Goal: Task Accomplishment & Management: Use online tool/utility

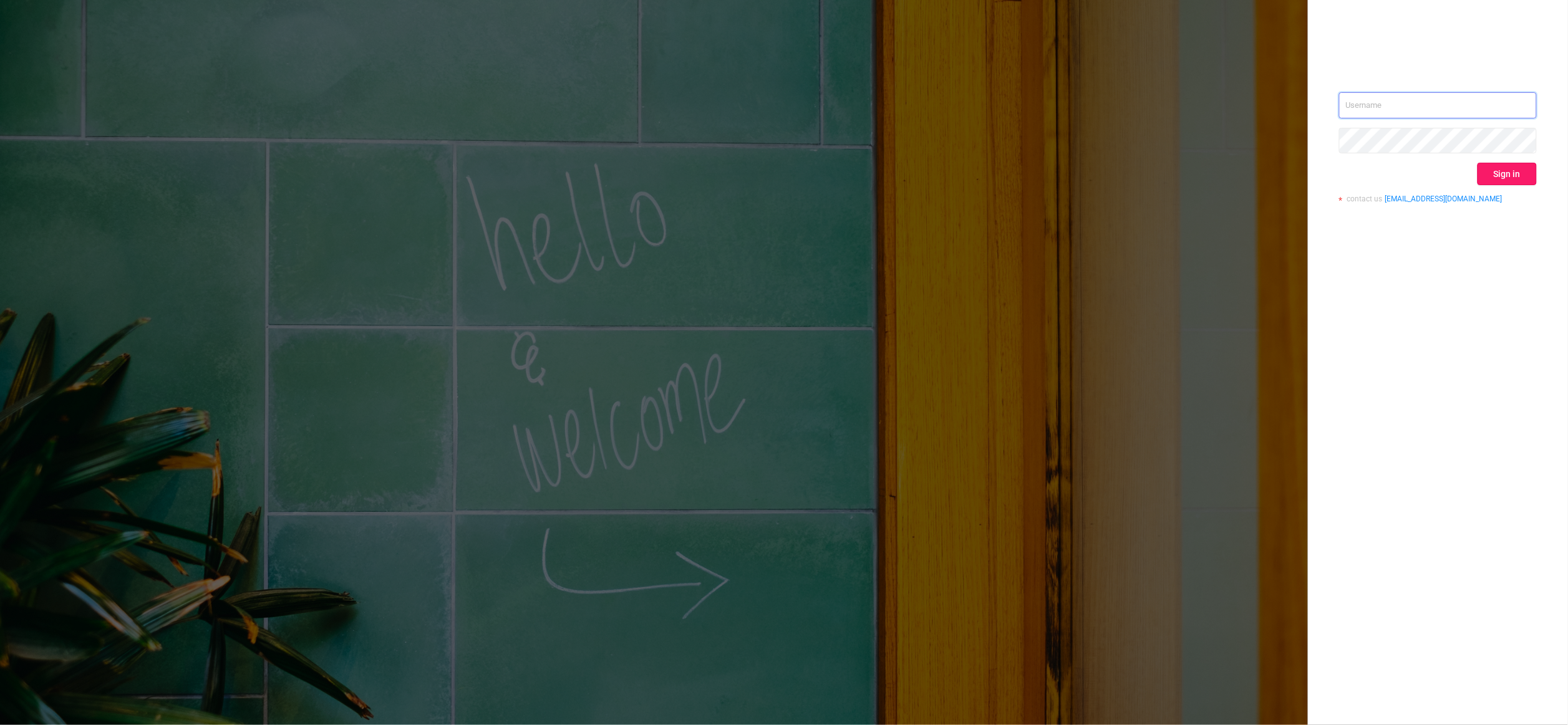
type input "igor@protected.media"
click at [1504, 182] on button "Sign in" at bounding box center [1507, 174] width 59 height 23
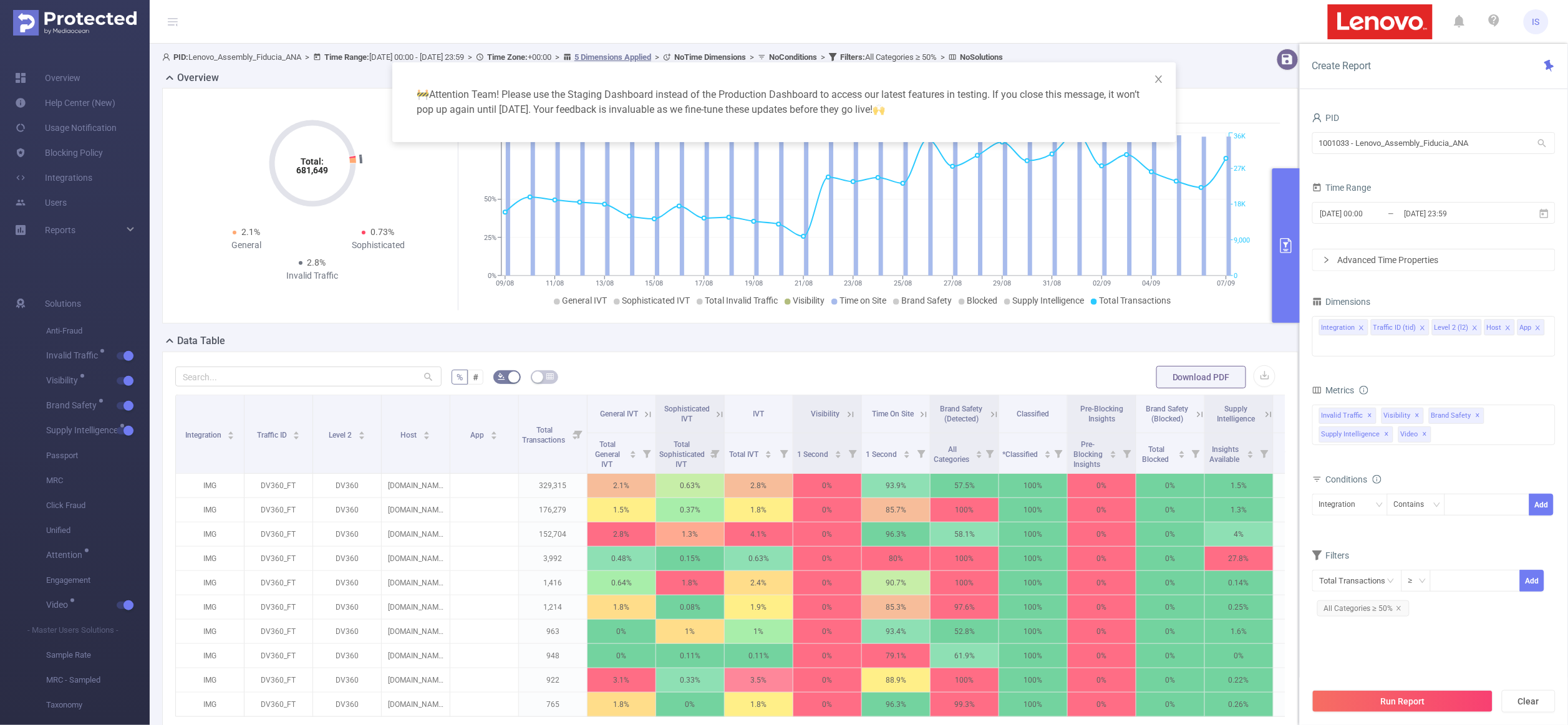
click at [1095, 418] on div "🚧 Attention Team! Please use the Staging Dashboard instead of the Production Da…" at bounding box center [784, 362] width 1568 height 725
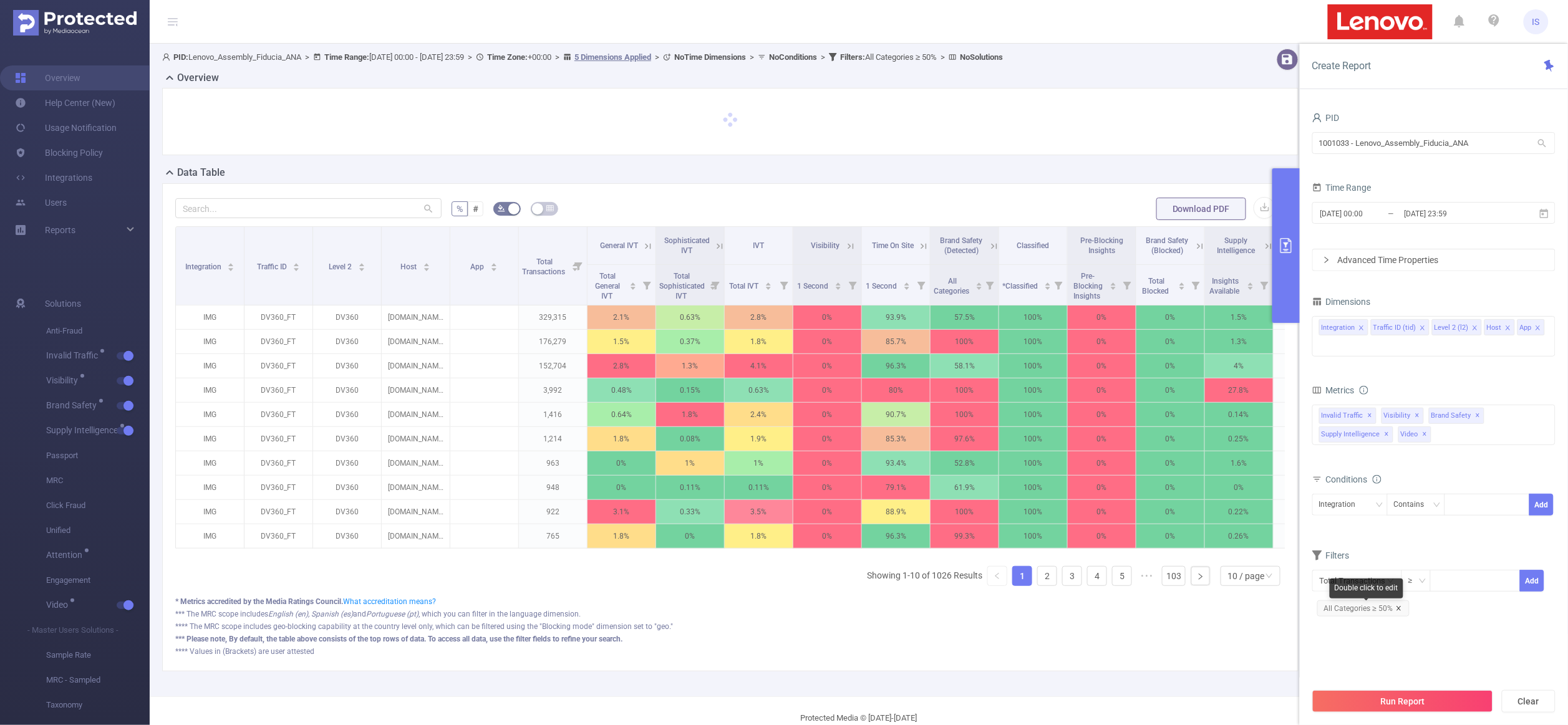
click at [1396, 611] on icon "icon: close" at bounding box center [1398, 608] width 6 height 6
click at [1410, 223] on span "[DATE] 00:00 _ [DATE] 23:59" at bounding box center [1434, 213] width 243 height 22
drag, startPoint x: 1480, startPoint y: 143, endPoint x: 1242, endPoint y: 137, distance: 238.1
click at [1242, 137] on section "PID: Lenovo_Assembly_Fiducia_ANA > Time Range: [DATE] 00:00 - [DATE] 23:59 > Ti…" at bounding box center [859, 370] width 1418 height 653
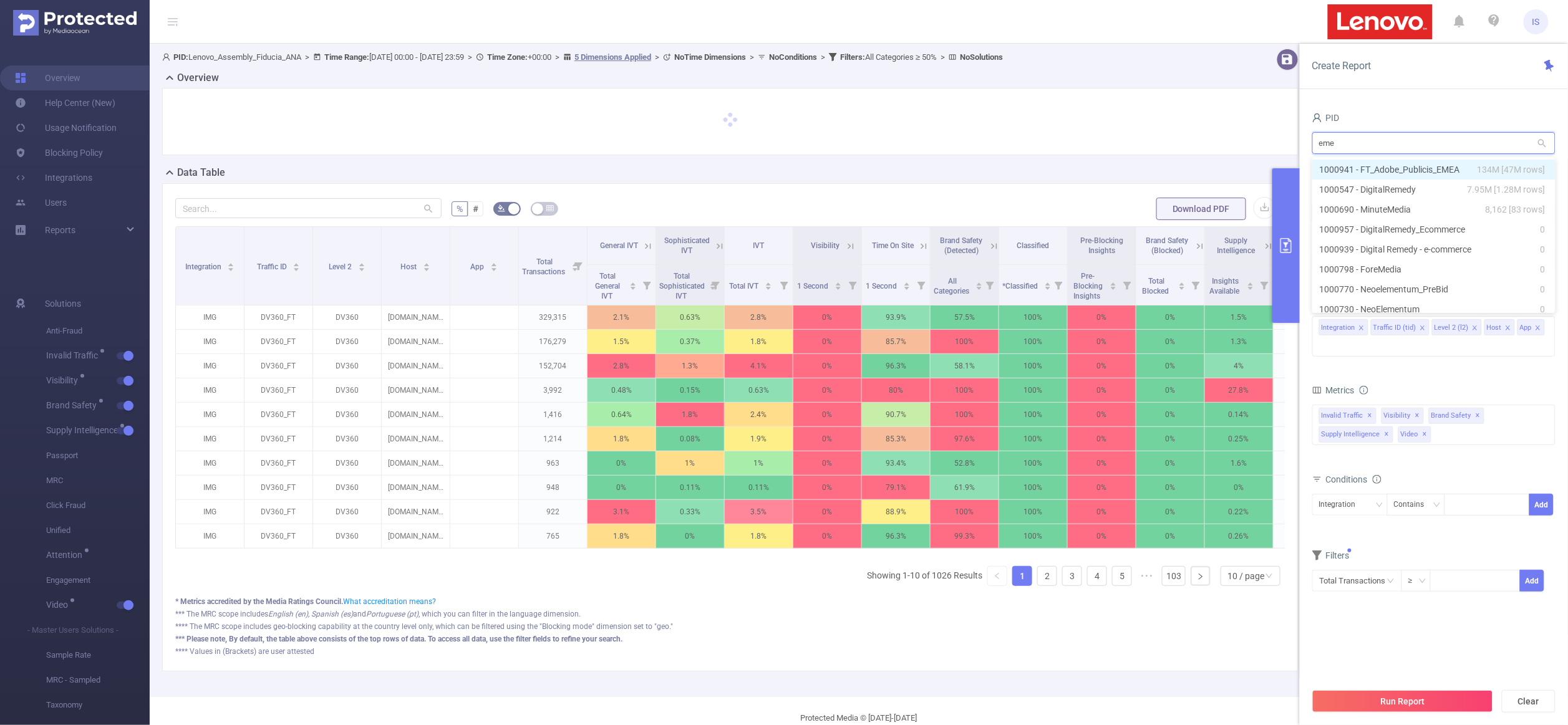
type input "emea"
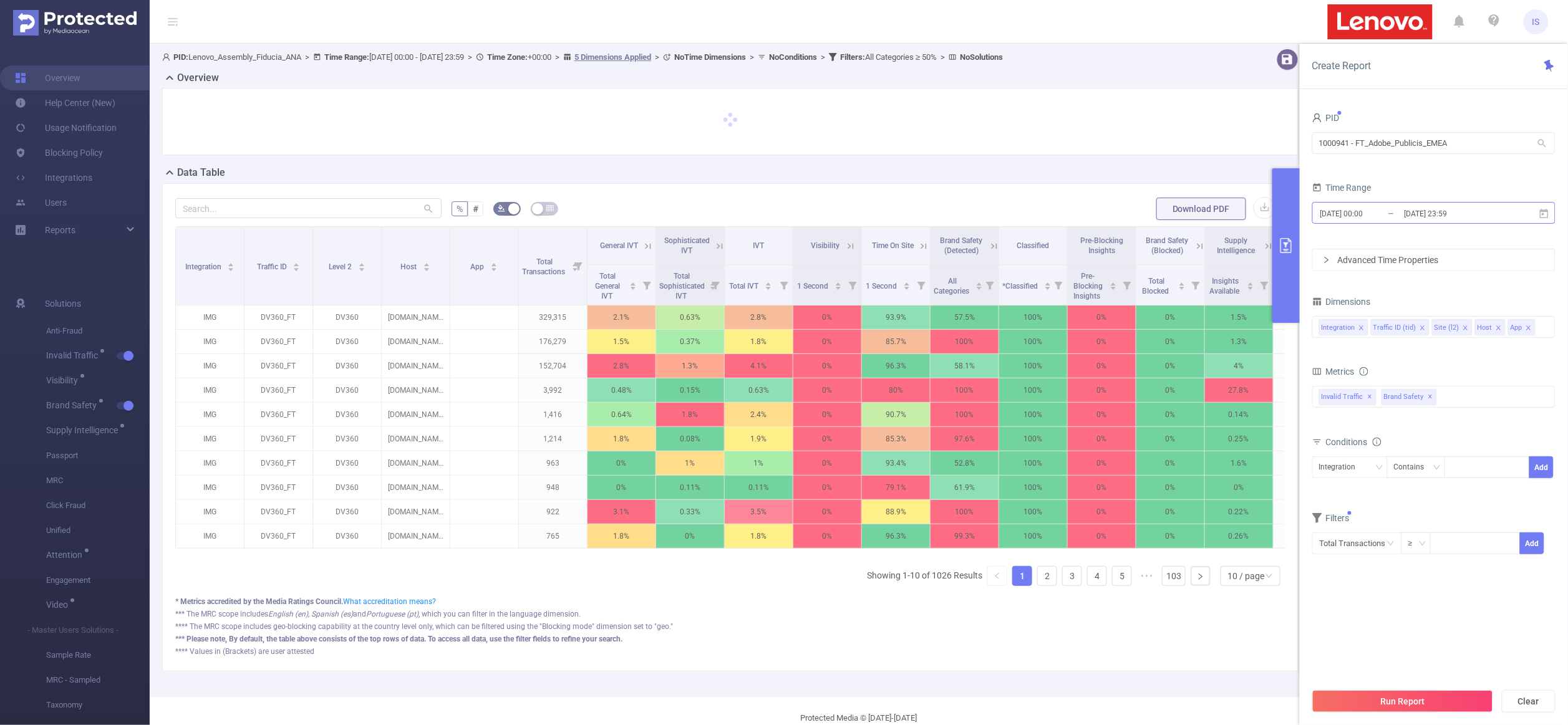
click at [1400, 218] on input "[DATE] 00:00" at bounding box center [1369, 213] width 101 height 17
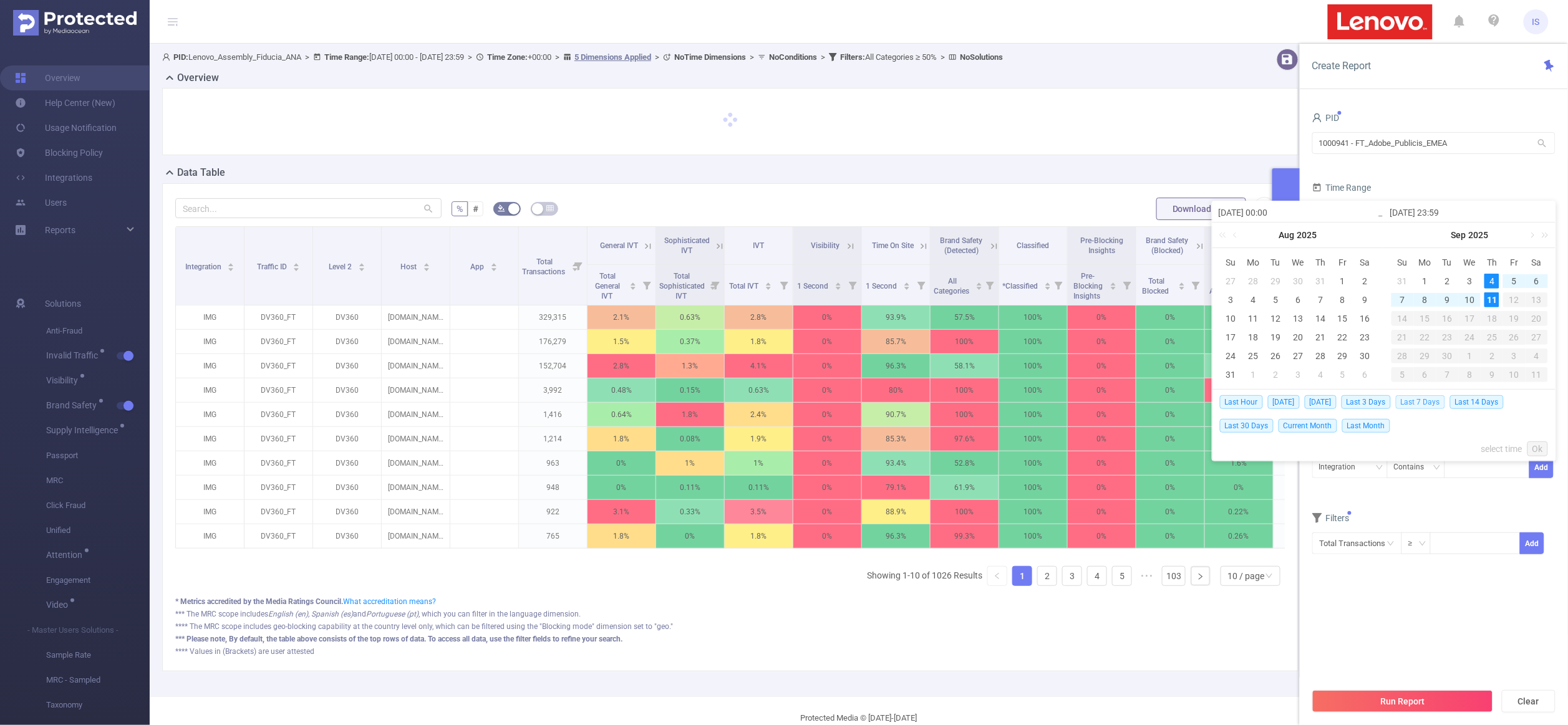
click at [1420, 401] on span "Last 7 Days" at bounding box center [1420, 402] width 49 height 13
type input "[DATE] 00:00"
type input "[DATE] 23:59"
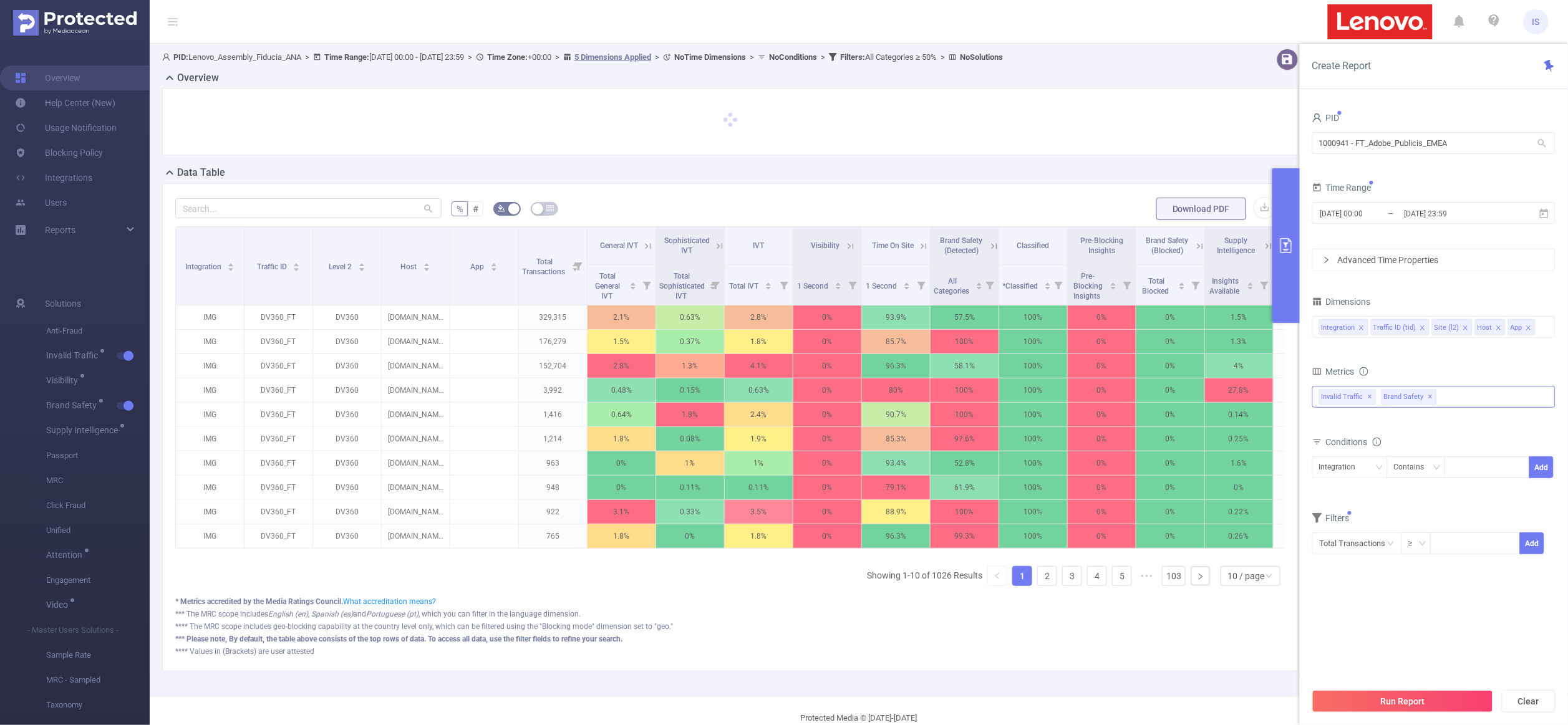
click at [1443, 401] on div "Invalid Traffic ✕ Brand Safety ✕" at bounding box center [1434, 396] width 243 height 22
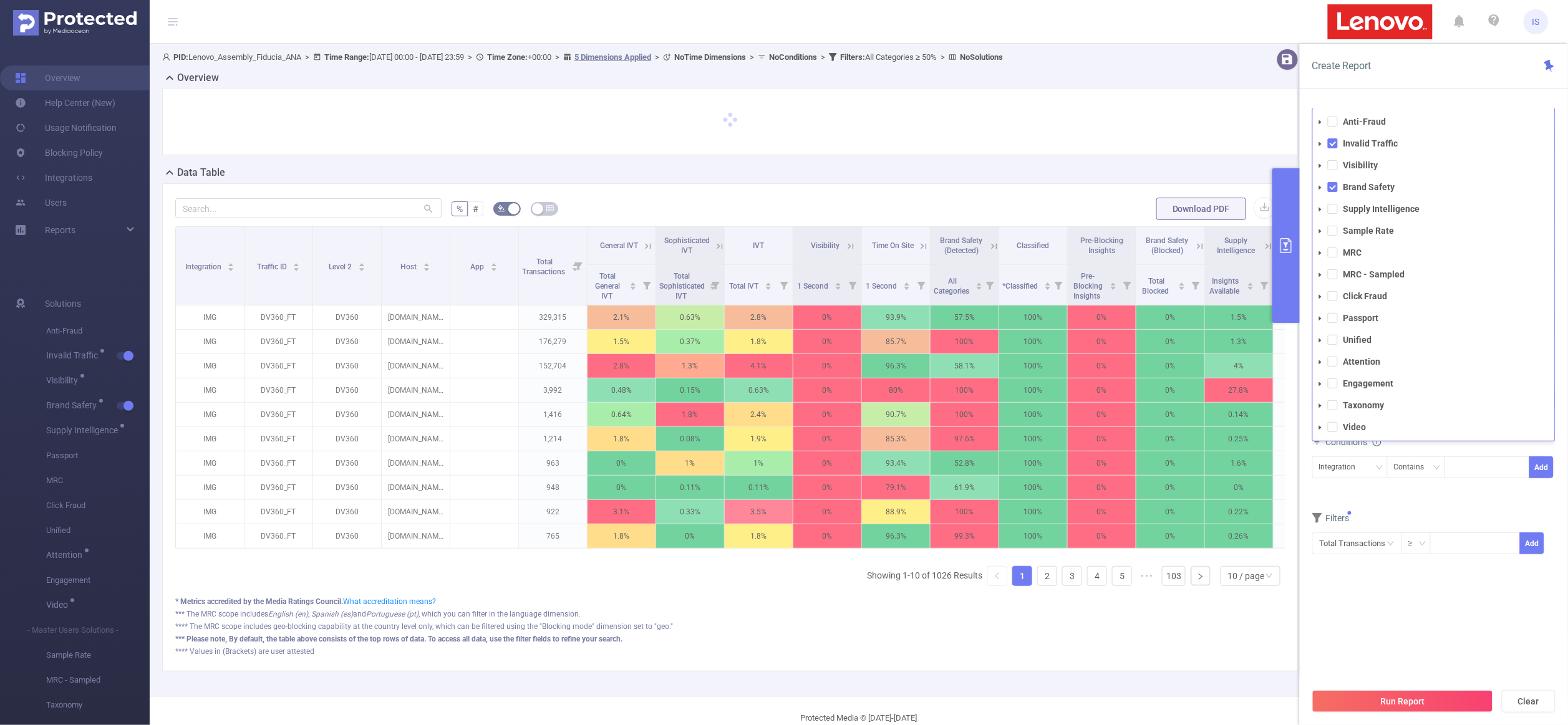
click at [1334, 172] on li "Visibility" at bounding box center [1434, 165] width 242 height 17
click at [1334, 166] on span at bounding box center [1333, 165] width 10 height 10
click at [1331, 211] on span at bounding box center [1333, 209] width 10 height 10
click at [1395, 512] on div "Conditions Integration Contains Add" at bounding box center [1434, 483] width 243 height 61
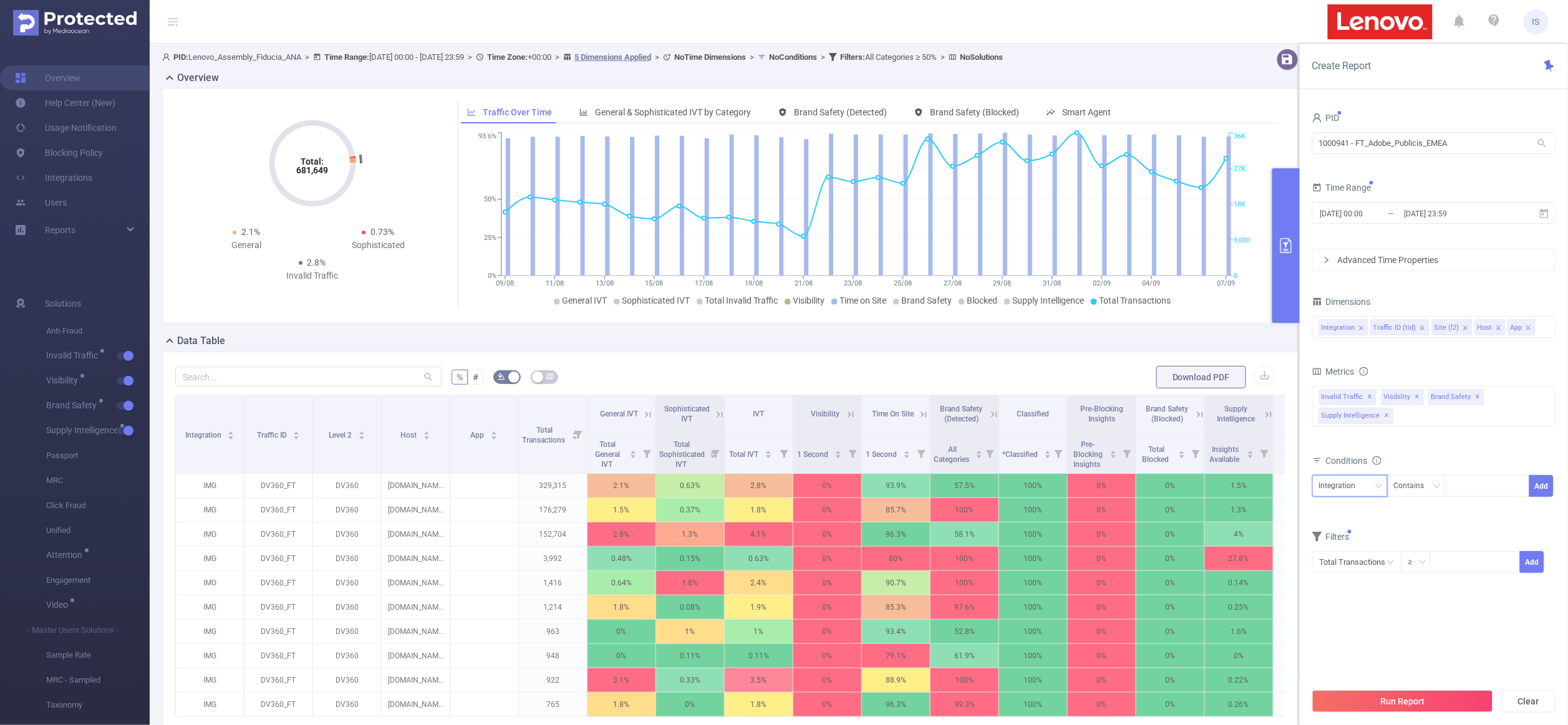
click at [1336, 489] on div "Integration" at bounding box center [1342, 485] width 45 height 20
click at [1348, 549] on li "Site (l2)" at bounding box center [1350, 553] width 76 height 20
click at [1497, 327] on icon "icon: close" at bounding box center [1498, 328] width 6 height 6
click at [1497, 327] on icon "icon: close" at bounding box center [1495, 328] width 6 height 6
click at [1480, 497] on div at bounding box center [1487, 485] width 71 height 20
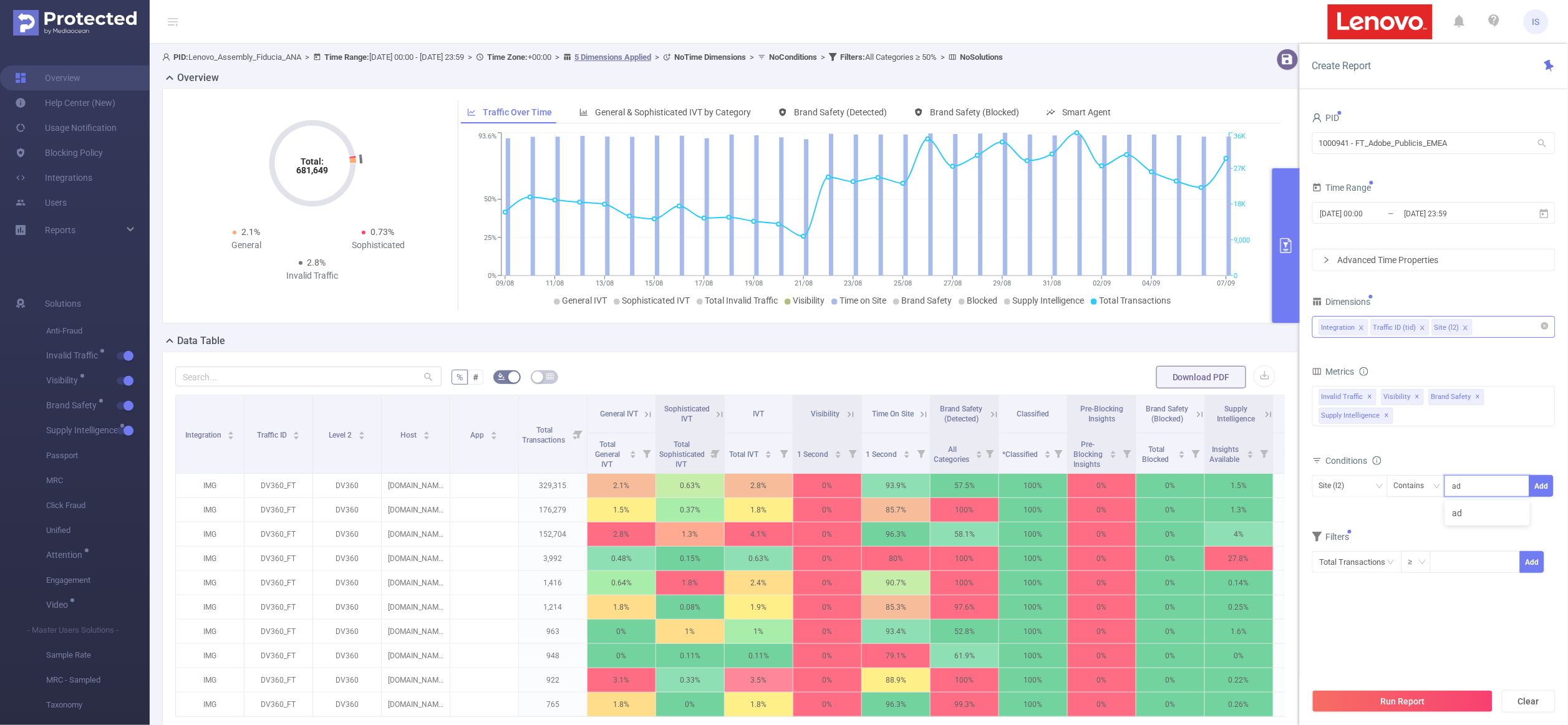
type input "ad"
click at [1470, 491] on icon "icon: close" at bounding box center [1473, 488] width 6 height 8
click at [1391, 204] on span "[DATE] 00:00 _ [DATE] 23:59" at bounding box center [1434, 213] width 243 height 22
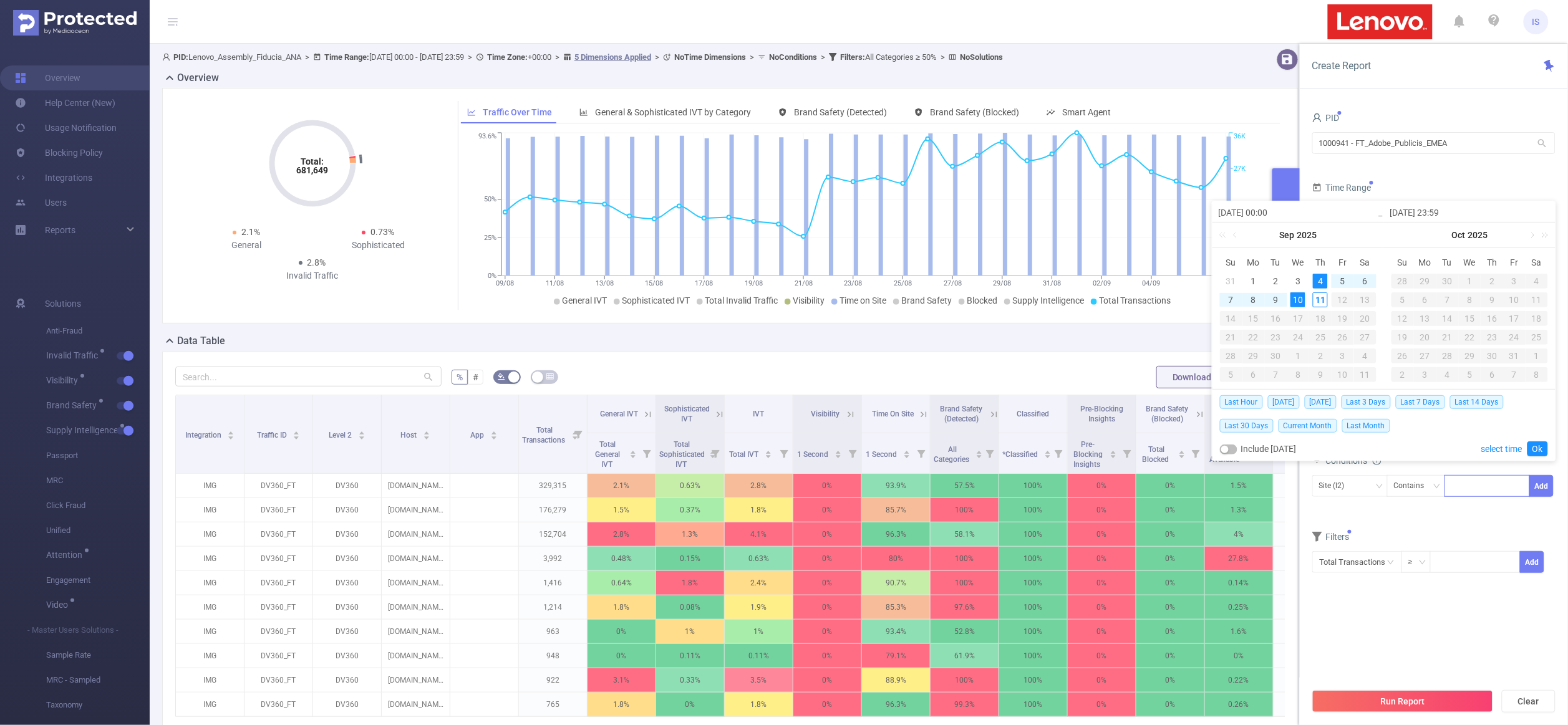
click at [1288, 391] on div "Last Hour [DATE] [DATE] Last 3 Days Last 7 Days Last 14 Days Last 30 Days Curre…" at bounding box center [1384, 413] width 328 height 47
click at [1285, 400] on span "[DATE]" at bounding box center [1283, 402] width 32 height 13
type input "[DATE] 00:00"
type input "[DATE] 23:59"
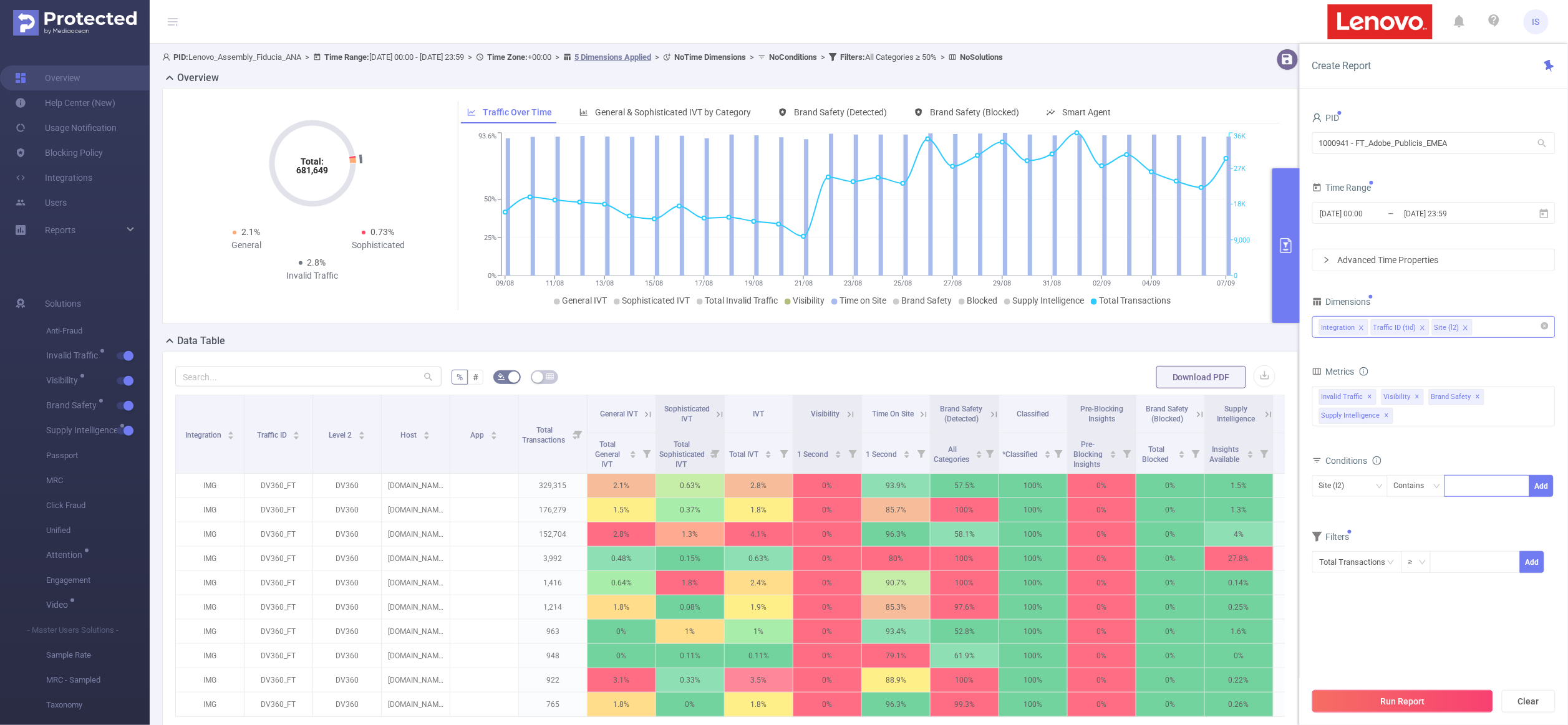
click at [1420, 698] on button "Run Report" at bounding box center [1403, 702] width 181 height 23
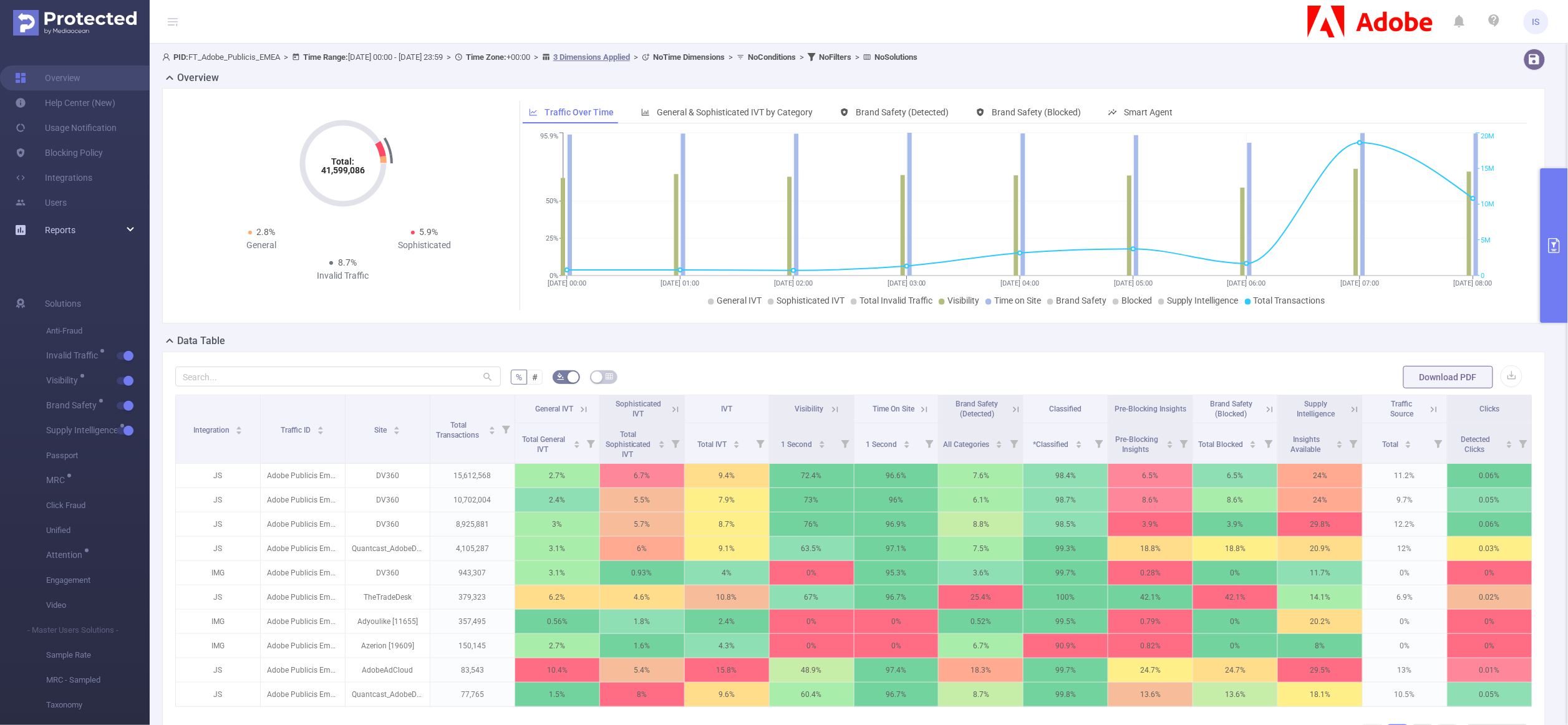
click at [133, 232] on div "Reports" at bounding box center [75, 230] width 150 height 25
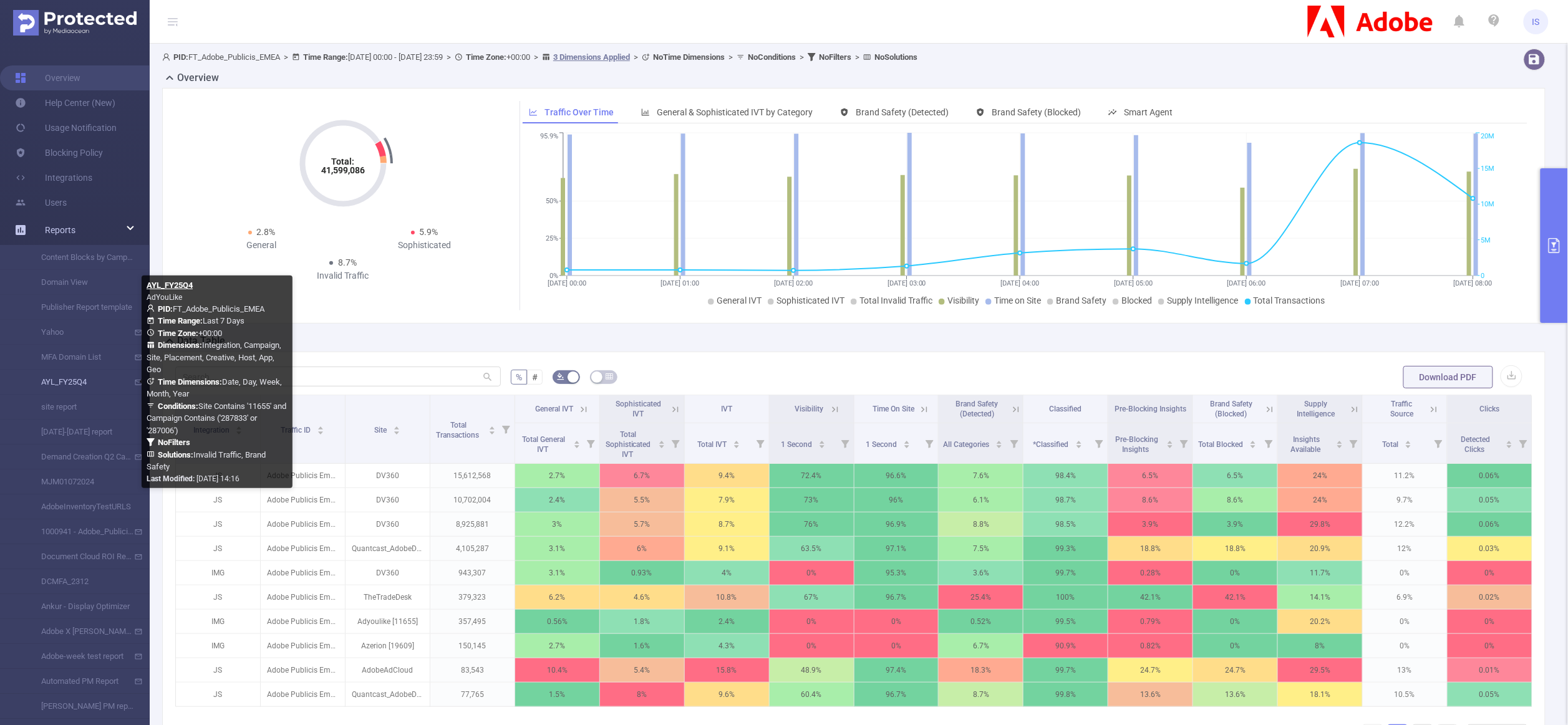
click at [107, 383] on link "AYL_FY25Q4" at bounding box center [79, 382] width 110 height 25
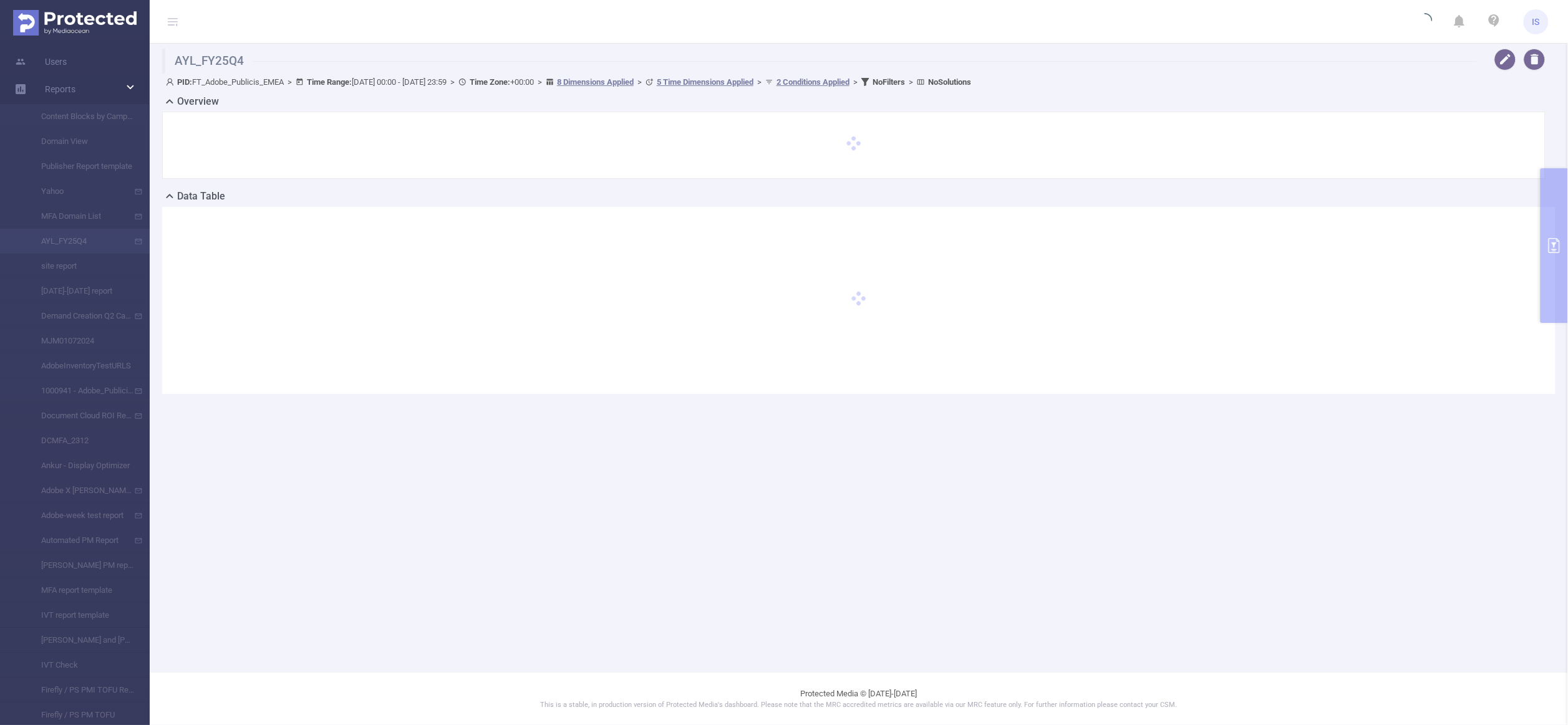
type input "[DATE] 00:00"
type input "[DATE] 23:59"
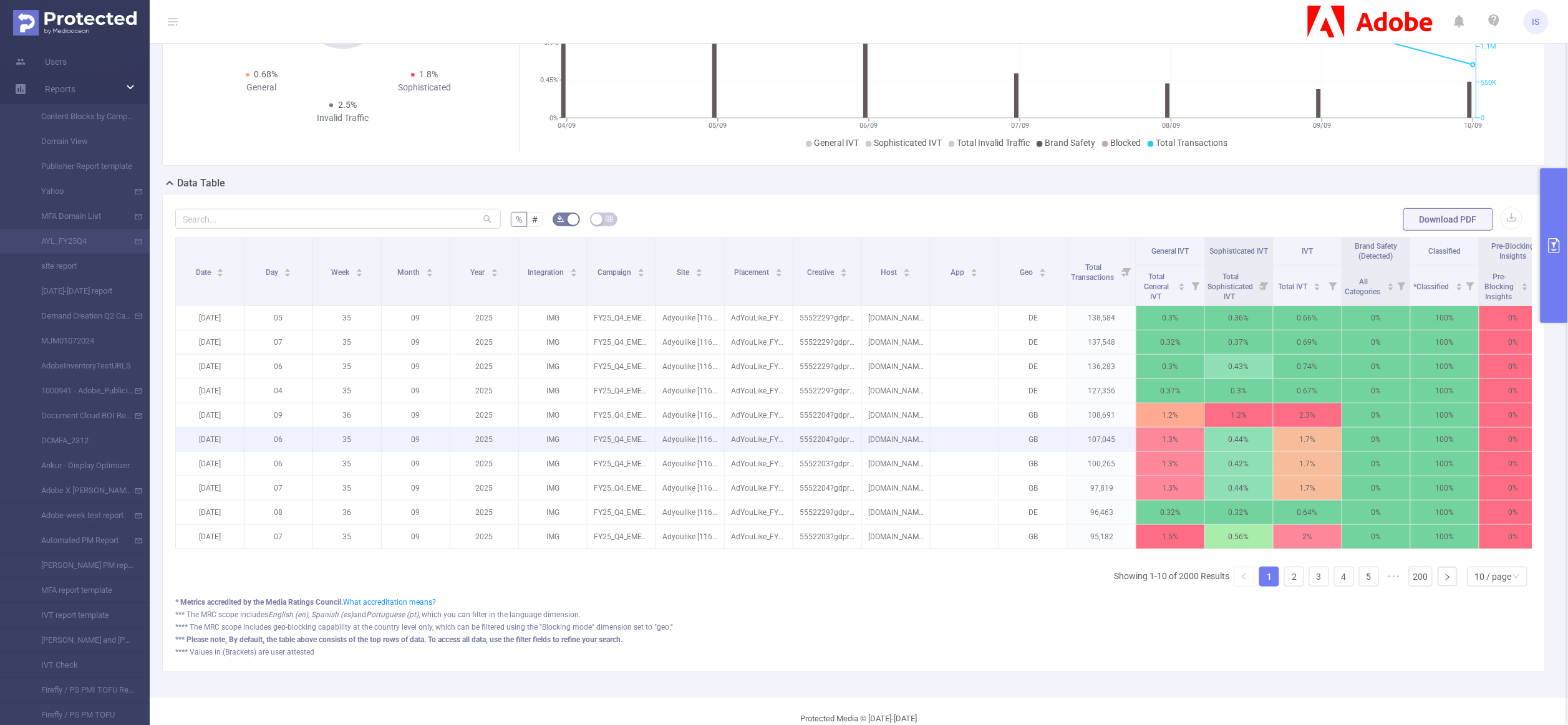
scroll to position [97, 0]
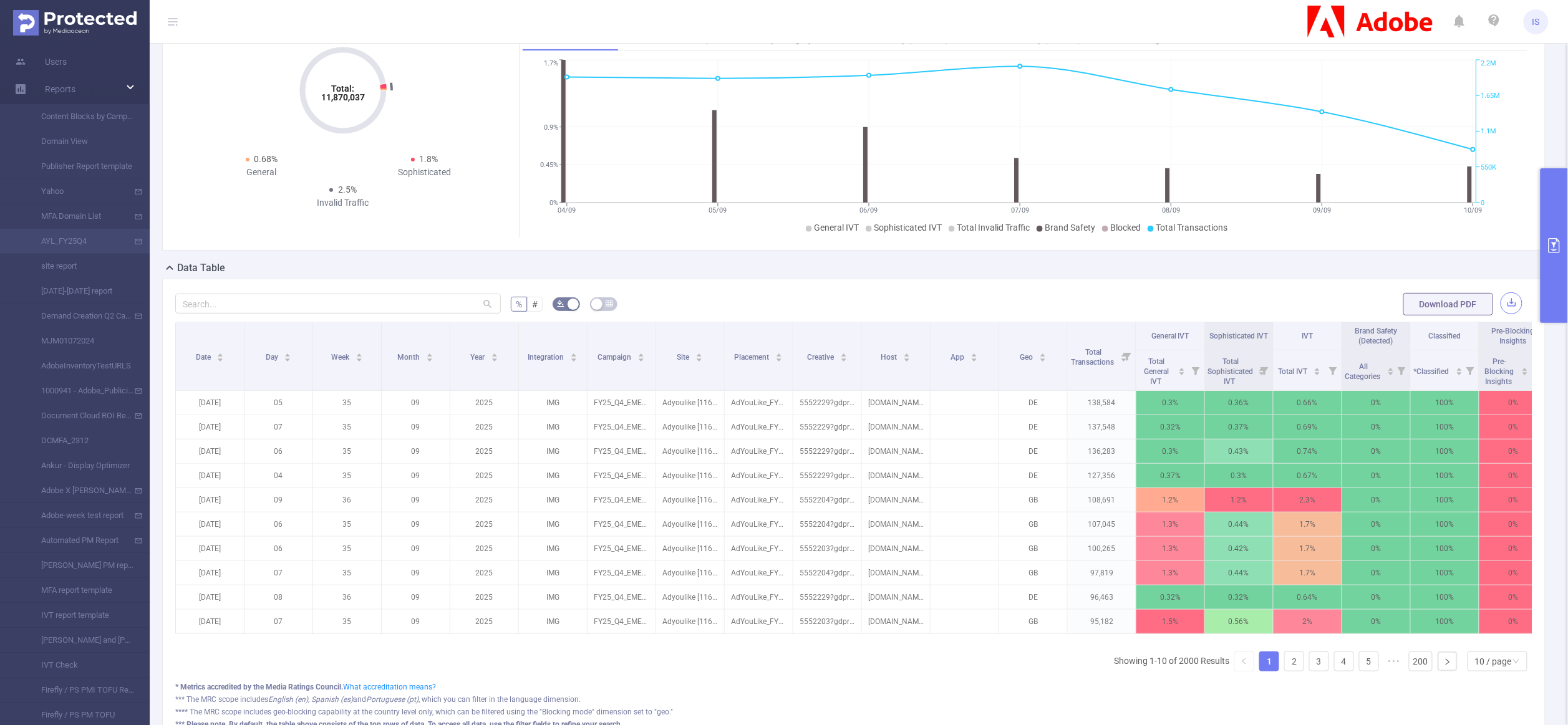
click at [1500, 303] on button "button" at bounding box center [1511, 303] width 22 height 22
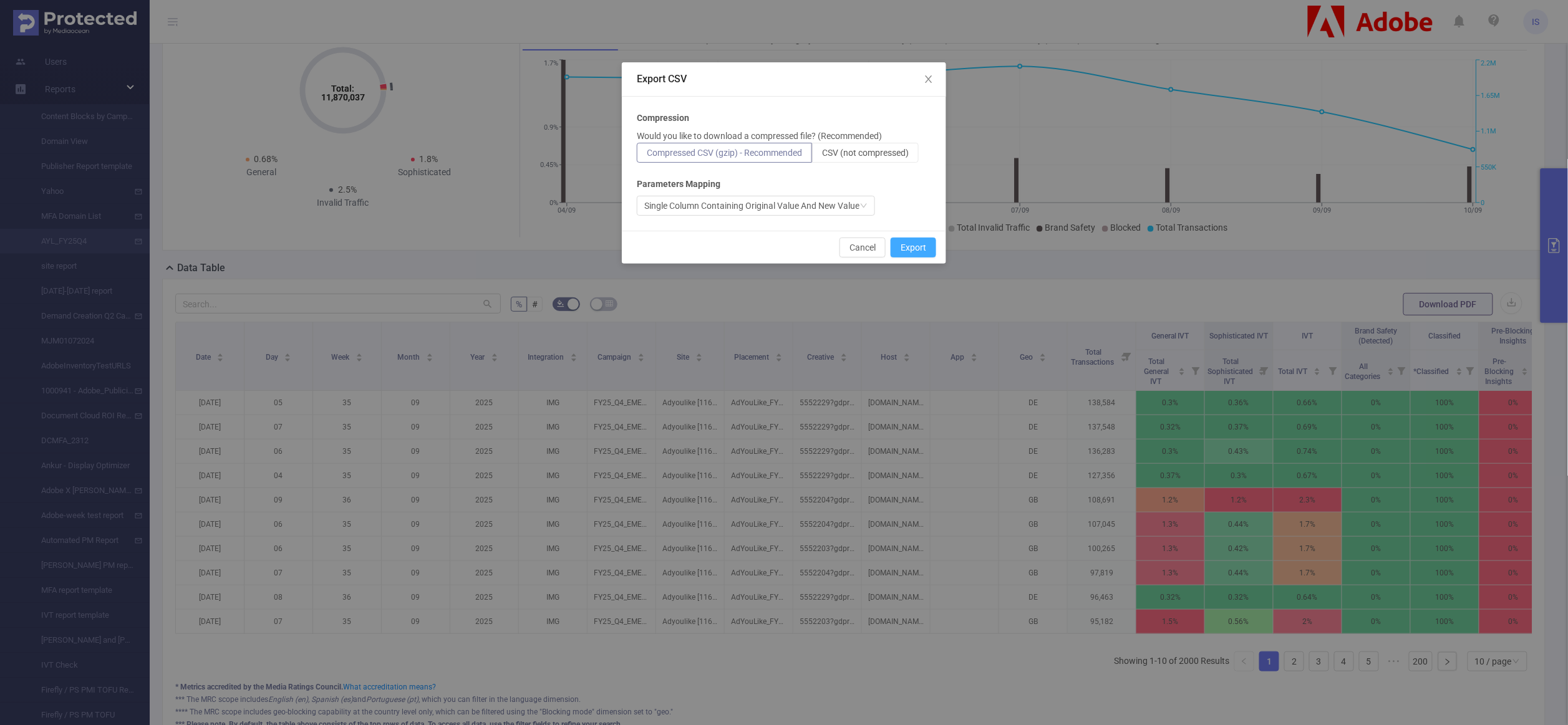
click at [915, 247] on button "Export" at bounding box center [913, 247] width 45 height 20
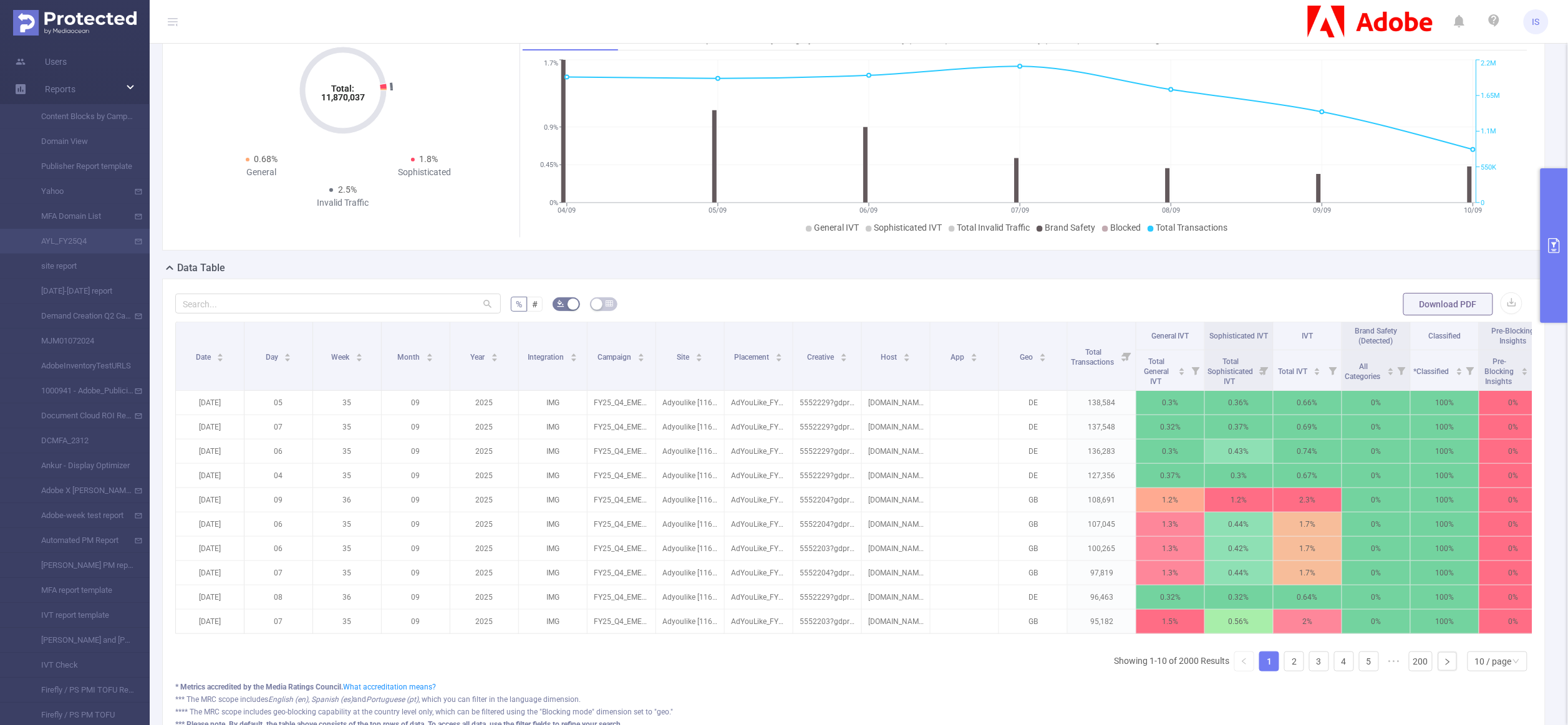
click at [942, 285] on div "% # Download PDF Date Day Week Month Year Integration Campaign Site Placement C…" at bounding box center [854, 518] width 1384 height 478
click at [1567, 216] on button "primary" at bounding box center [1554, 245] width 28 height 155
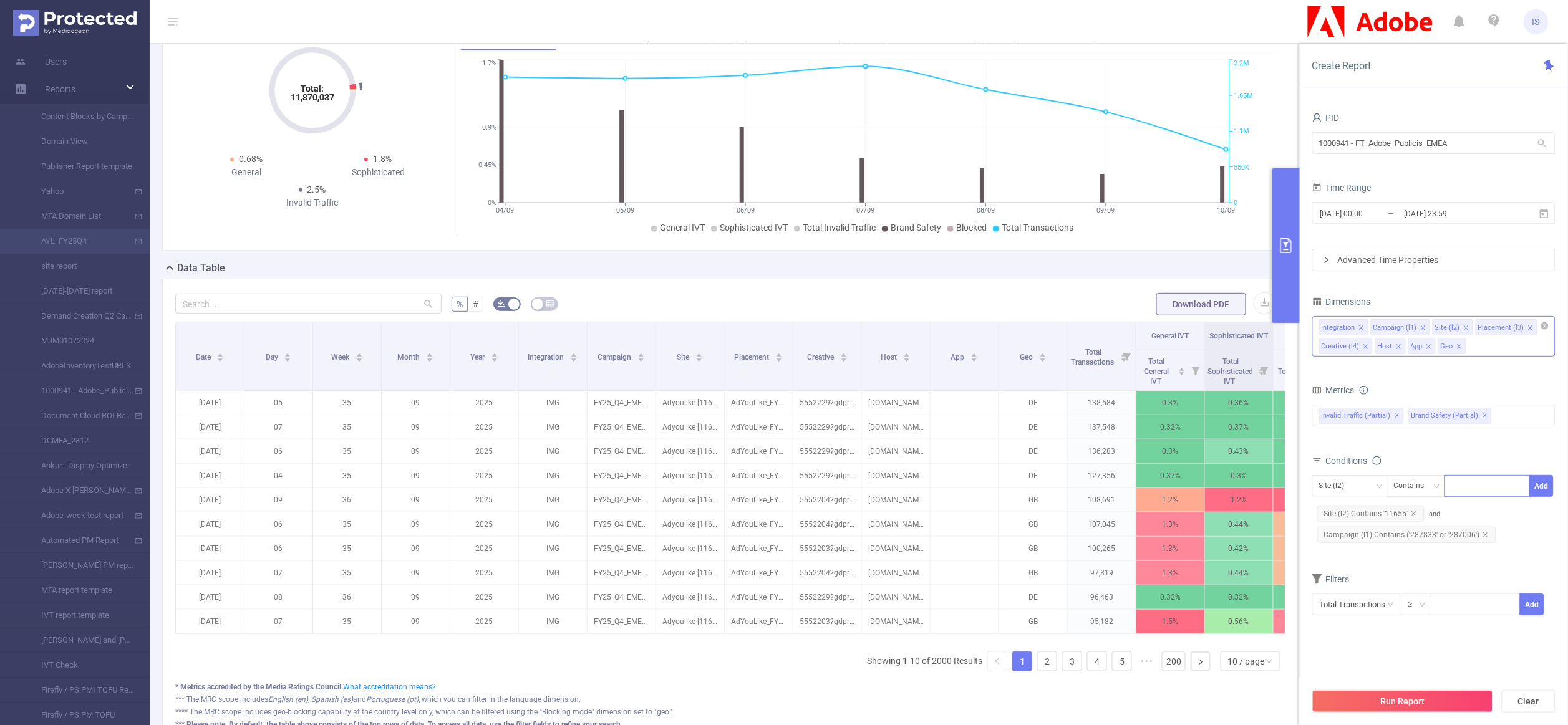
scroll to position [0, 0]
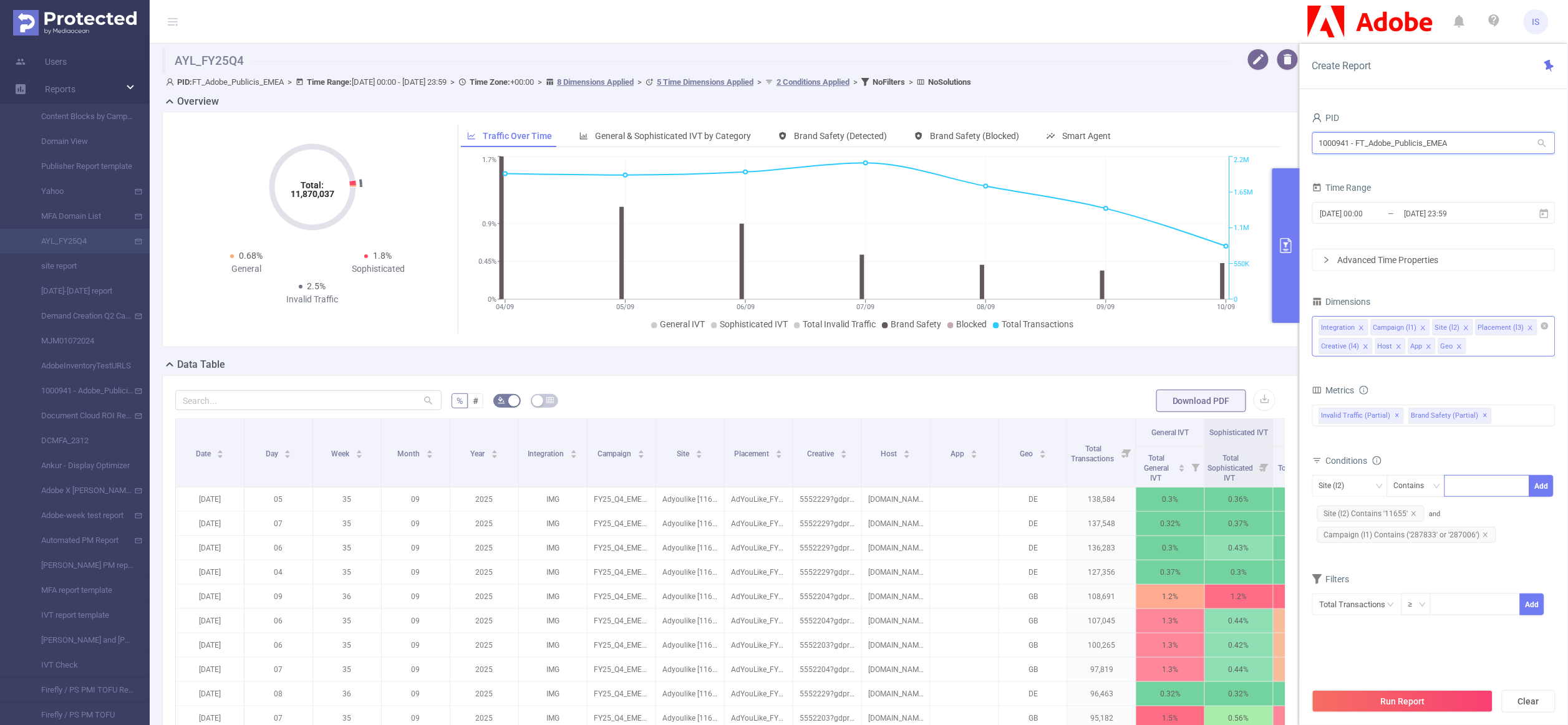
drag, startPoint x: 1454, startPoint y: 143, endPoint x: 1250, endPoint y: 119, distance: 205.4
click at [1250, 119] on section "AYL_FY25Q4 PID: FT_Adobe_Publicis_EMEA > Time Range: [DATE] 00:00 - [DATE] 23:5…" at bounding box center [859, 461] width 1418 height 835
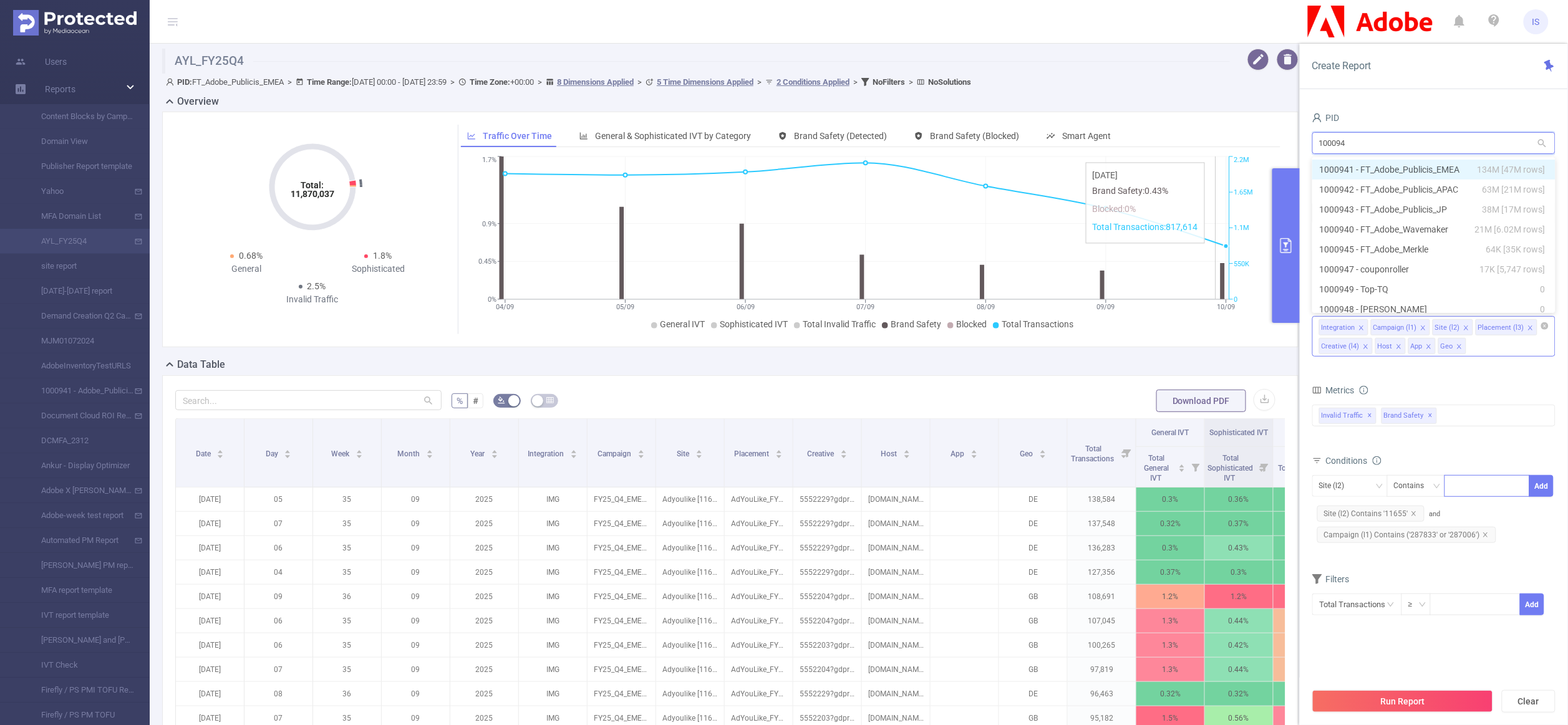
type input "1000946"
click at [1456, 167] on li "1000946 - internal_test_omri 0" at bounding box center [1434, 170] width 243 height 20
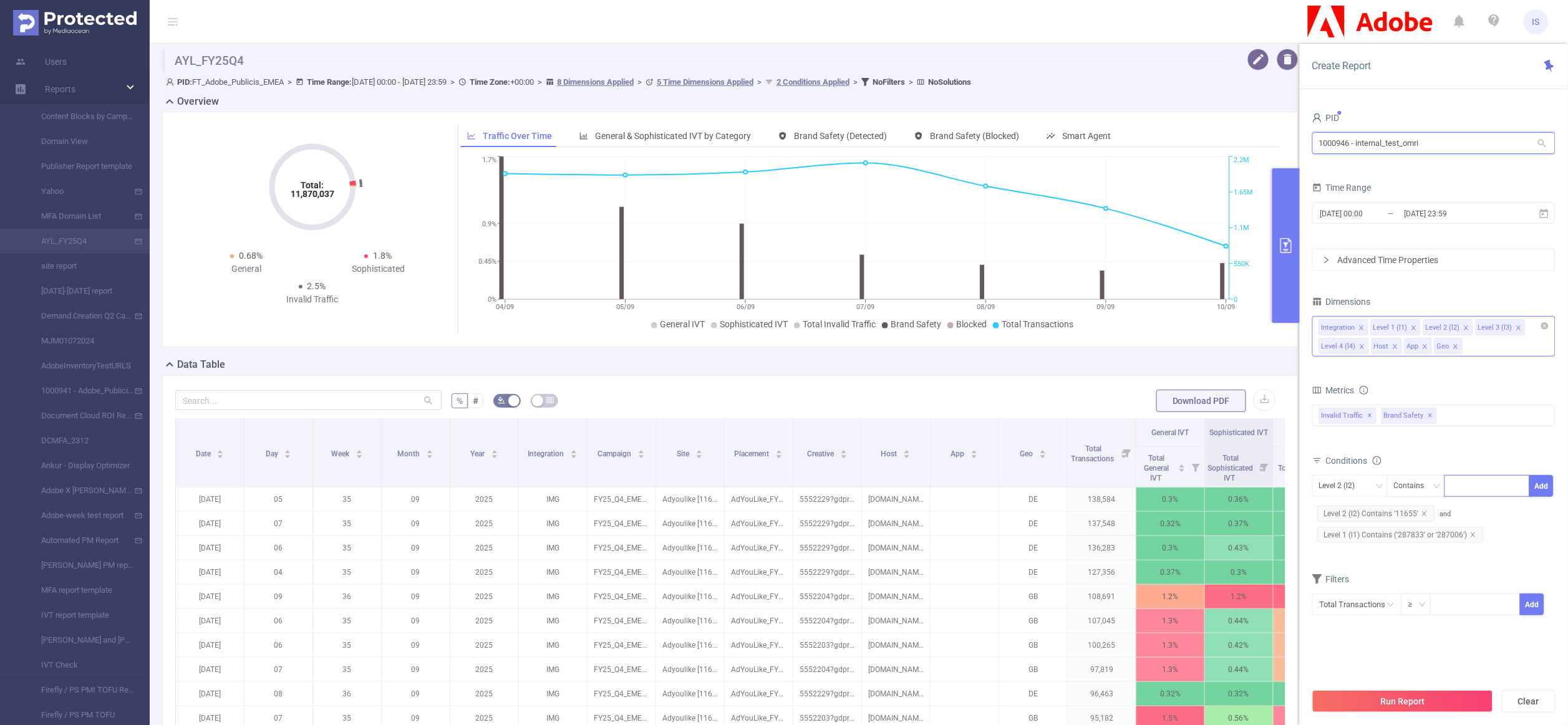
drag, startPoint x: 1477, startPoint y: 140, endPoint x: 1021, endPoint y: 199, distance: 459.8
click at [1021, 199] on section "AYL_FY25Q4 PID: FT_Adobe_Publicis_EMEA > Time Range: [DATE] 00:00 - [DATE] 23:5…" at bounding box center [859, 461] width 1418 height 835
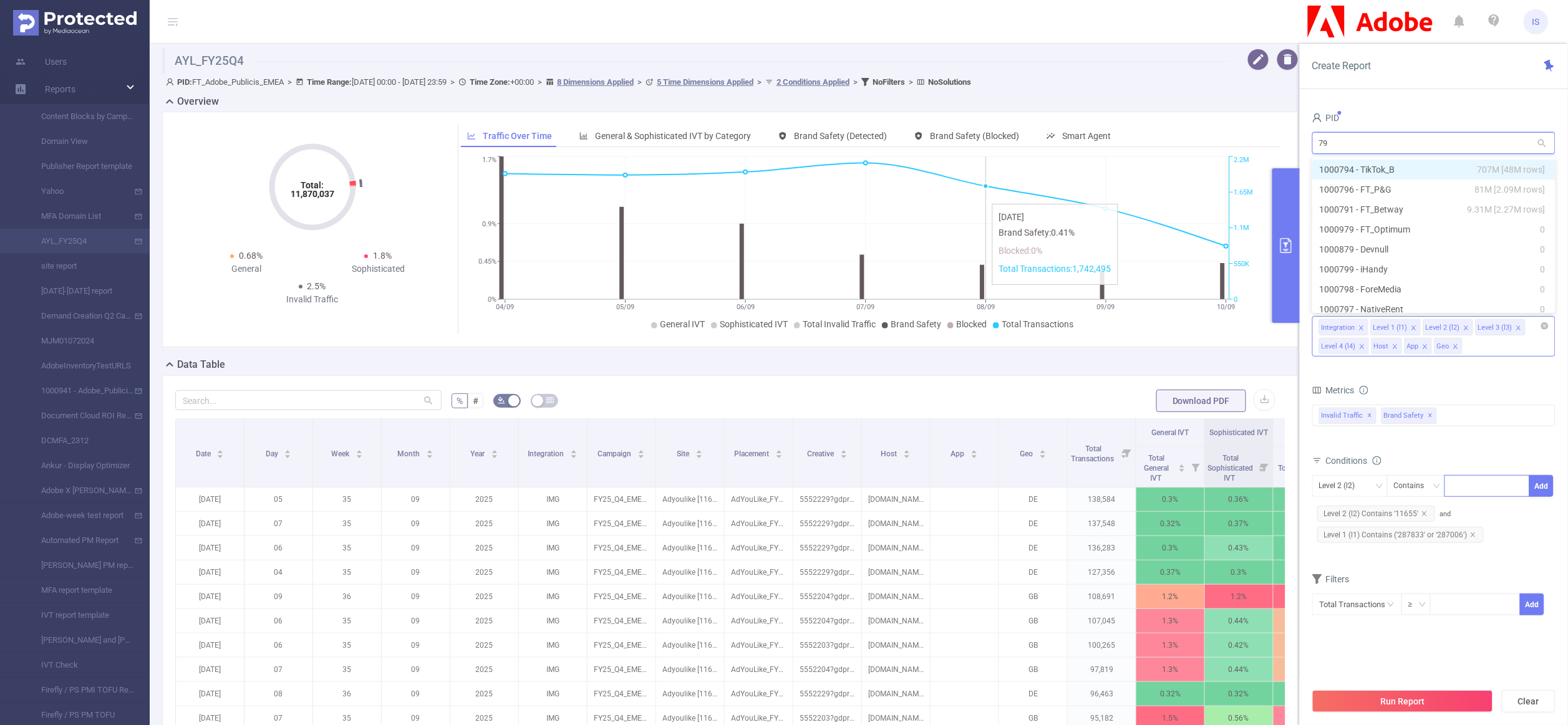
type input "796"
click at [1383, 169] on li "1000796 - FT_P&G 81M [2.09M rows]" at bounding box center [1434, 170] width 243 height 20
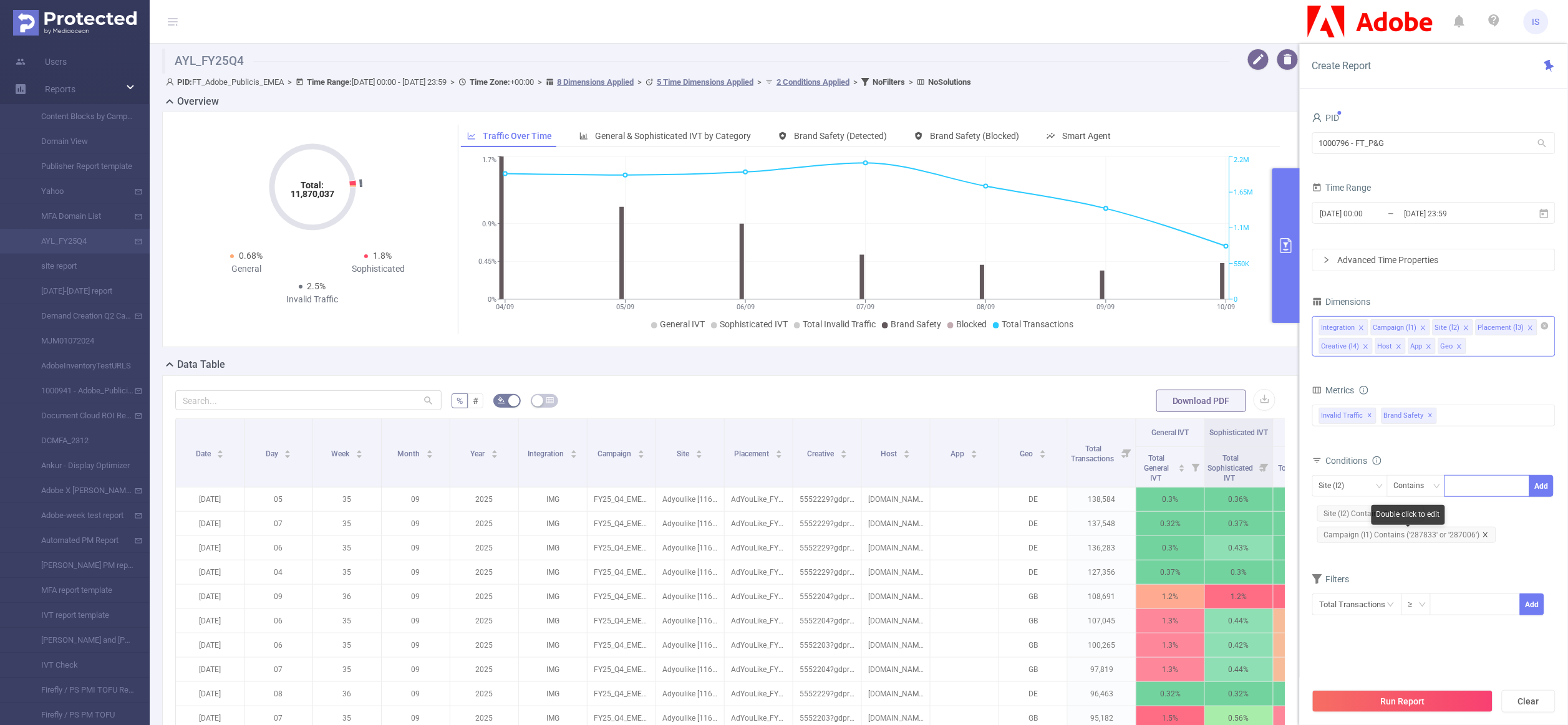
click at [1482, 536] on icon "icon: close" at bounding box center [1485, 535] width 6 height 6
click at [1413, 516] on icon "icon: close" at bounding box center [1413, 514] width 4 height 4
click at [1341, 488] on div "Site (l2)" at bounding box center [1336, 485] width 35 height 20
click at [1494, 357] on div "Integration Campaign (l1) Site (l2) Placement (l3) Creative (l4) Host App Geo" at bounding box center [1434, 336] width 243 height 40
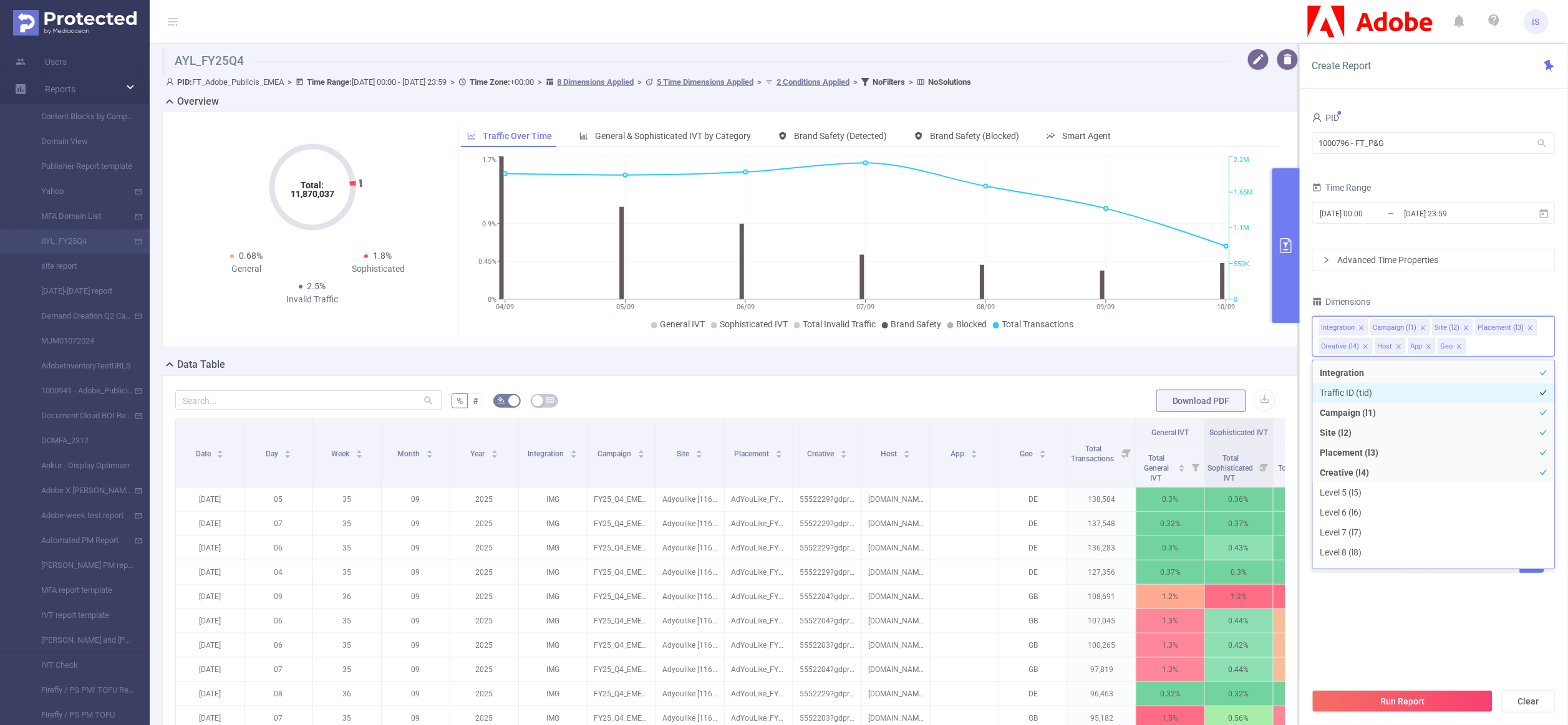
click at [1432, 384] on li "Traffic ID (tid)" at bounding box center [1434, 393] width 242 height 20
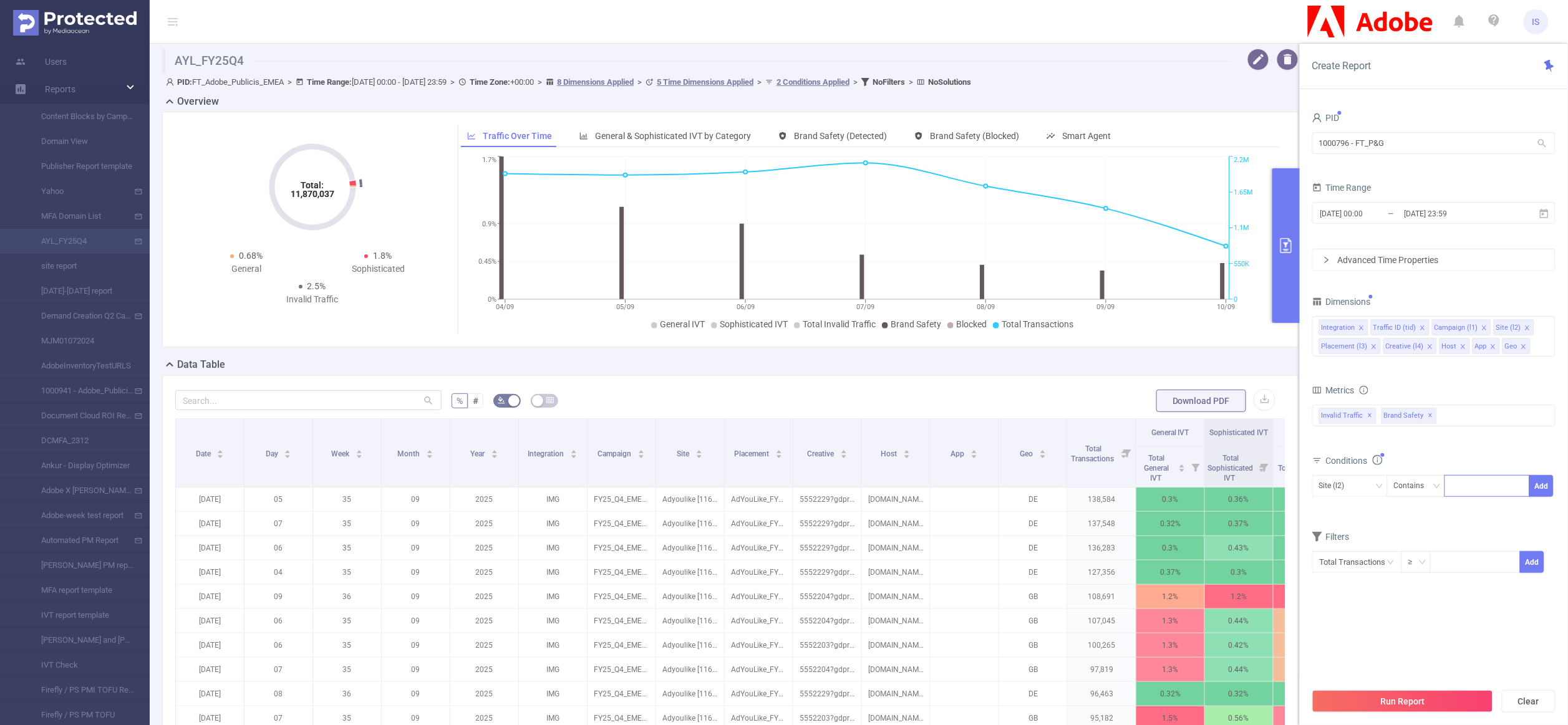
click at [1444, 312] on div "Dimensions" at bounding box center [1434, 303] width 243 height 20
click at [1346, 493] on div "Site (l2)" at bounding box center [1336, 485] width 35 height 20
click at [1359, 534] on li "Traffic ID (tid)" at bounding box center [1350, 533] width 76 height 20
click at [1463, 495] on div at bounding box center [1487, 485] width 71 height 20
paste input "16223"
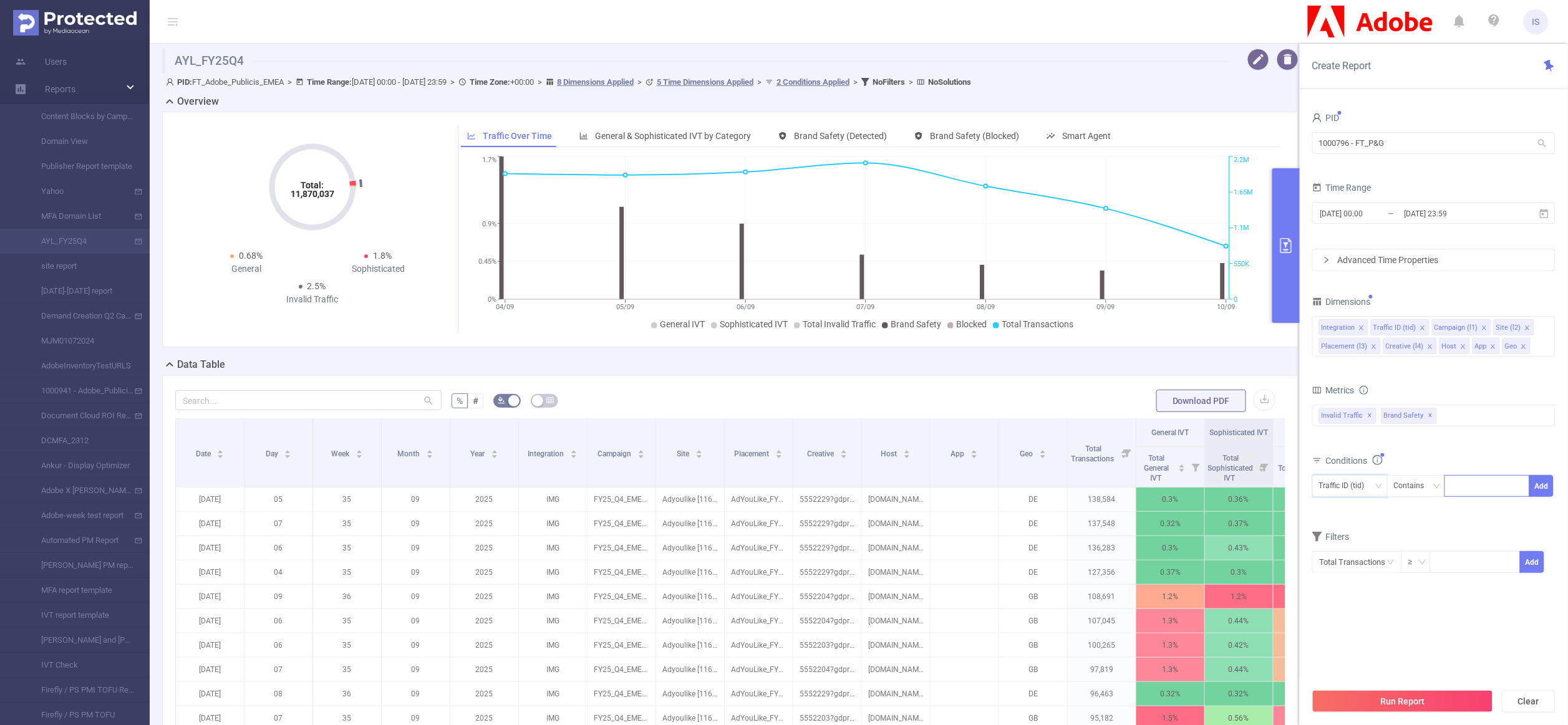
type input "16223"
click at [1465, 513] on li "16223" at bounding box center [1487, 513] width 85 height 20
paste input "16215"
type input "16215"
click at [1458, 518] on li "16215" at bounding box center [1487, 513] width 85 height 20
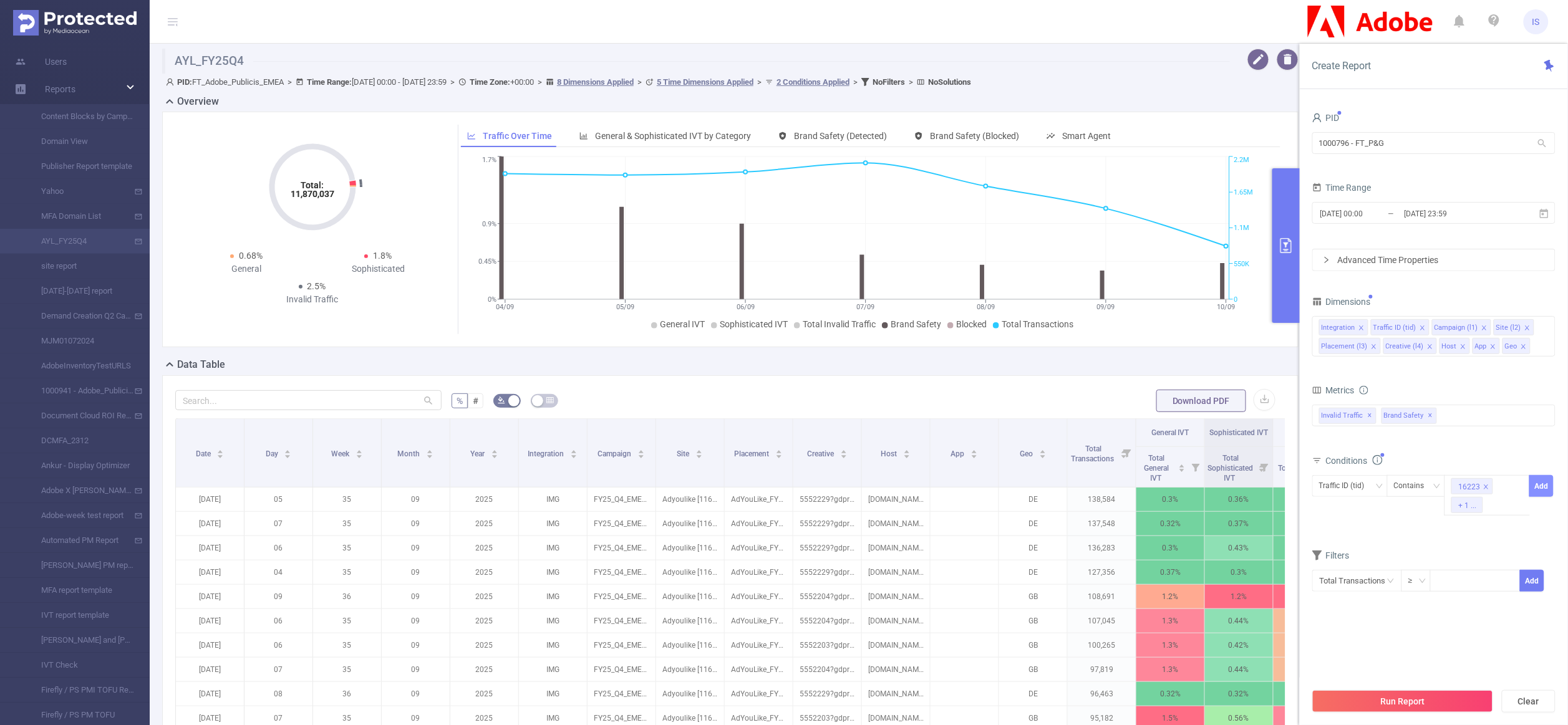
click at [1535, 493] on button "Add" at bounding box center [1541, 486] width 24 height 22
click at [1460, 348] on icon "icon: close" at bounding box center [1463, 346] width 6 height 6
click at [1460, 348] on icon "icon: close" at bounding box center [1460, 346] width 6 height 6
click at [1460, 348] on icon "icon: close" at bounding box center [1461, 346] width 6 height 6
click at [1430, 348] on icon "icon: close" at bounding box center [1430, 346] width 6 height 6
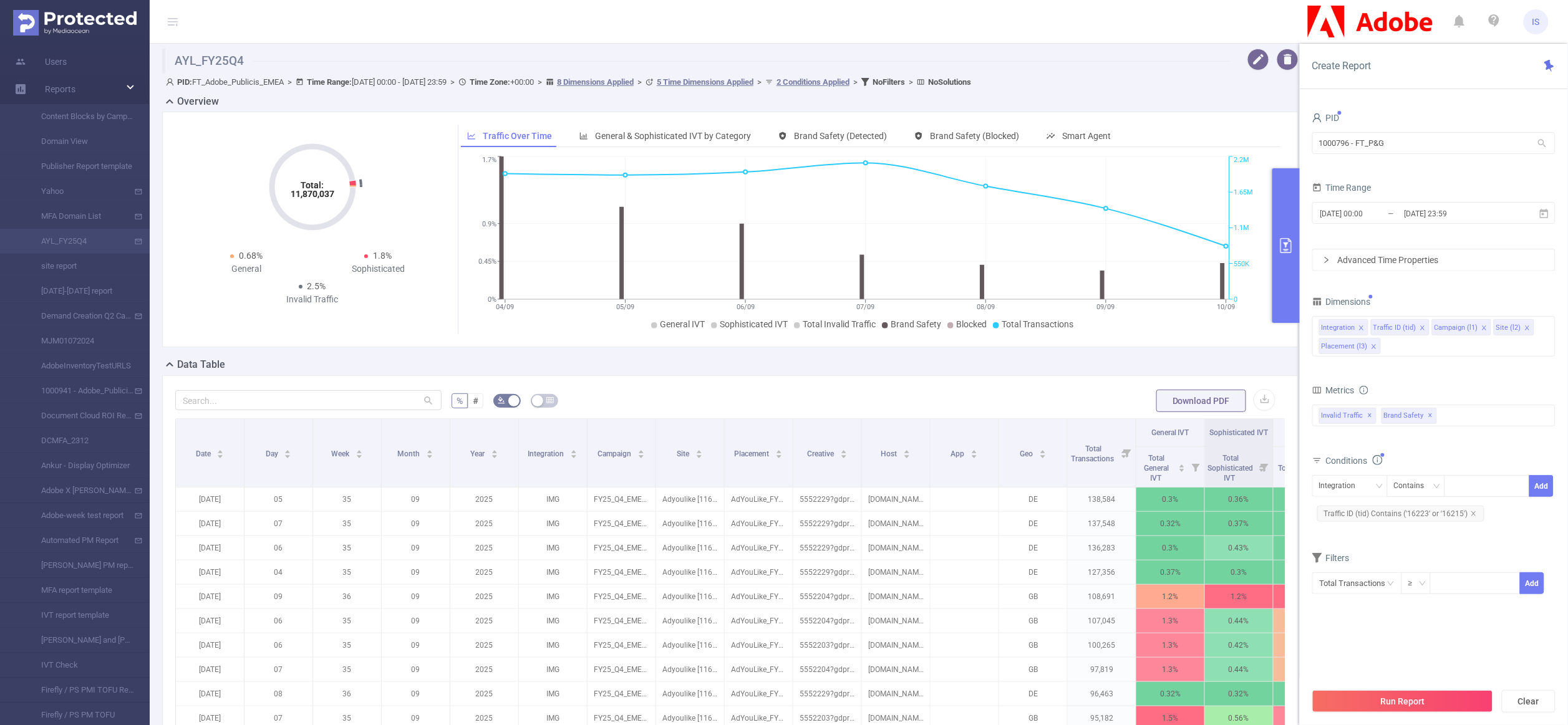
click at [1372, 350] on icon "icon: close" at bounding box center [1374, 346] width 6 height 6
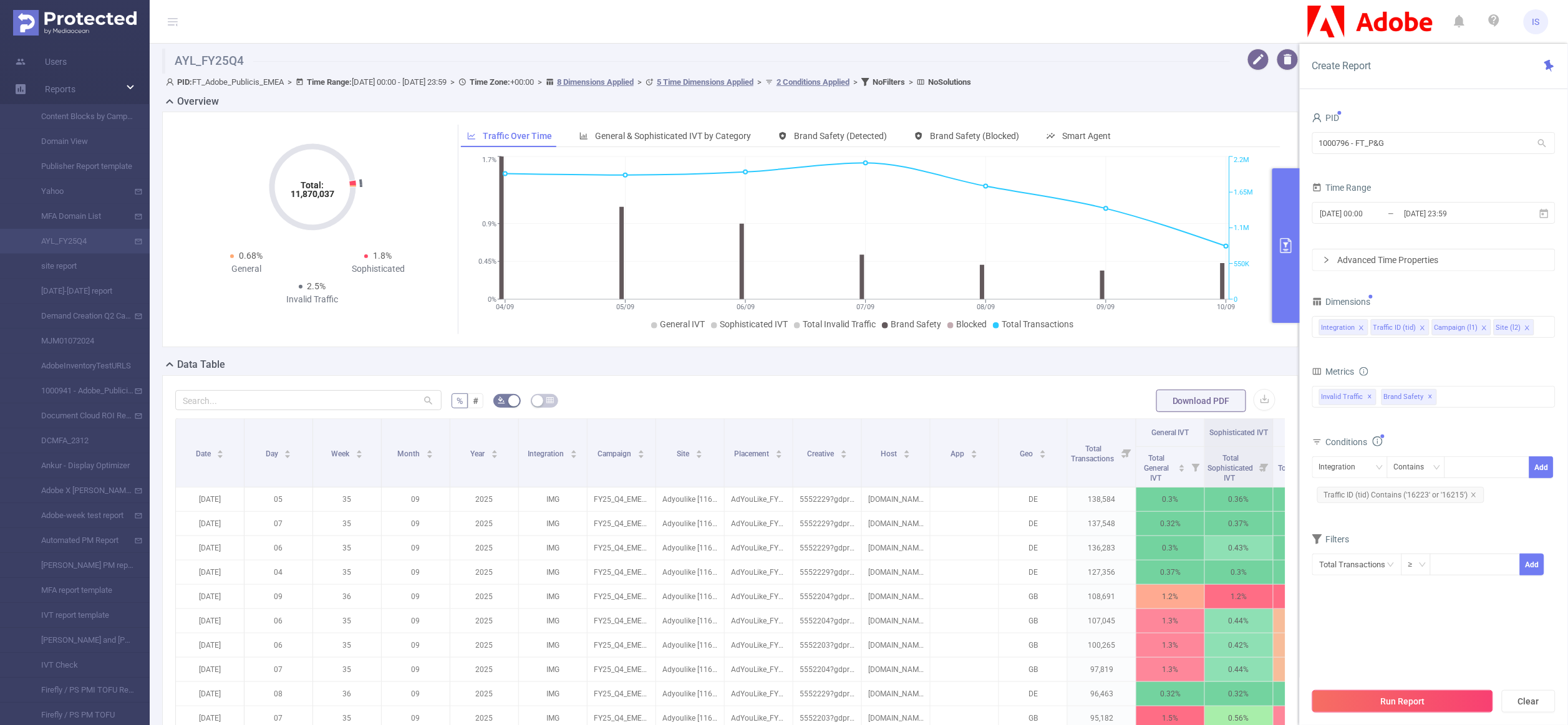
click at [1415, 697] on button "Run Report" at bounding box center [1403, 702] width 181 height 23
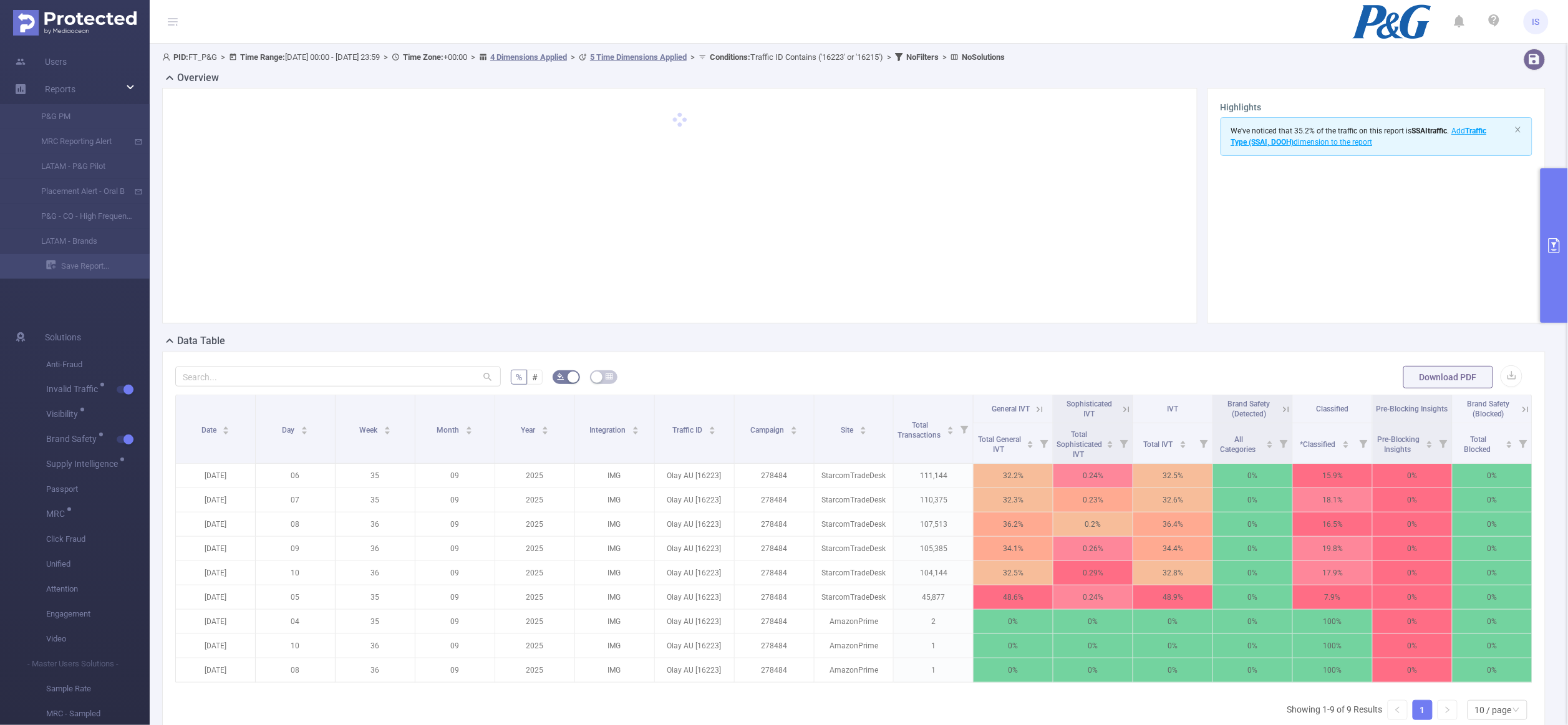
click at [1557, 278] on button "primary" at bounding box center [1554, 245] width 28 height 155
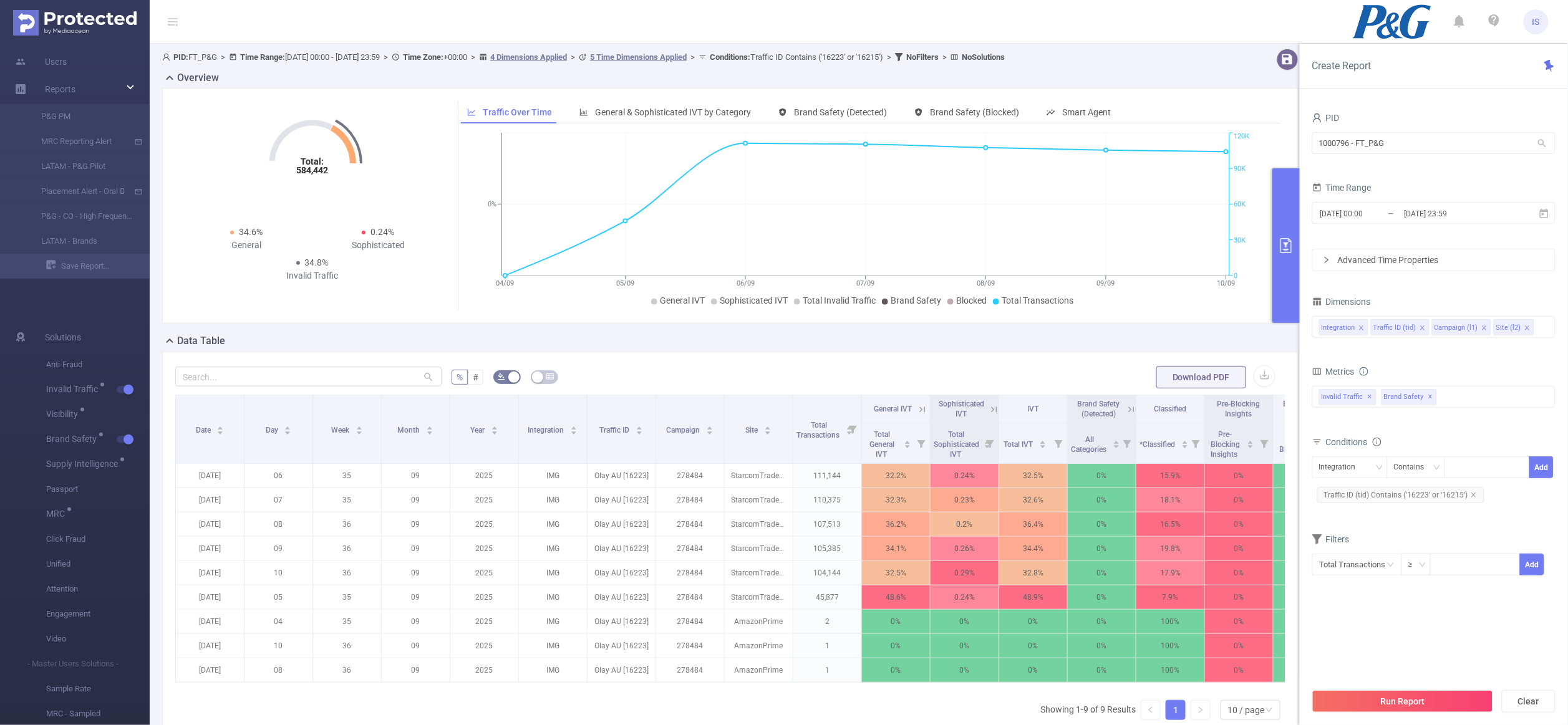
click at [1364, 252] on div "Advanced Time Properties" at bounding box center [1434, 260] width 242 height 21
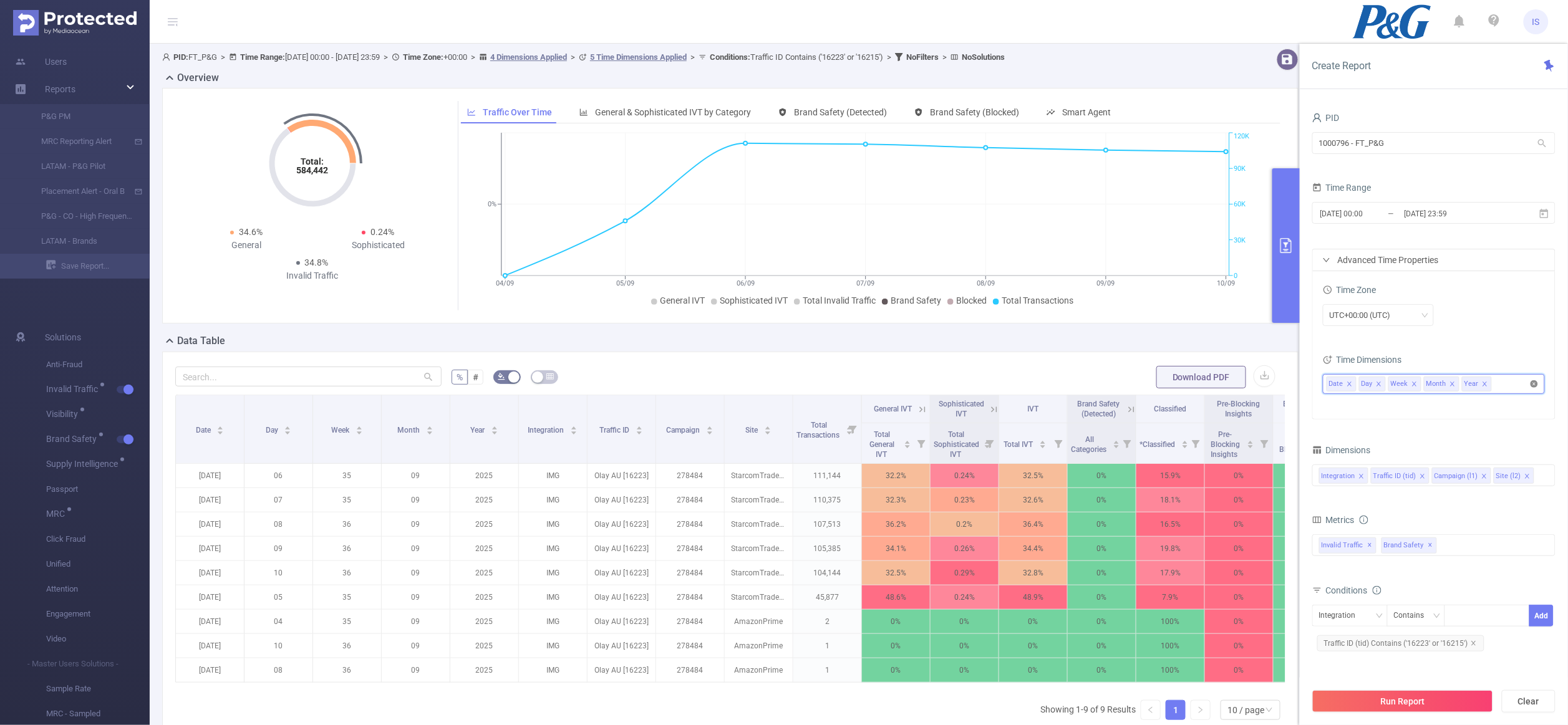
click at [1531, 383] on icon "icon: close-circle" at bounding box center [1534, 384] width 8 height 8
click at [1422, 254] on div "Advanced Time Properties" at bounding box center [1434, 260] width 242 height 21
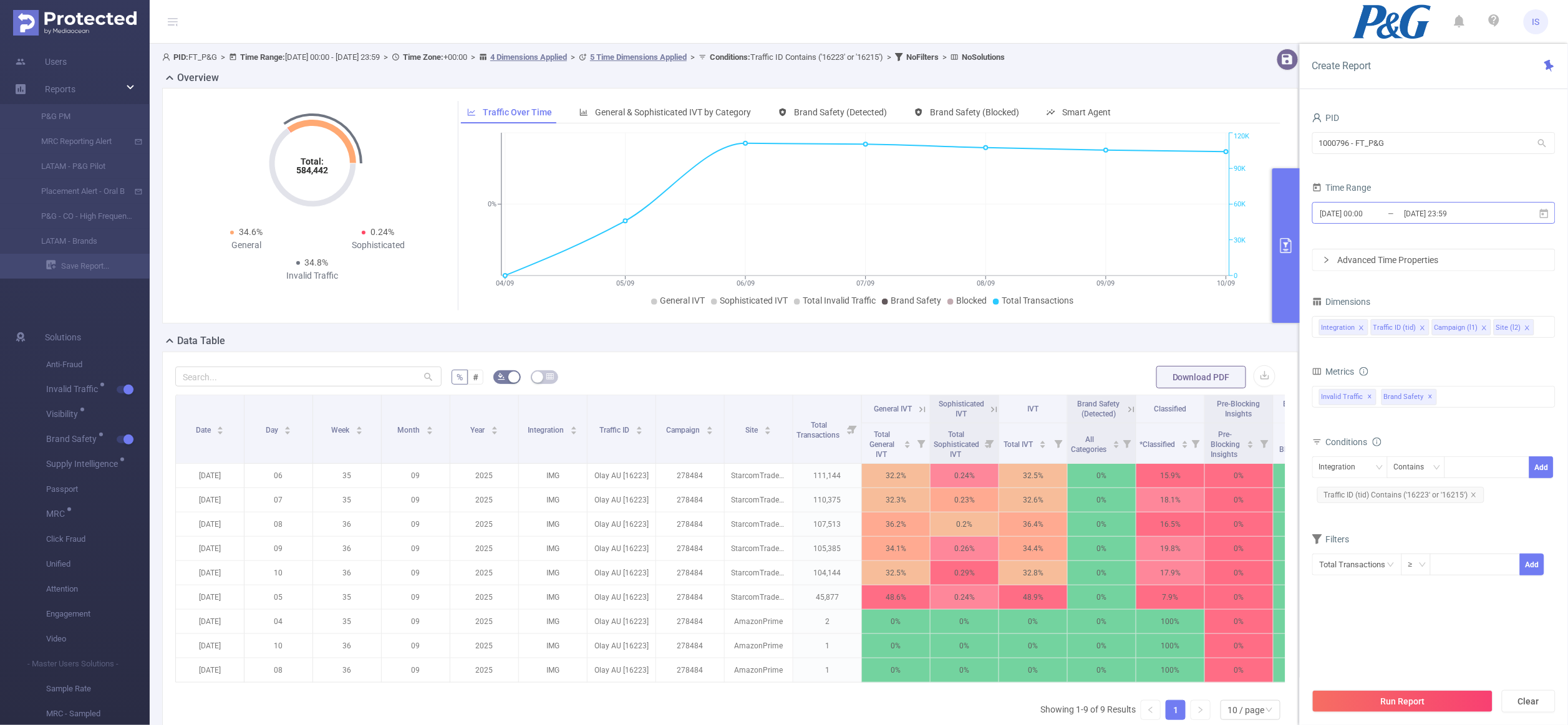
click at [1432, 209] on input "[DATE] 23:59" at bounding box center [1454, 213] width 101 height 17
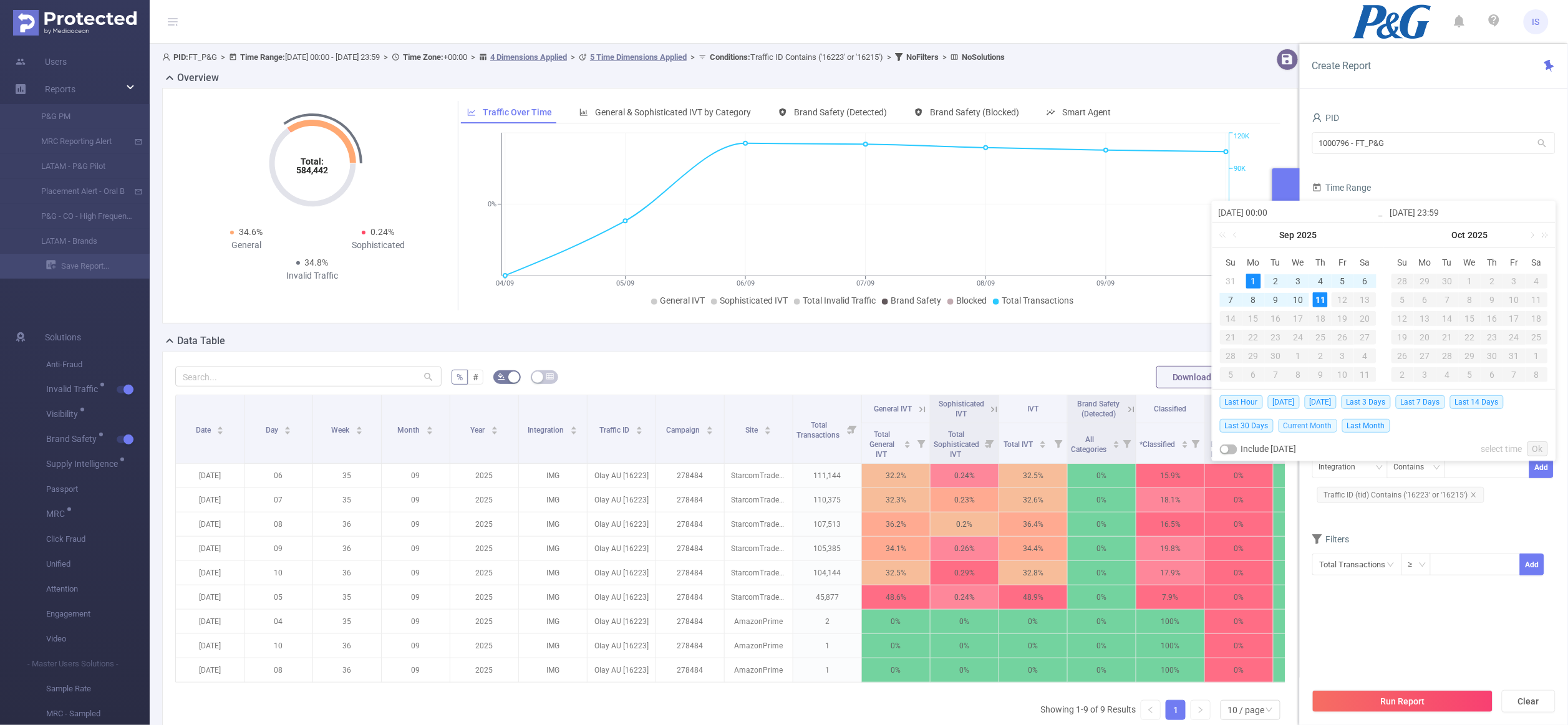
click at [1289, 423] on span "Current Month" at bounding box center [1307, 425] width 59 height 13
type input "[DATE] 00:00"
type input "[DATE] 09:59"
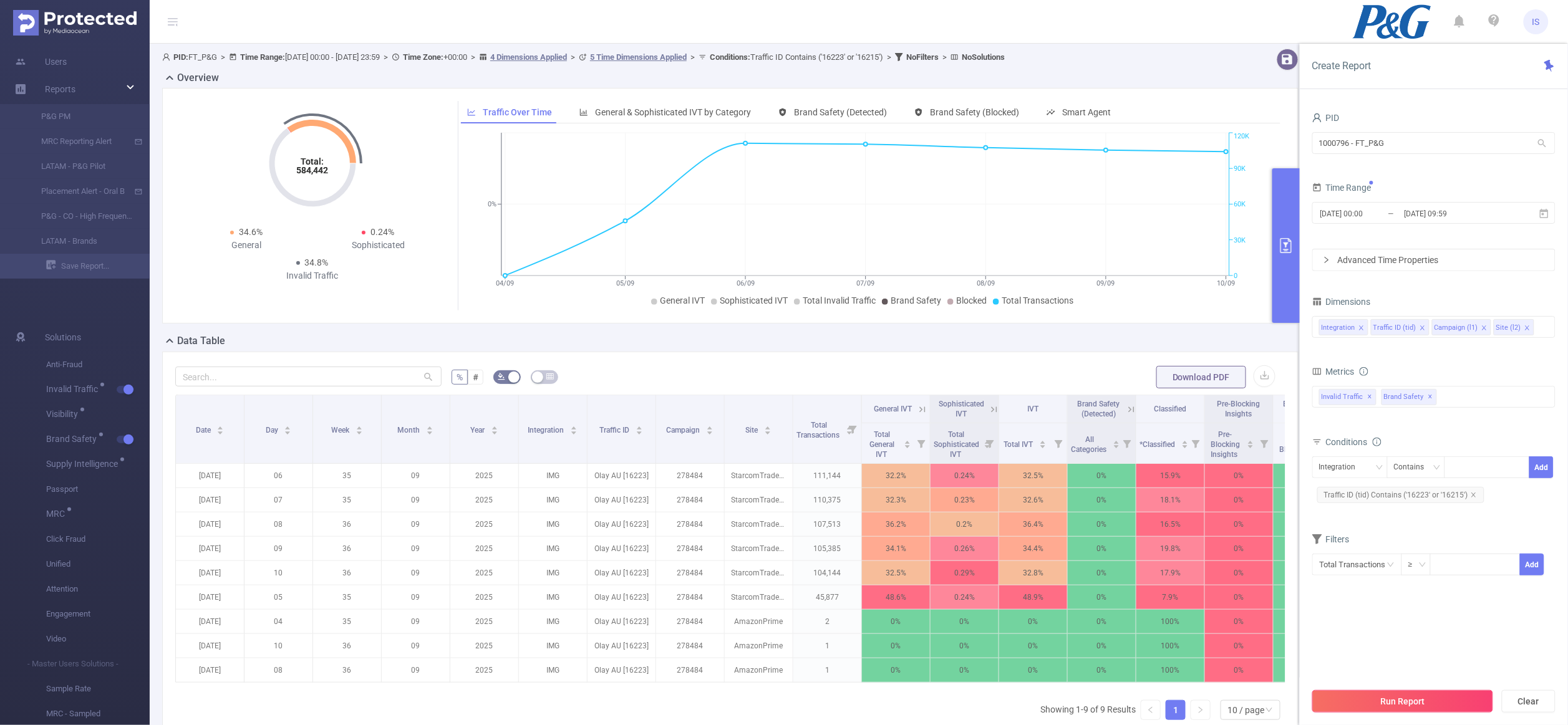
click at [1414, 702] on button "Run Report" at bounding box center [1403, 702] width 181 height 23
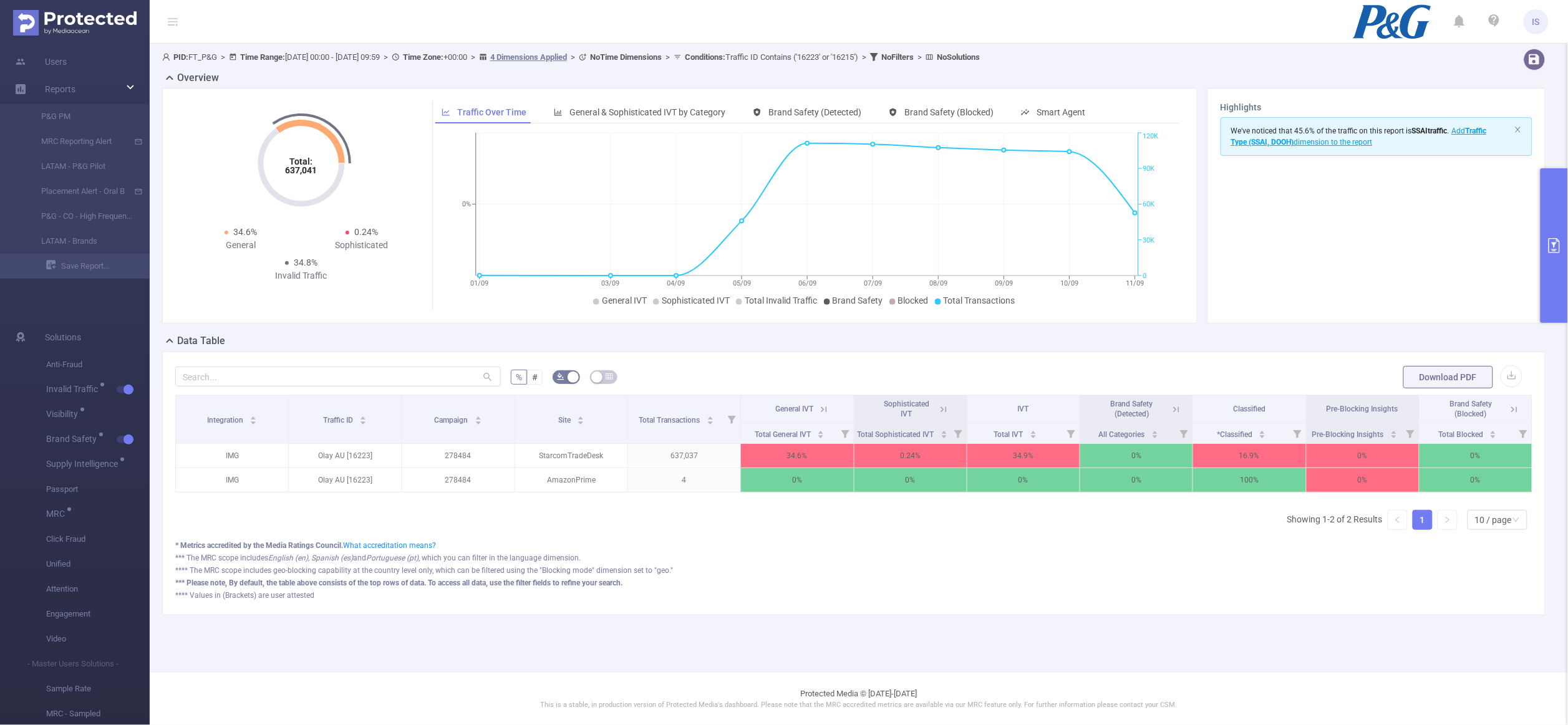
click at [822, 412] on icon at bounding box center [824, 410] width 11 height 11
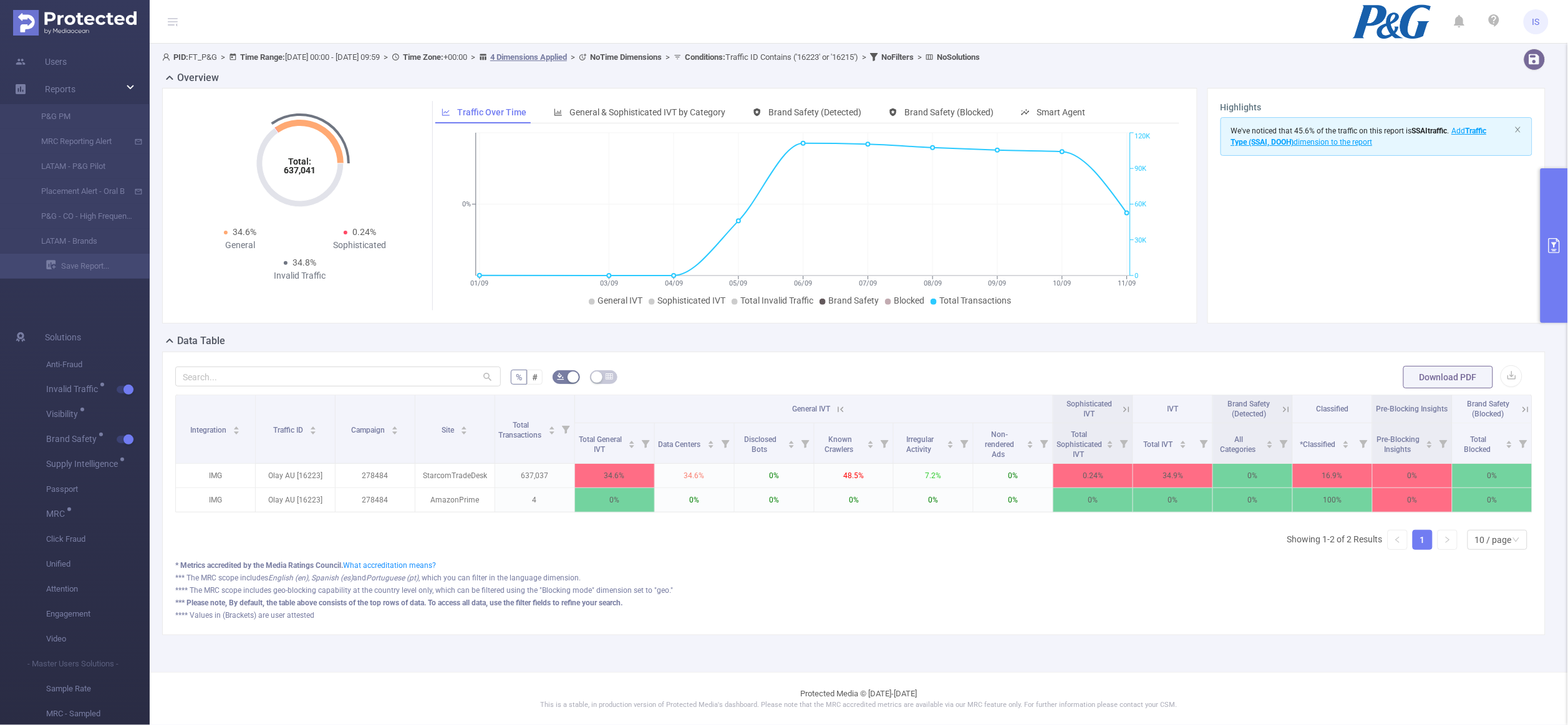
click at [1121, 407] on icon at bounding box center [1126, 410] width 11 height 11
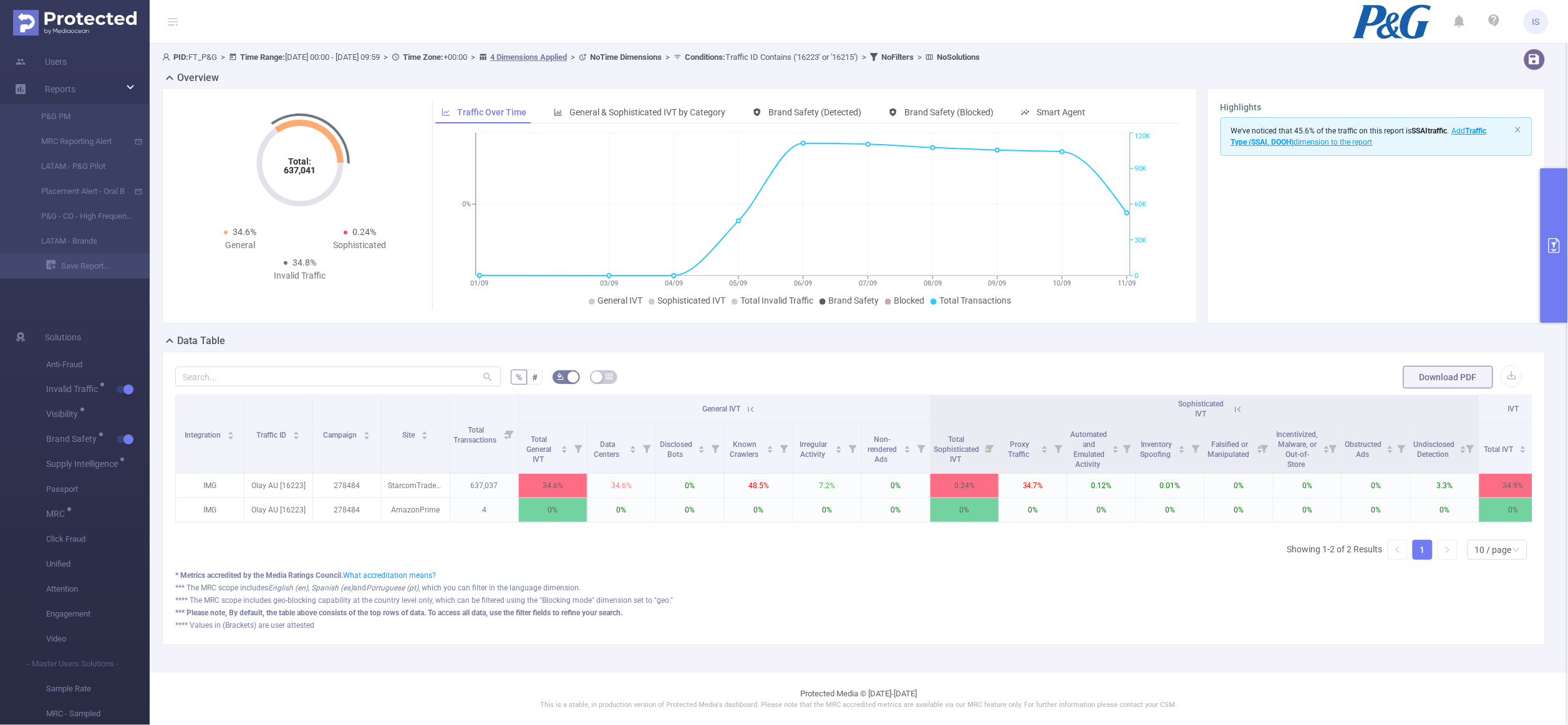
click at [1492, 304] on section "We've noticed that 45.6% of the traffic on this report is SSAI traffic . Add Tr…" at bounding box center [1377, 214] width 312 height 194
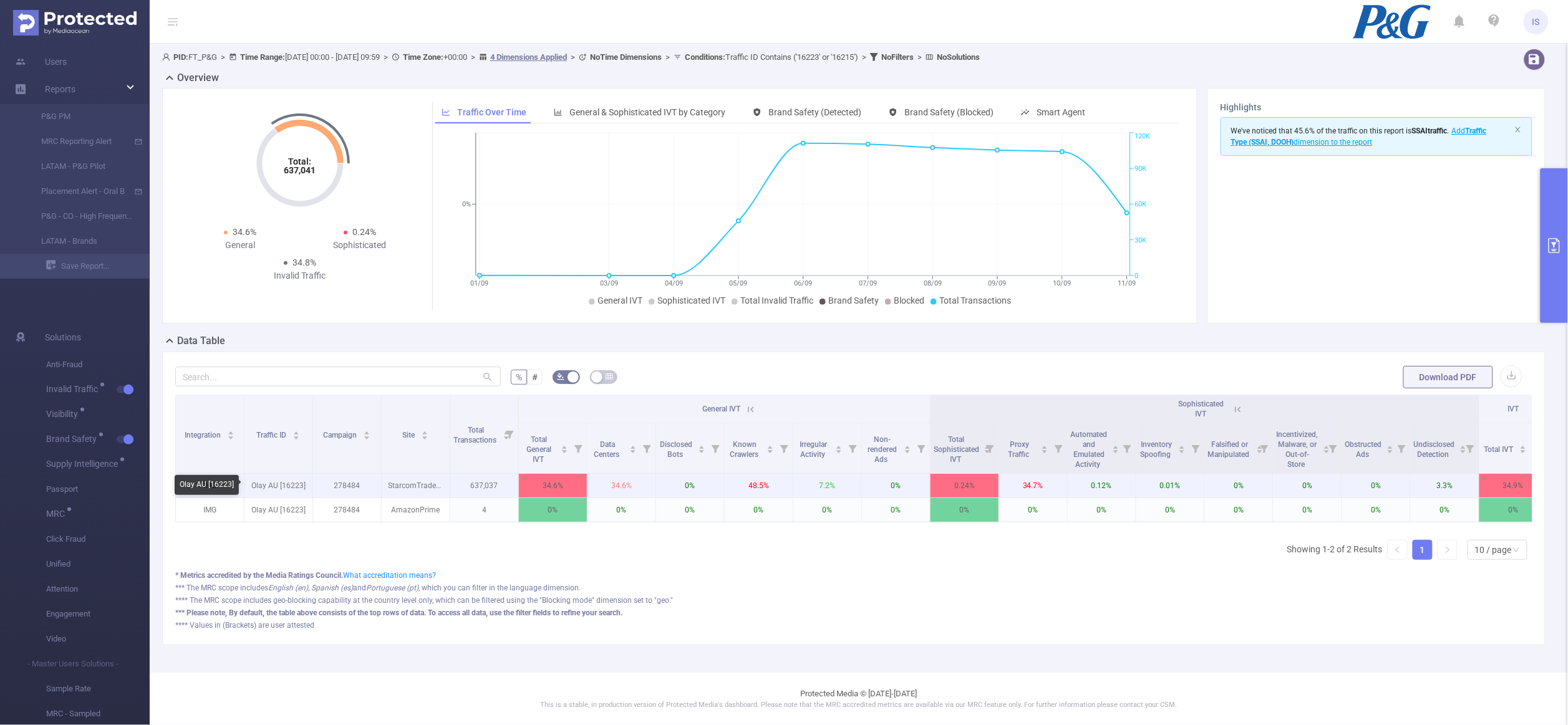
click at [292, 487] on p "Olay AU [16223]" at bounding box center [278, 486] width 68 height 24
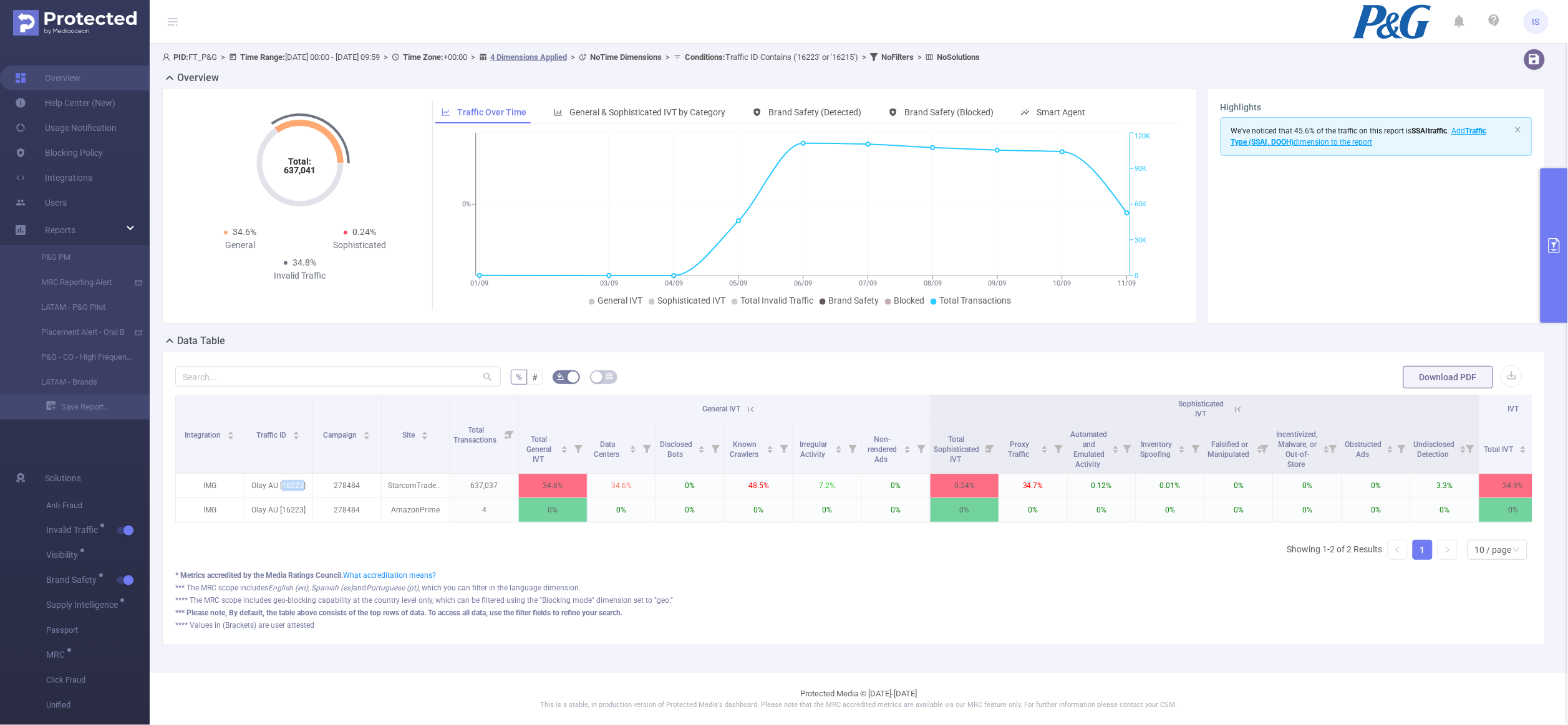
click at [1560, 182] on button "primary" at bounding box center [1554, 245] width 28 height 155
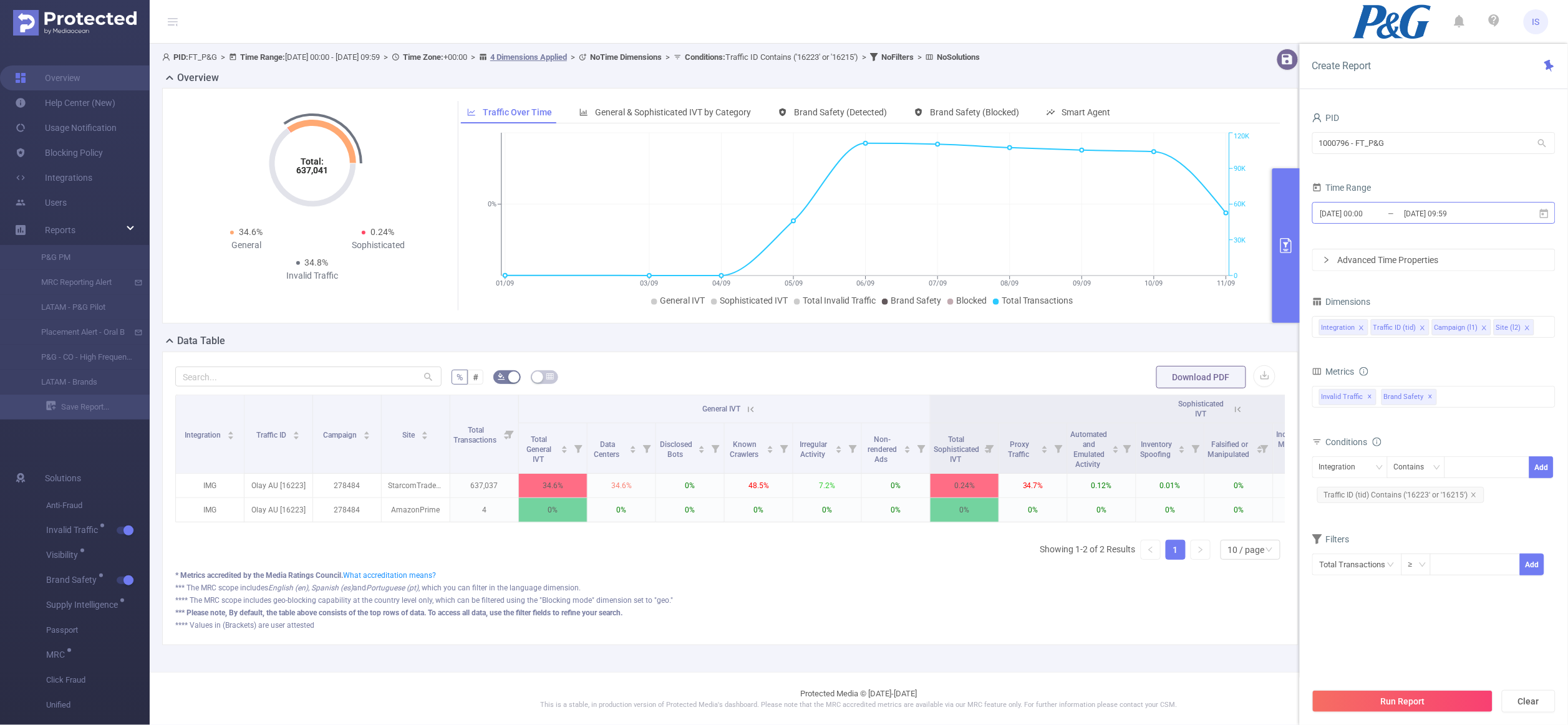
click at [1415, 211] on input "[DATE] 09:59" at bounding box center [1454, 213] width 101 height 17
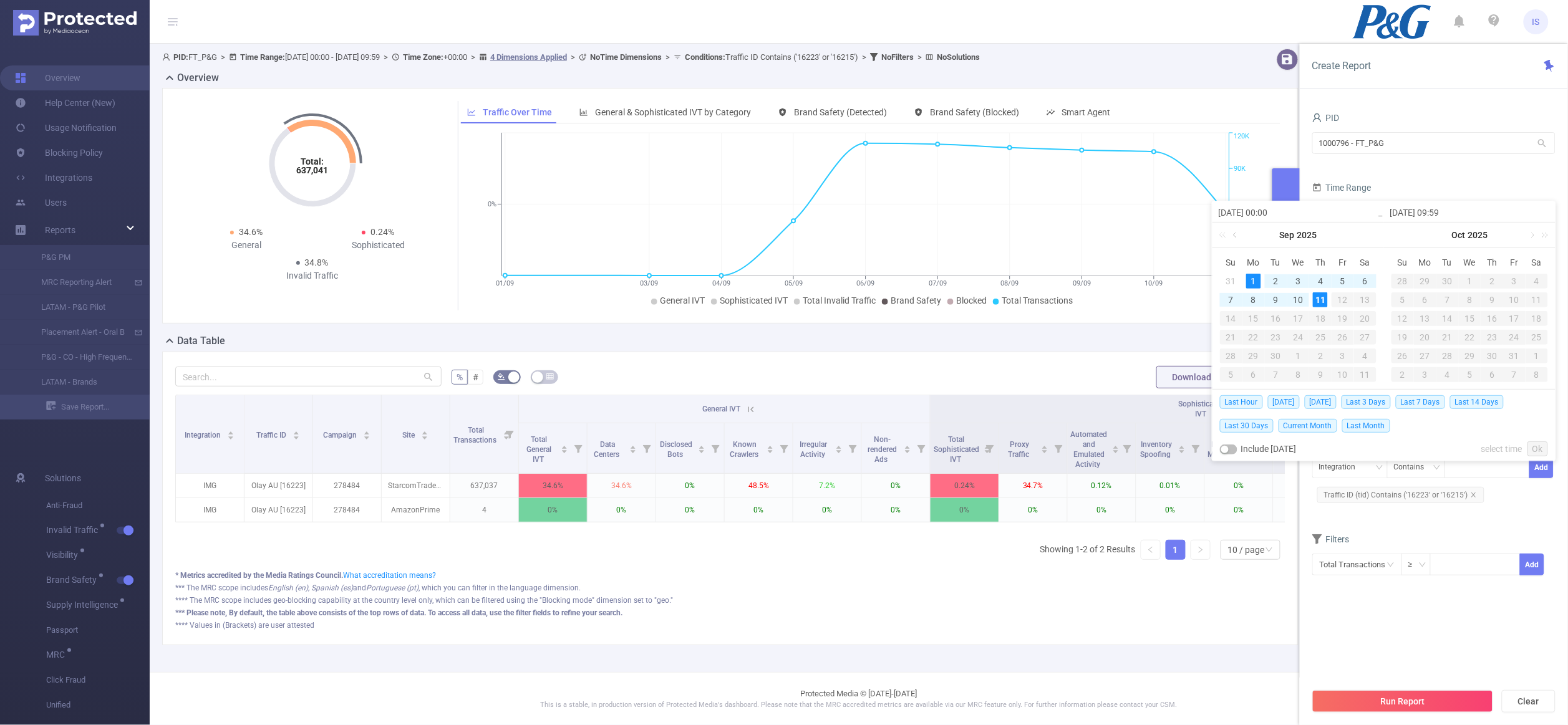
click at [1234, 235] on link at bounding box center [1236, 235] width 11 height 25
click at [1345, 283] on div "1" at bounding box center [1343, 281] width 15 height 15
click at [1405, 238] on link at bounding box center [1408, 235] width 11 height 25
click at [1495, 305] on div "11" at bounding box center [1492, 300] width 15 height 15
type input "[DATE] 00:00"
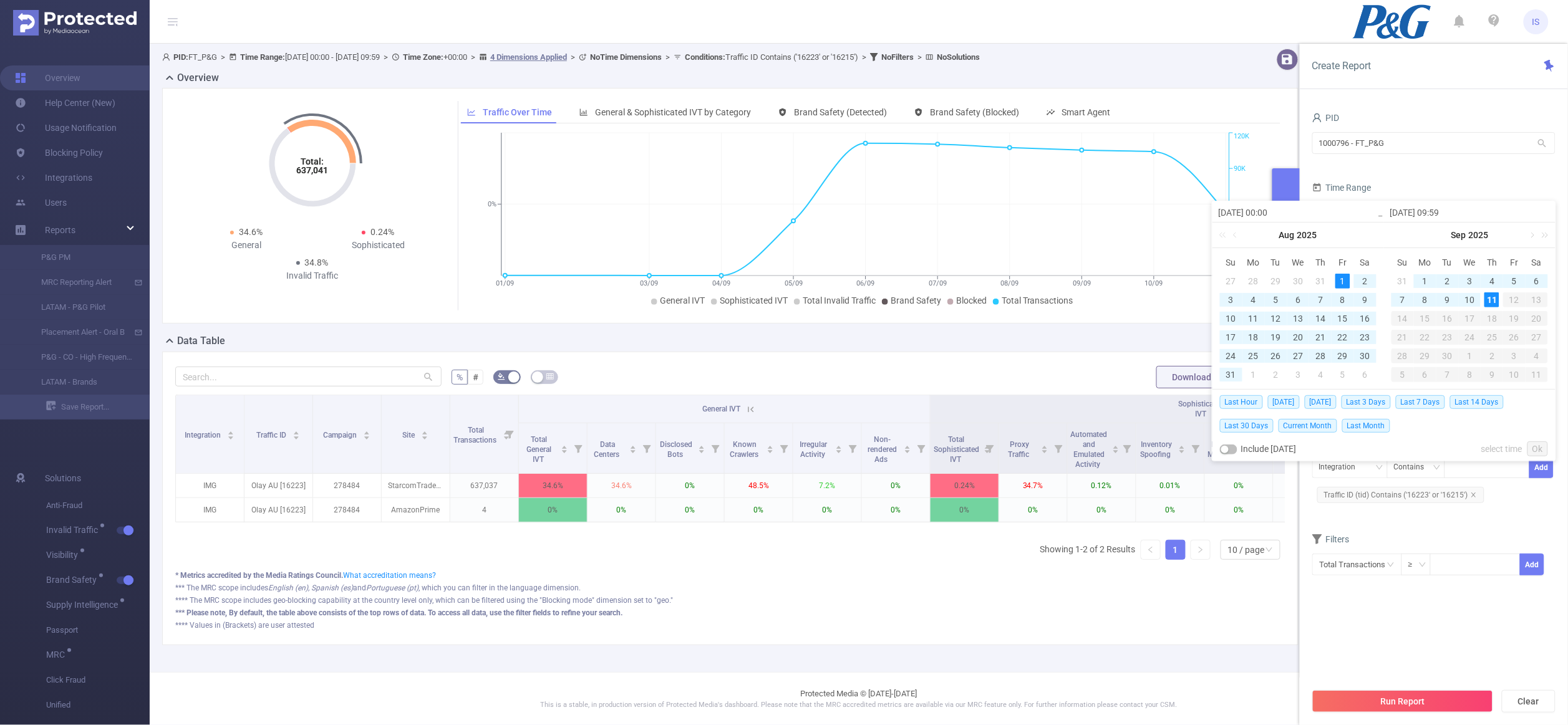
type input "[DATE] 00:00"
click at [1543, 447] on link "Ok" at bounding box center [1537, 449] width 20 height 15
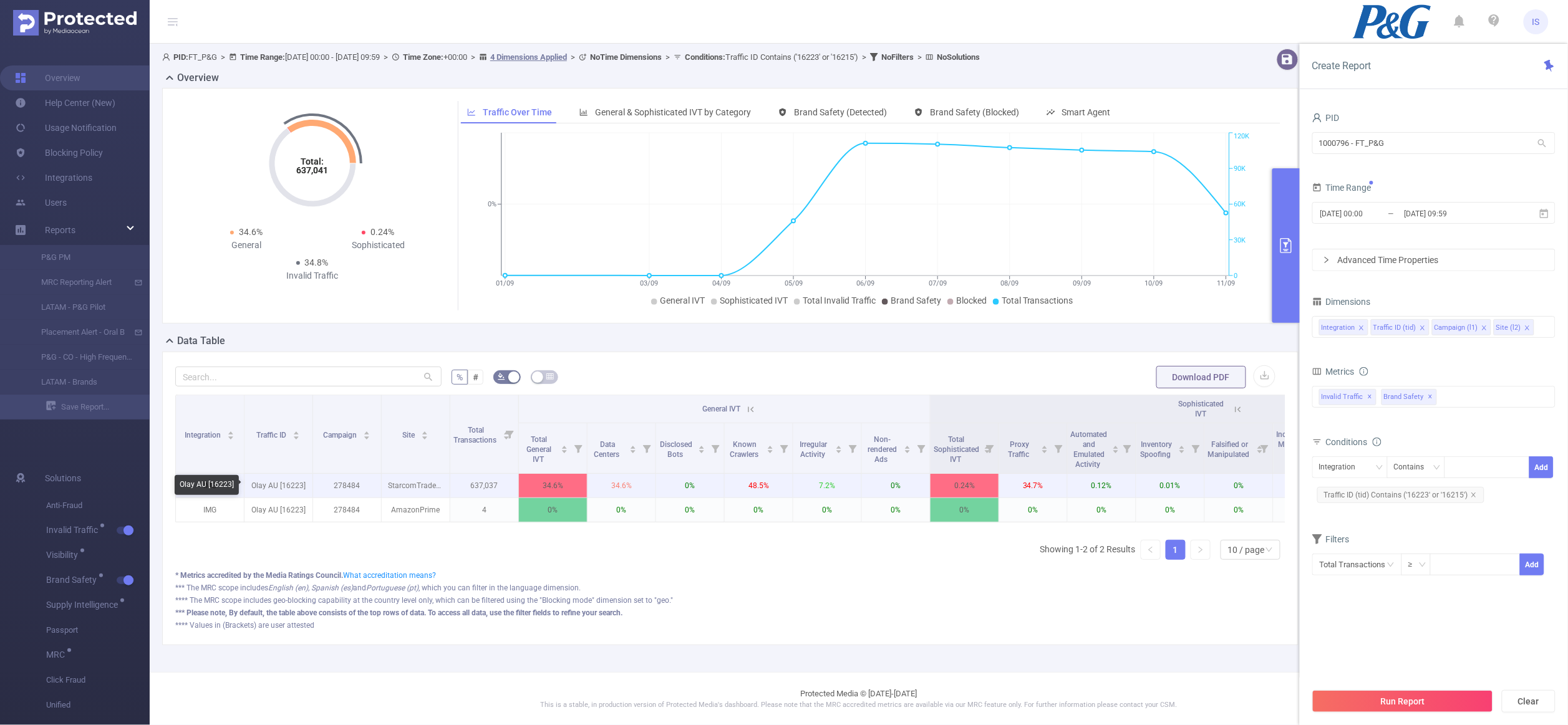
click at [295, 488] on p "Olay AU [16223]" at bounding box center [278, 486] width 68 height 24
copy p "16223"
click at [1368, 698] on button "Run Report" at bounding box center [1403, 702] width 181 height 23
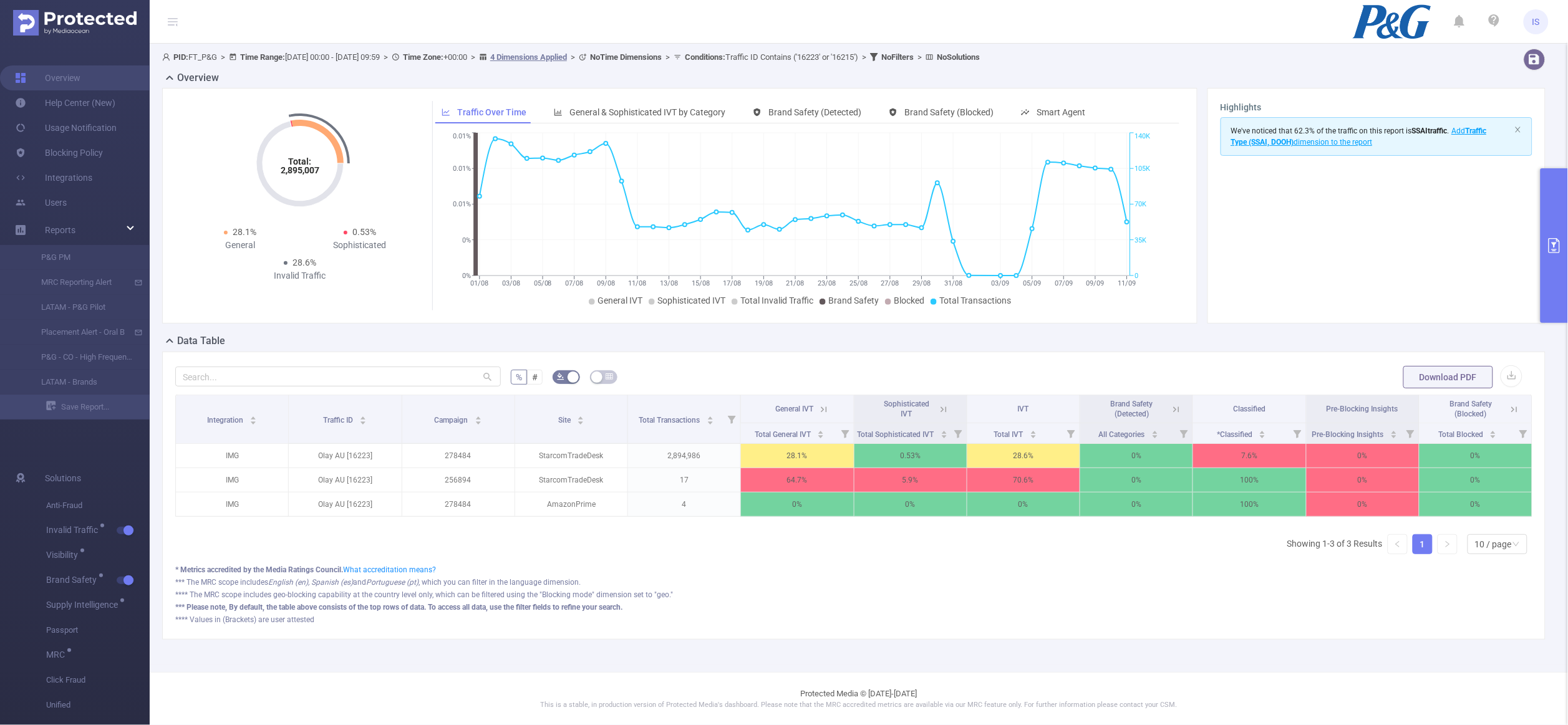
click at [1554, 226] on button "primary" at bounding box center [1554, 245] width 28 height 155
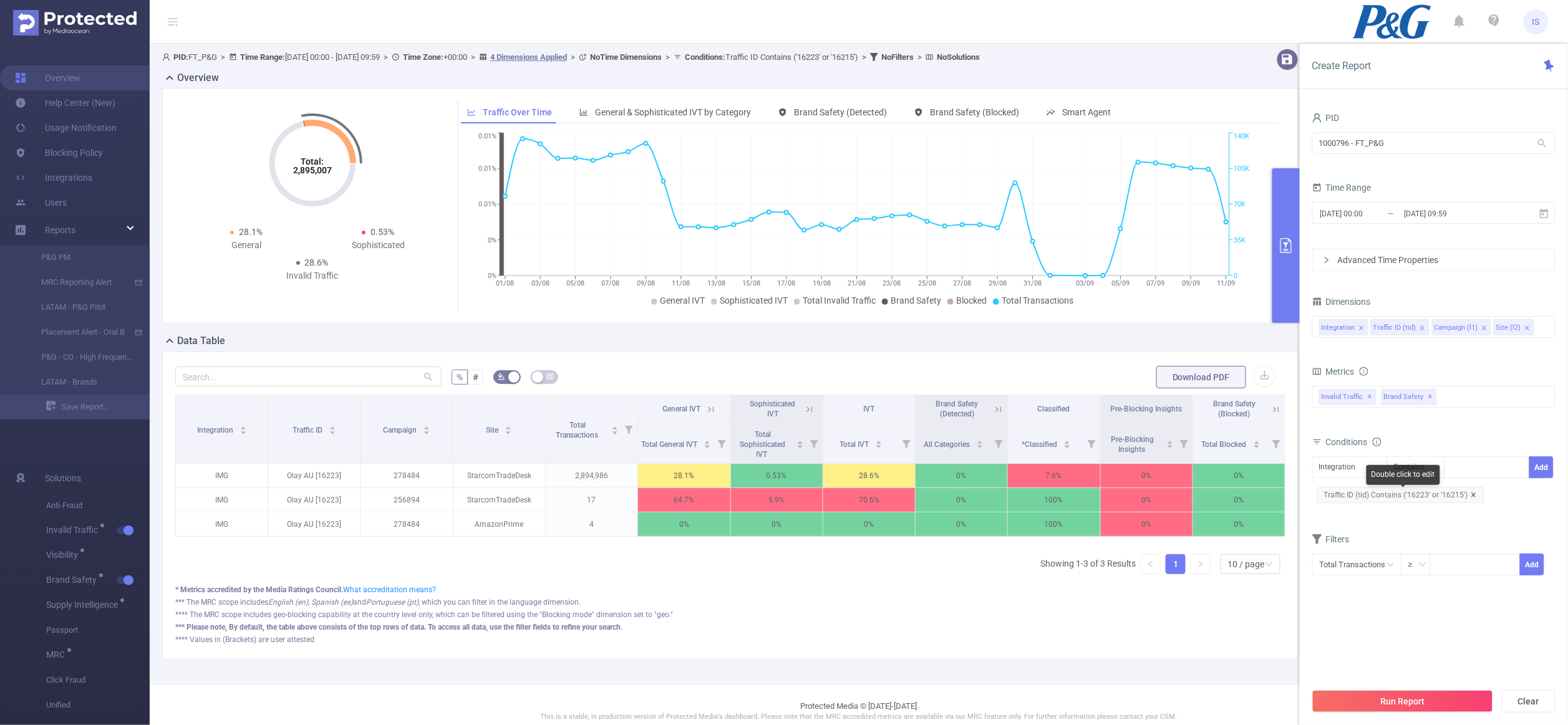
click at [1472, 496] on icon "icon: close" at bounding box center [1473, 495] width 6 height 6
click at [1372, 464] on div "Integration" at bounding box center [1350, 467] width 61 height 20
click at [1351, 534] on li "Campaign (l1)" at bounding box center [1350, 534] width 76 height 20
click at [1501, 476] on div at bounding box center [1487, 467] width 71 height 20
paste input "283307"
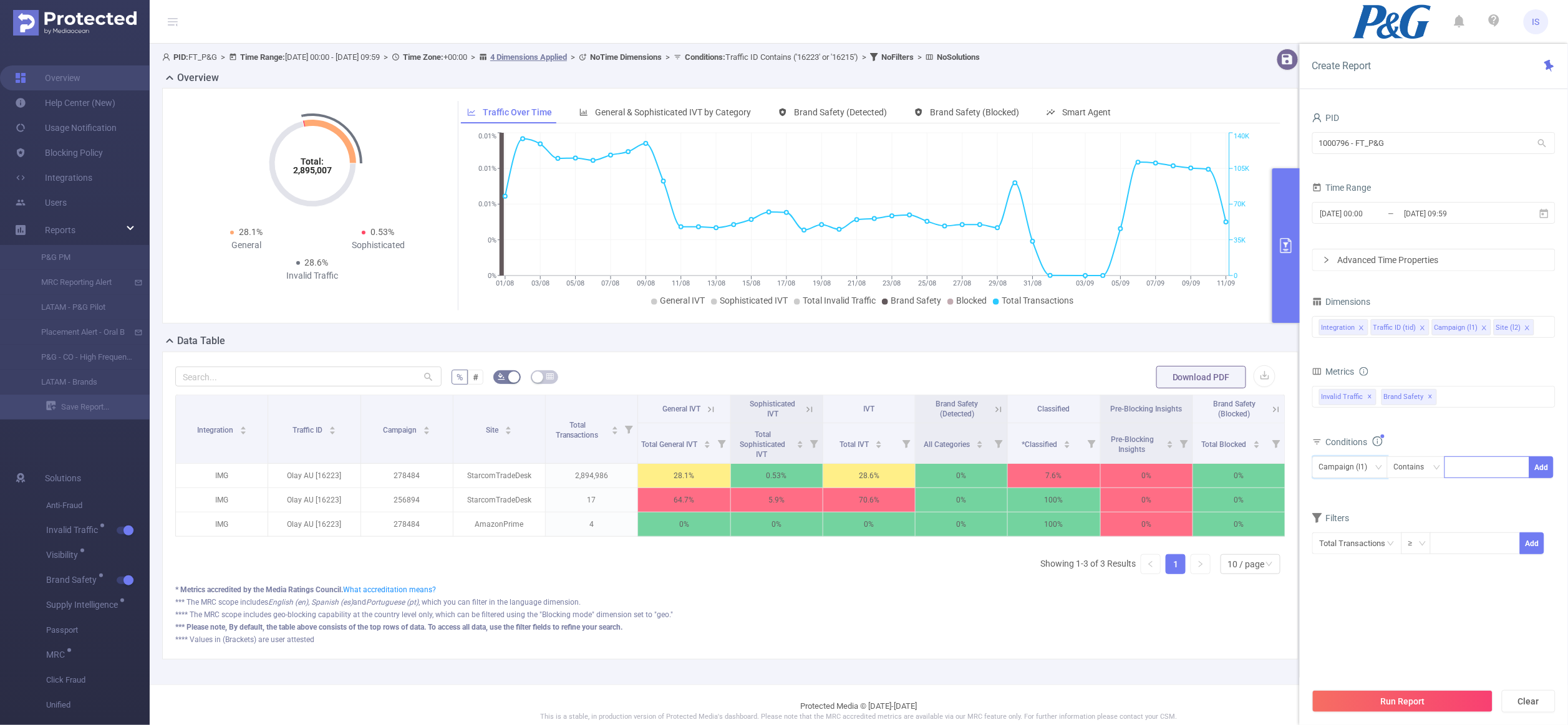
type input "283307"
click at [1484, 497] on li "283307" at bounding box center [1487, 495] width 85 height 20
click at [1466, 401] on div "Invalid Traffic ✕ Anti-Fraud Invalid Traffic Visibility Brand Safety Supply Int…" at bounding box center [1434, 396] width 243 height 22
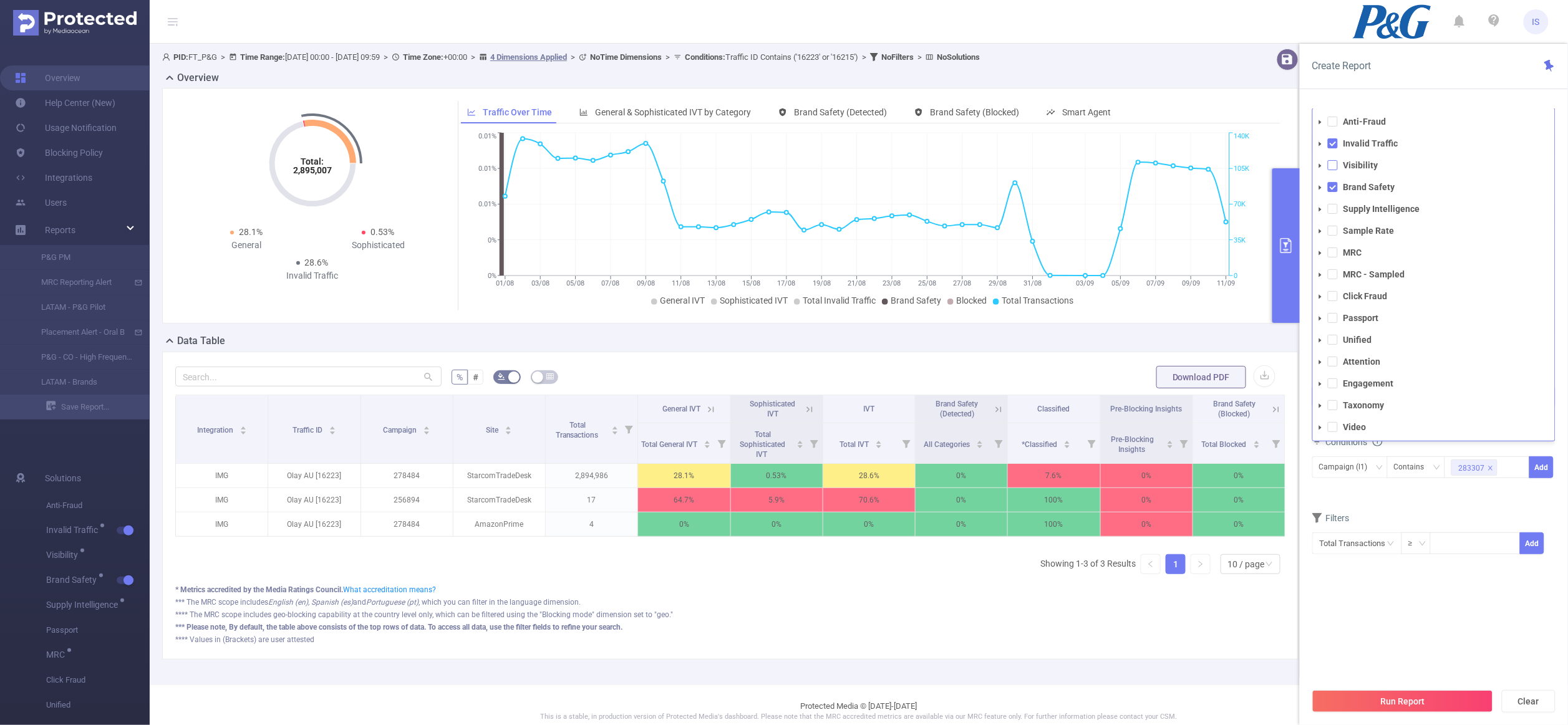
click at [1331, 167] on span at bounding box center [1333, 165] width 10 height 10
click at [1334, 204] on span at bounding box center [1333, 209] width 10 height 10
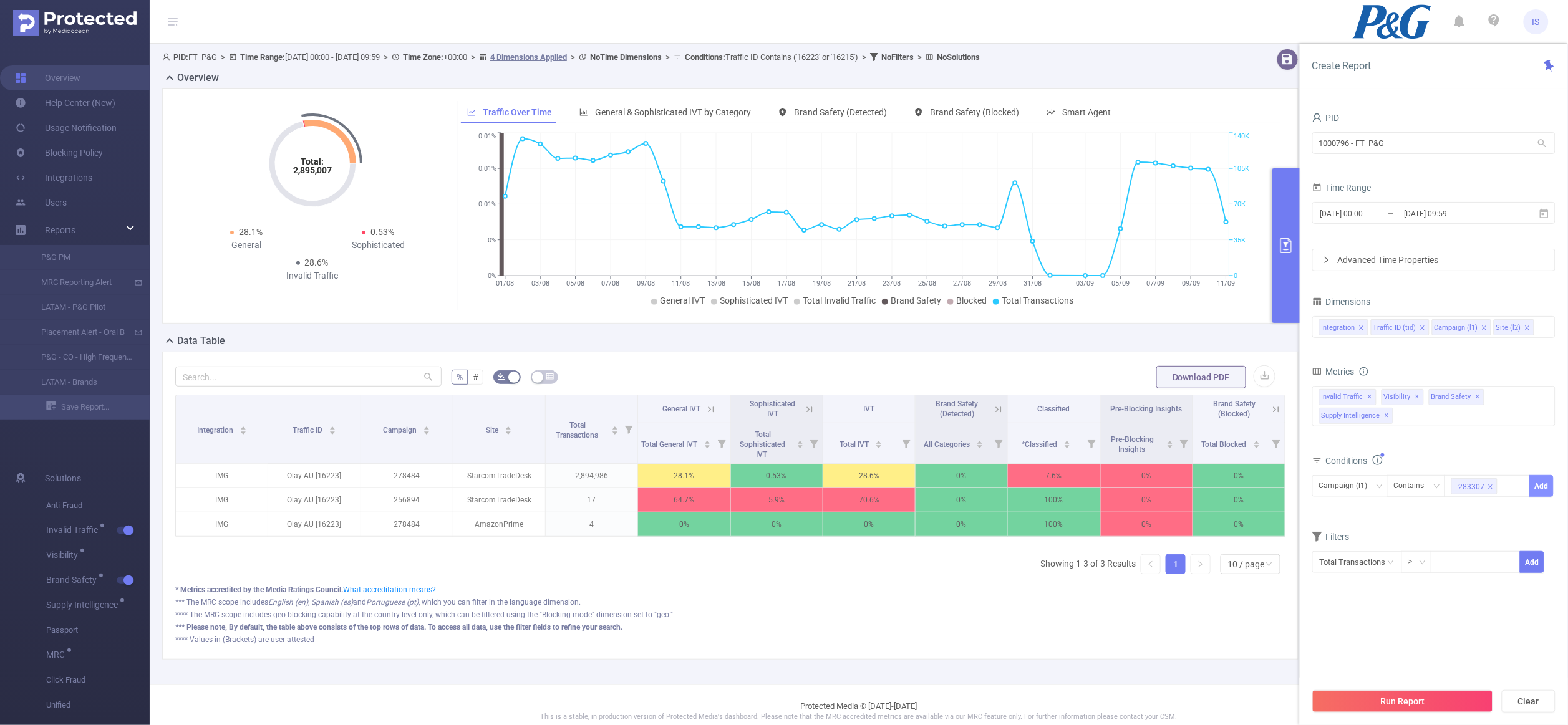
click at [1535, 495] on button "Add" at bounding box center [1541, 486] width 24 height 22
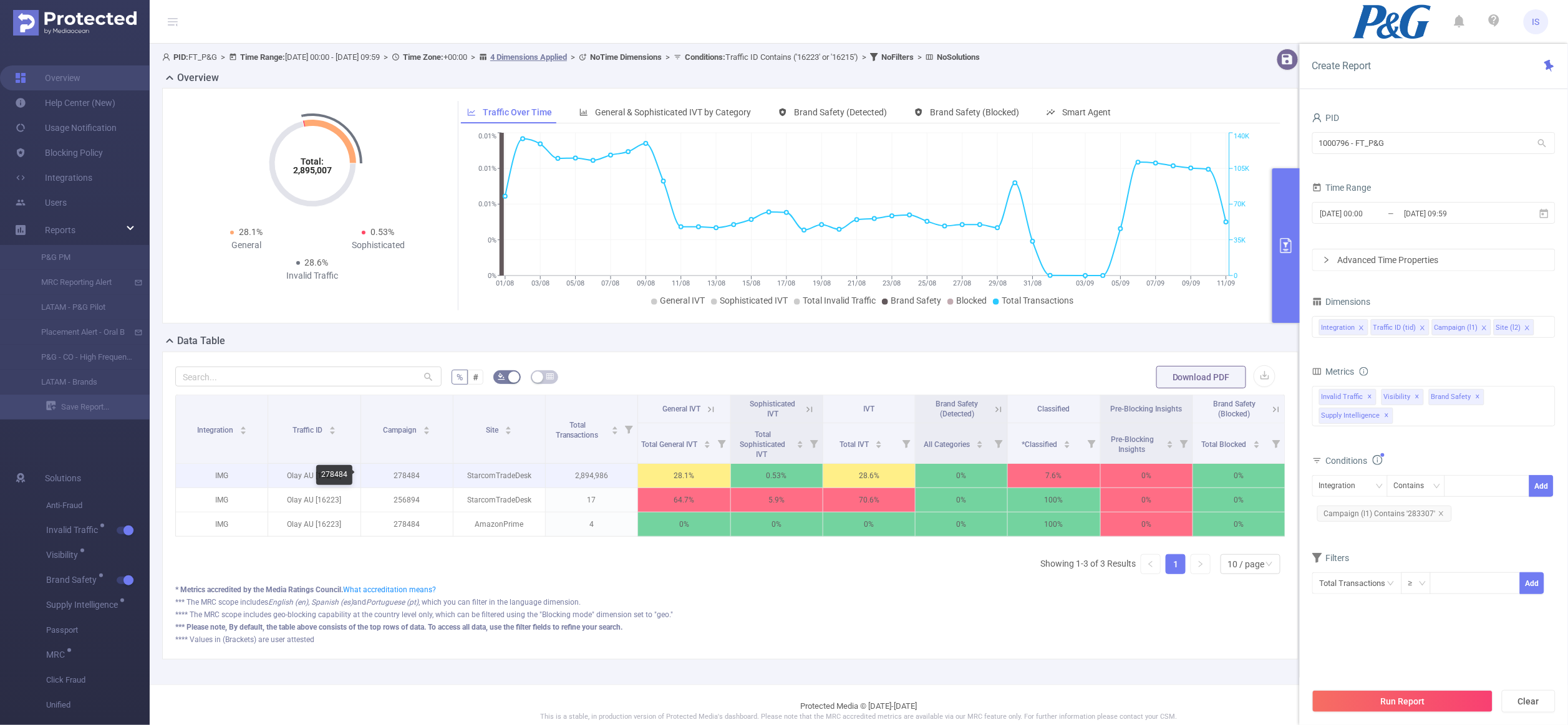
click at [403, 476] on p "278484" at bounding box center [407, 476] width 92 height 24
copy p "278484"
click at [1354, 521] on span "Campaign (l1) Contains '283307'" at bounding box center [1384, 514] width 135 height 16
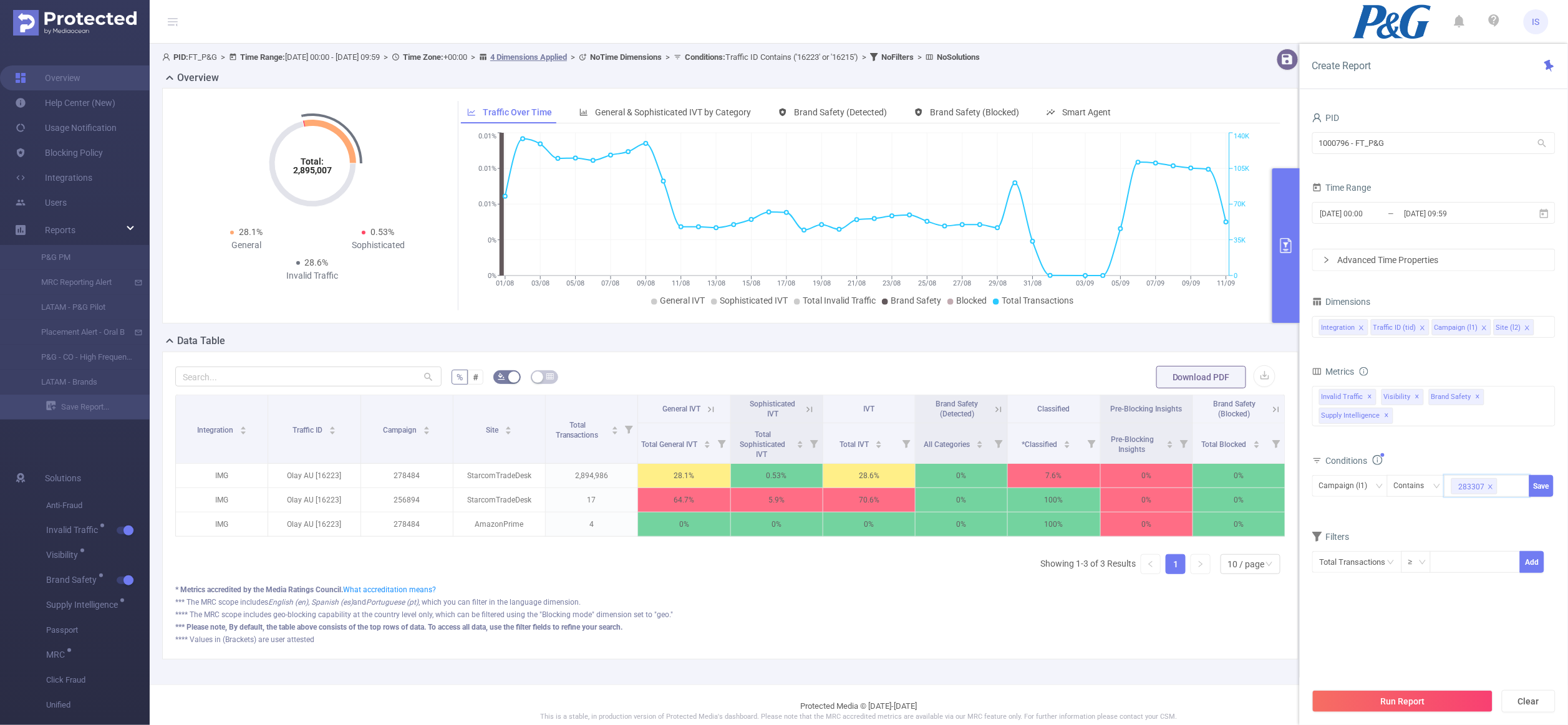
click at [1500, 492] on input at bounding box center [1503, 486] width 6 height 16
paste input "278484"
type input "278484"
click at [1472, 525] on li "278484" at bounding box center [1487, 532] width 85 height 20
click at [1538, 493] on button "Save" at bounding box center [1541, 486] width 24 height 22
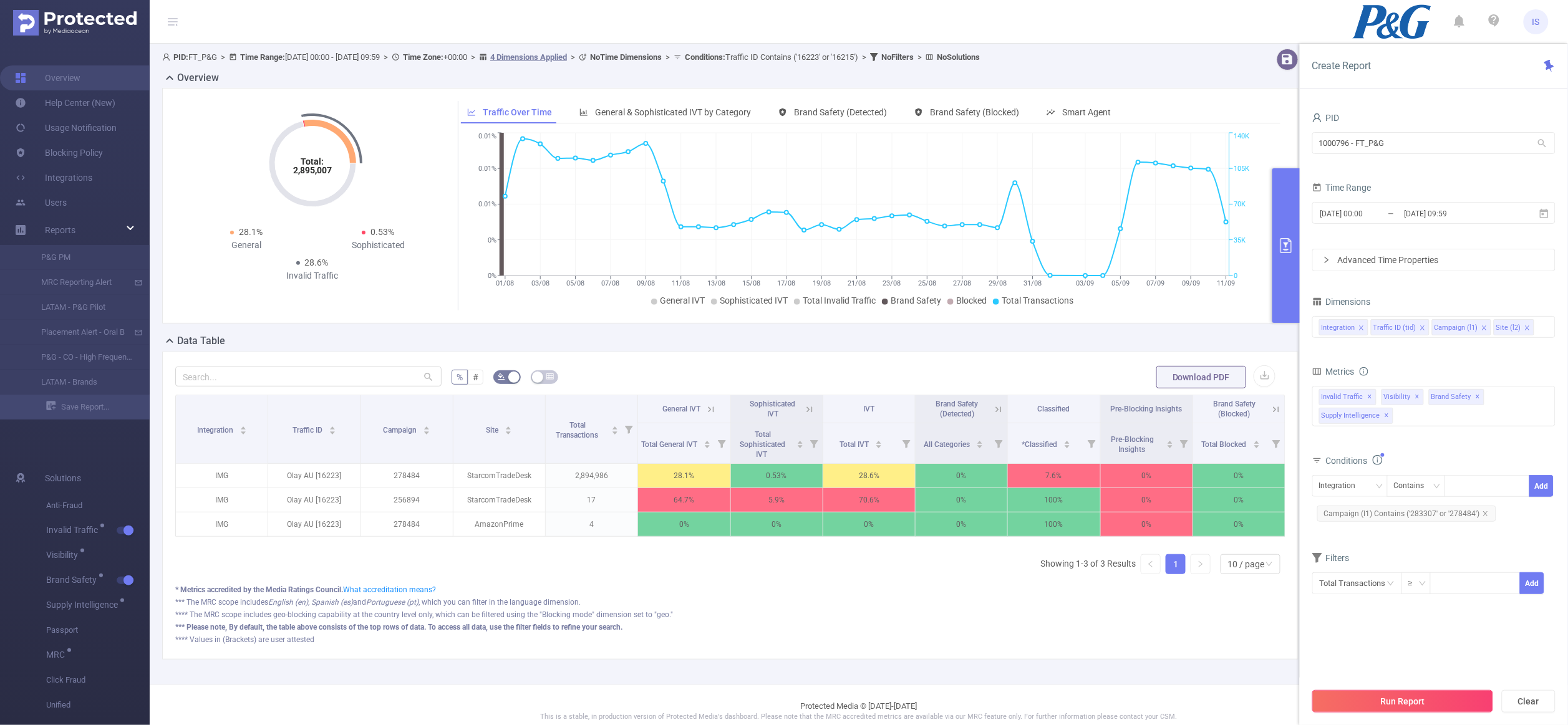
click at [1398, 690] on button "Run Report" at bounding box center [1403, 702] width 181 height 23
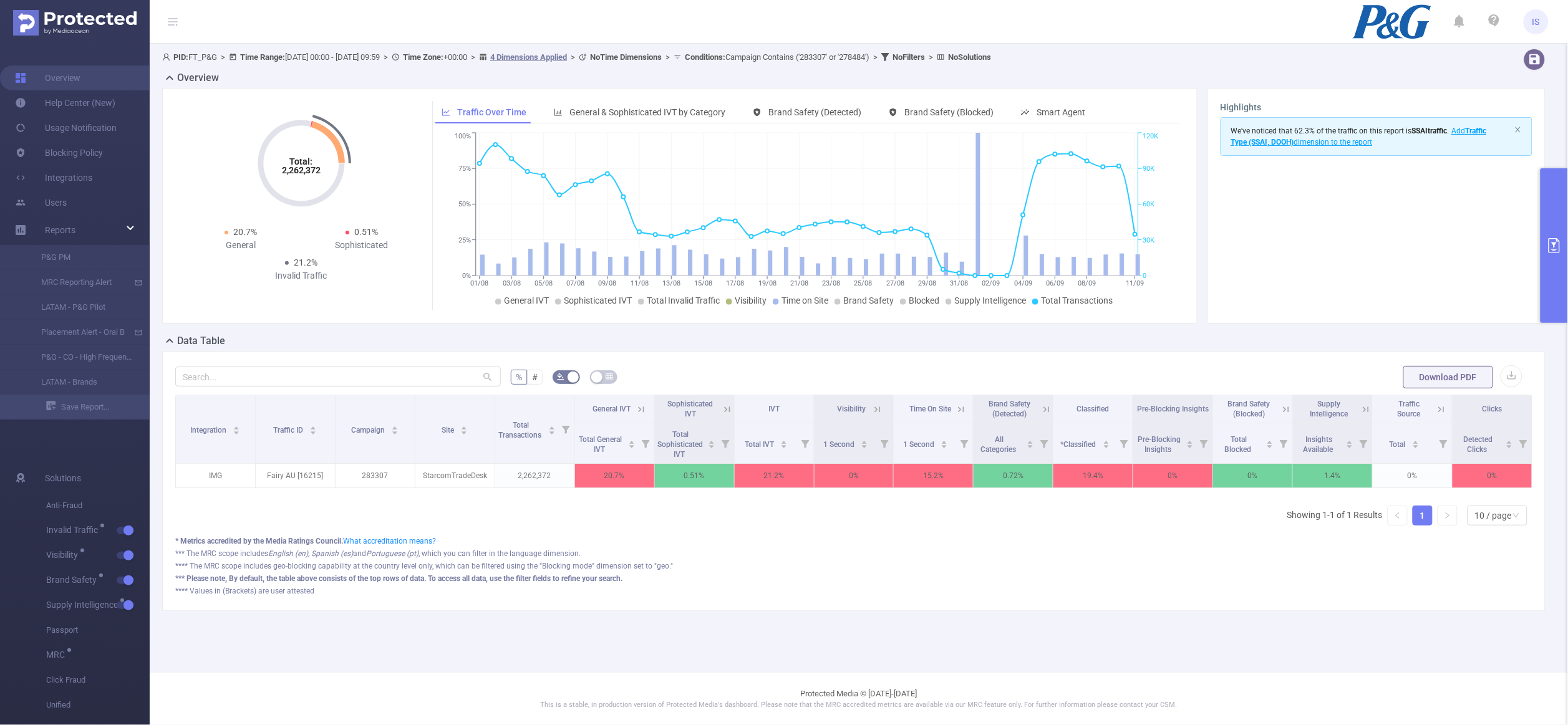
click at [1553, 218] on button "primary" at bounding box center [1554, 245] width 28 height 155
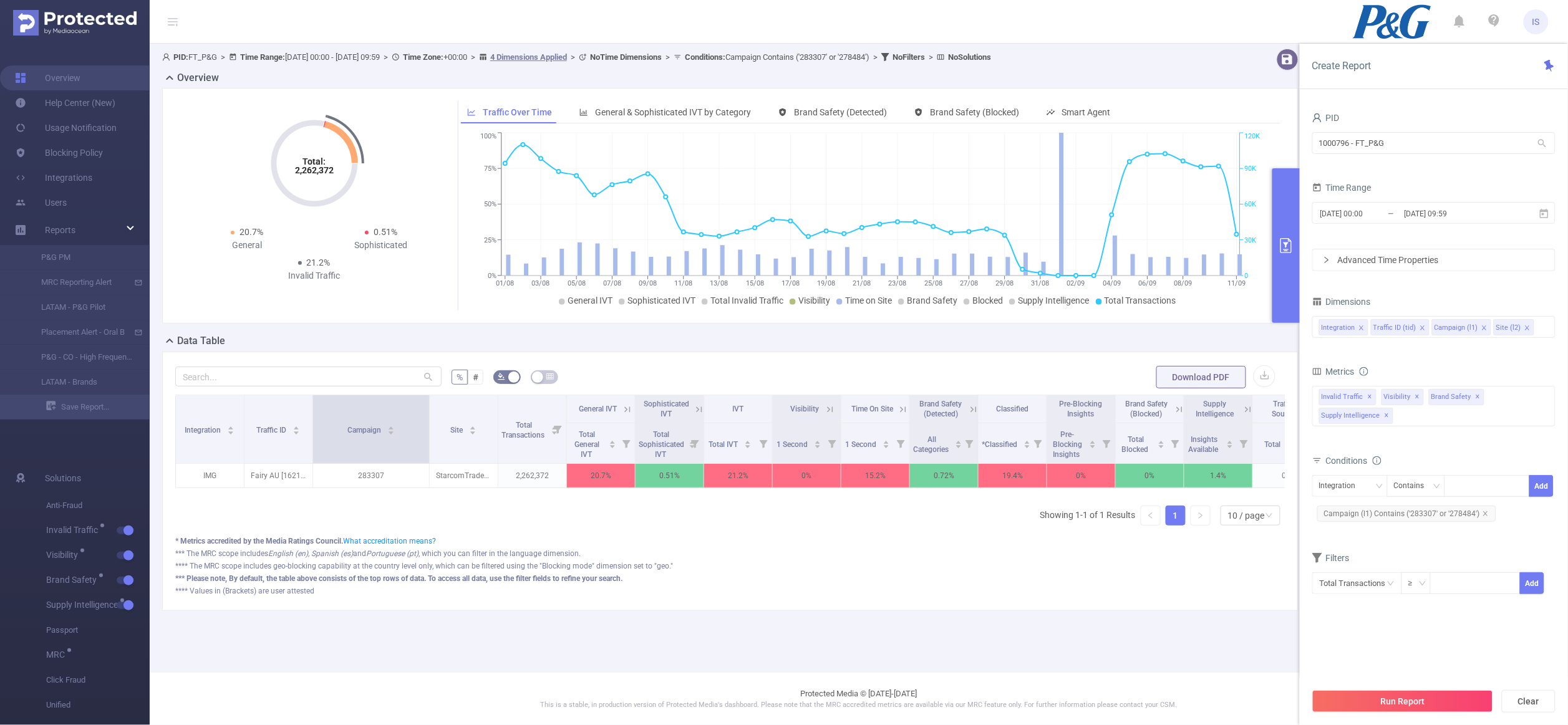
drag, startPoint x: 379, startPoint y: 436, endPoint x: 428, endPoint y: 433, distance: 49.1
click at [428, 433] on span at bounding box center [429, 430] width 6 height 68
click at [1482, 512] on icon "icon: close" at bounding box center [1485, 514] width 6 height 6
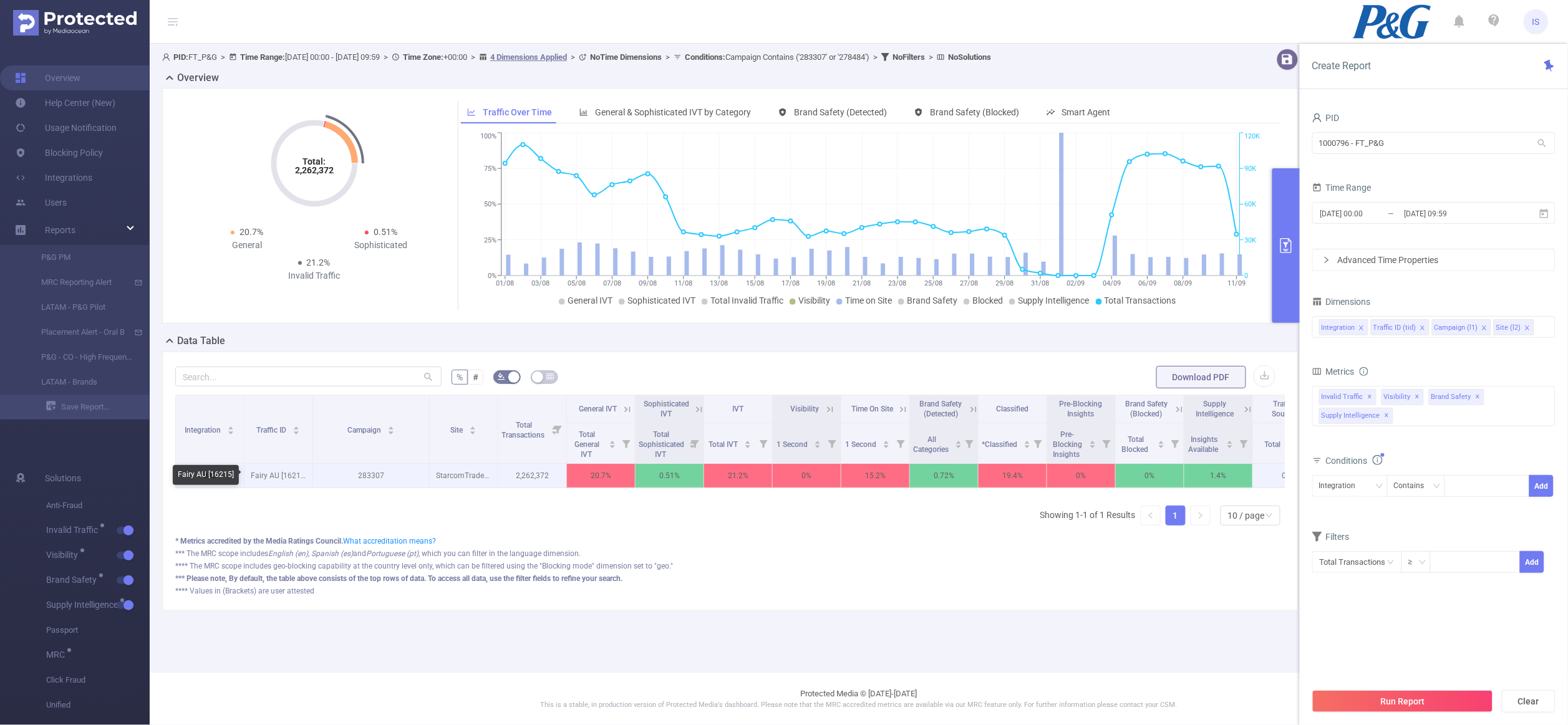
click at [295, 478] on p "Fairy AU [16215]" at bounding box center [278, 476] width 68 height 24
copy p "16215"
click at [1361, 487] on div "Integration" at bounding box center [1342, 485] width 45 height 20
click at [1345, 536] on li "Traffic ID (tid)" at bounding box center [1350, 533] width 76 height 20
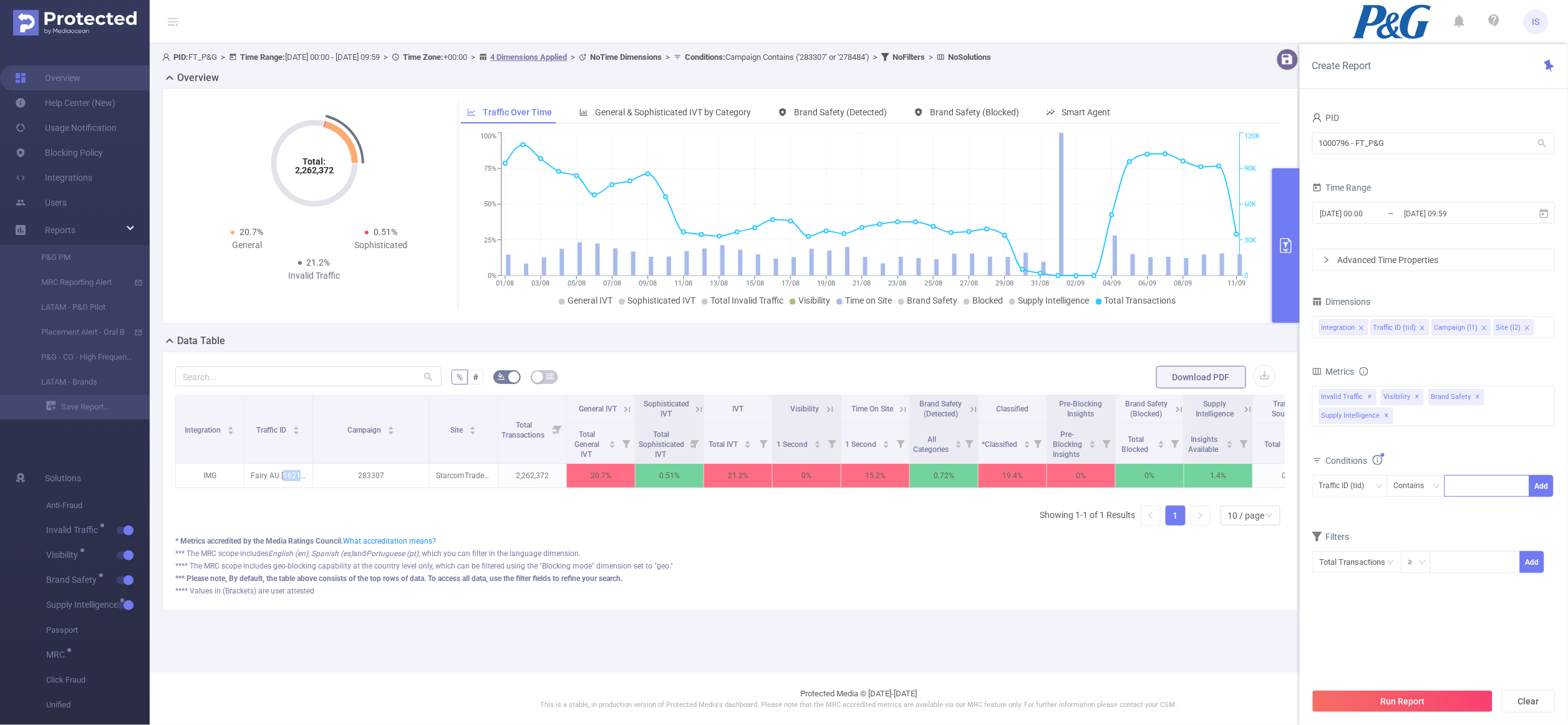
click at [1511, 486] on div at bounding box center [1487, 485] width 71 height 20
paste input "16215"
type input "16215"
click at [1478, 517] on li "16215" at bounding box center [1487, 513] width 85 height 20
click at [1543, 483] on button "Add" at bounding box center [1541, 486] width 24 height 22
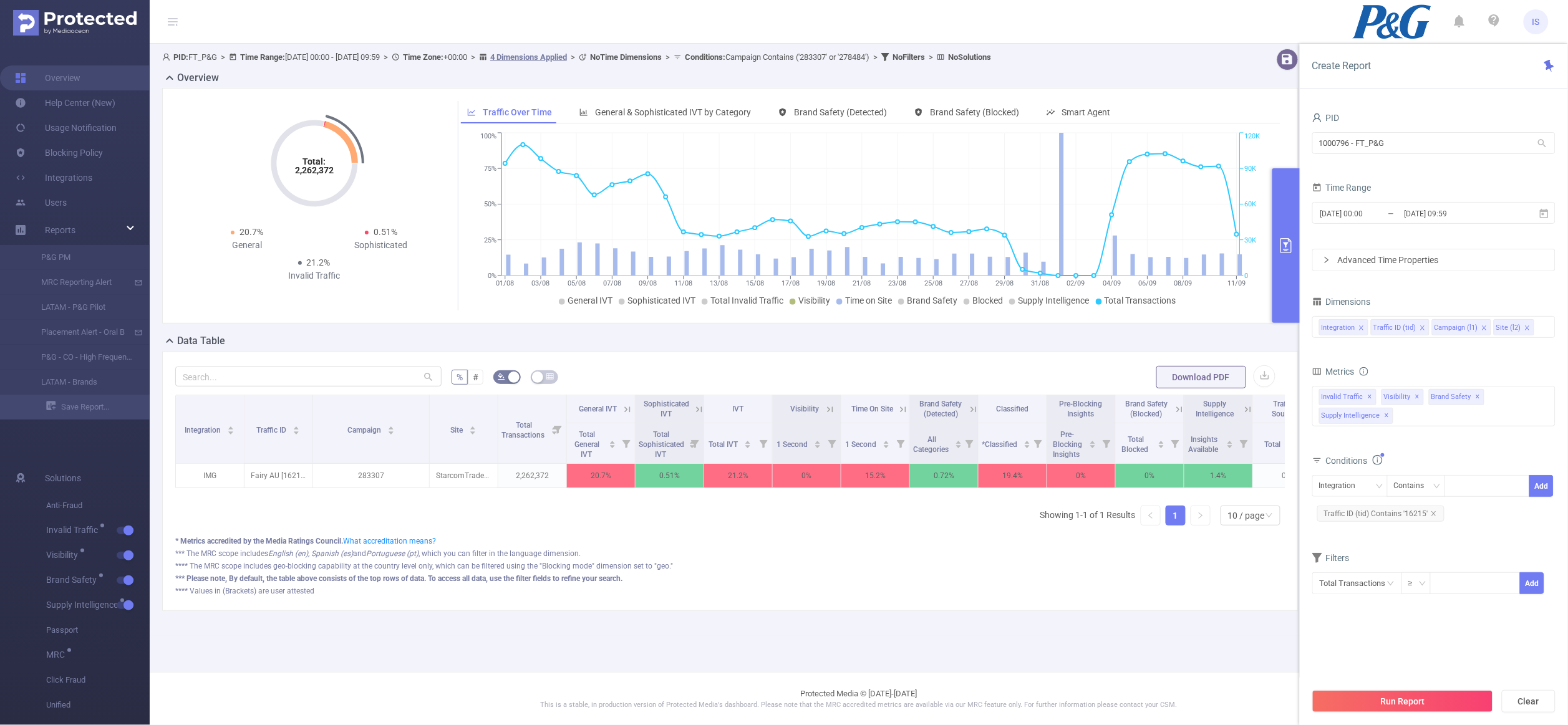
click at [1396, 715] on div "Run Report Clear" at bounding box center [1434, 701] width 269 height 47
click at [1420, 702] on button "Run Report" at bounding box center [1403, 702] width 181 height 23
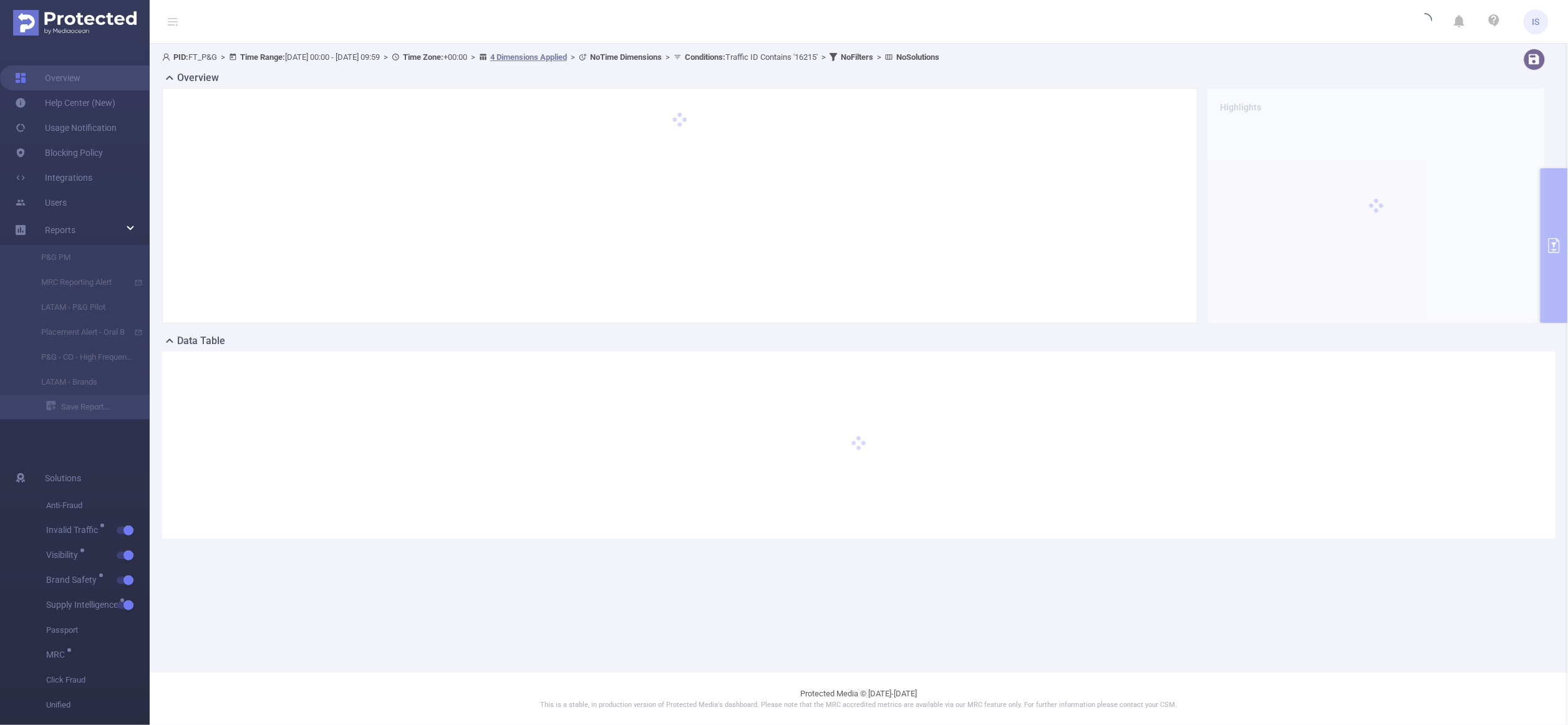
click at [965, 459] on div at bounding box center [859, 445] width 1393 height 187
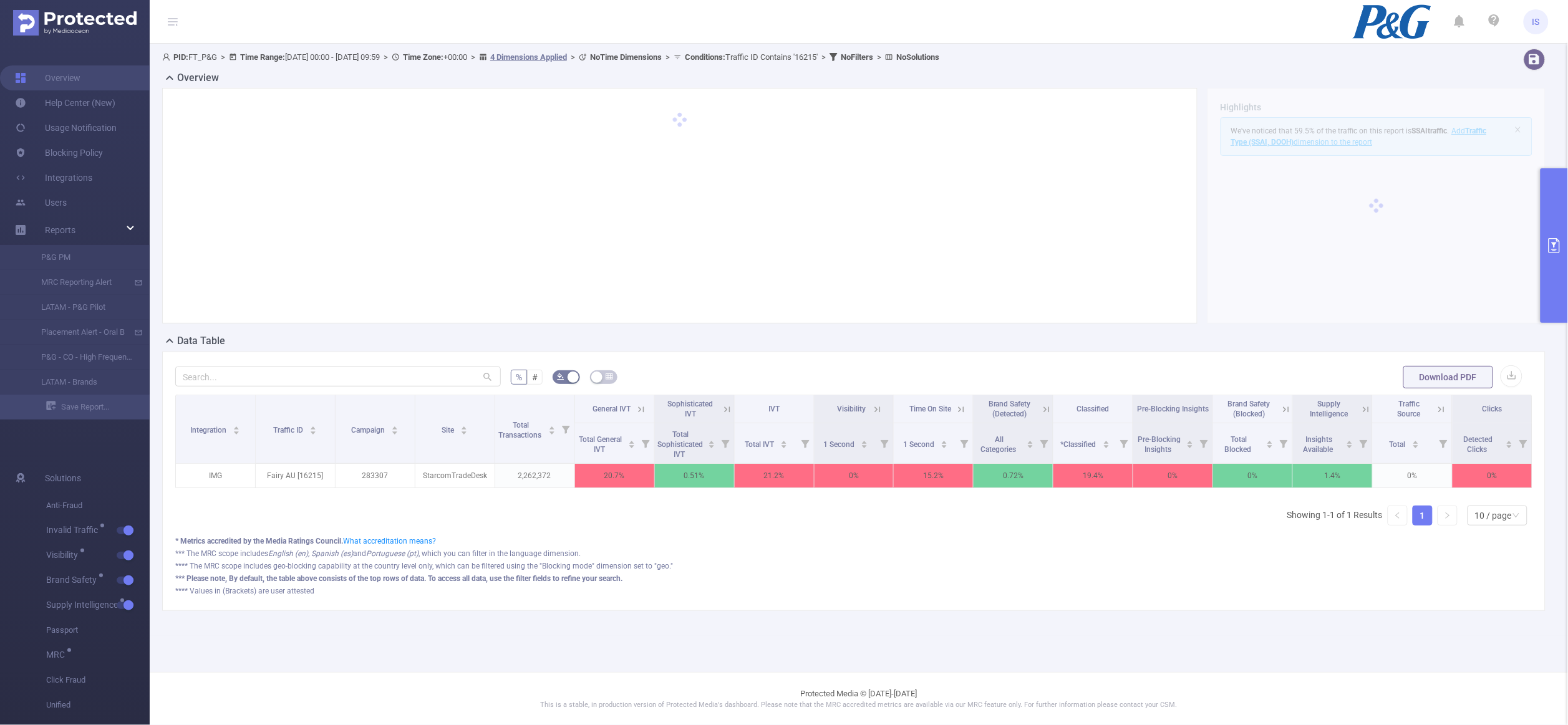
click at [1547, 294] on button "primary" at bounding box center [1554, 245] width 28 height 155
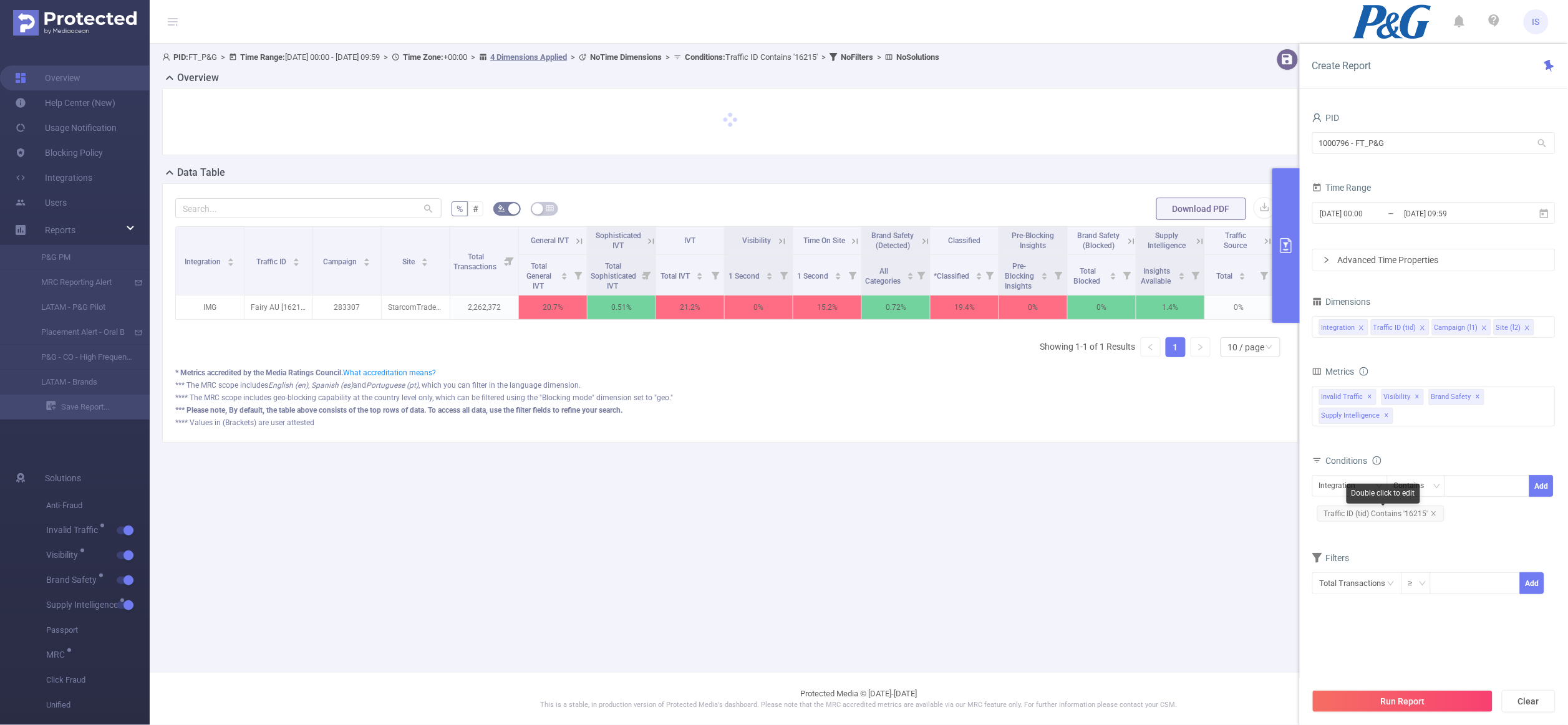
click at [1377, 515] on span "Traffic ID (tid) Contains '16215'" at bounding box center [1381, 514] width 127 height 16
click at [1504, 493] on div "16215" at bounding box center [1487, 485] width 71 height 20
paste input "16223"
type input "16223"
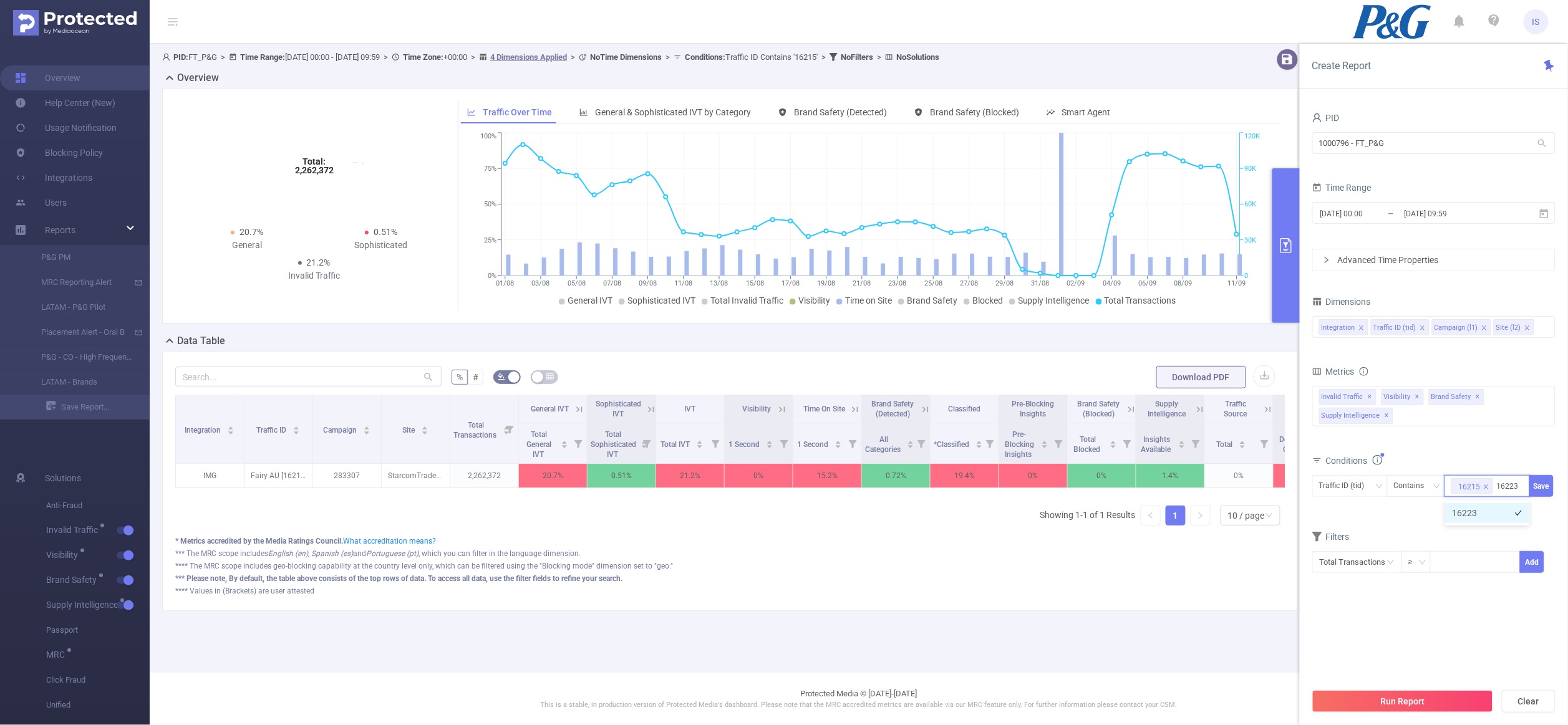
click at [1475, 515] on li "16223" at bounding box center [1487, 513] width 85 height 20
click at [1541, 489] on button "Save" at bounding box center [1541, 486] width 24 height 22
click at [1382, 695] on button "Run Report" at bounding box center [1403, 702] width 181 height 23
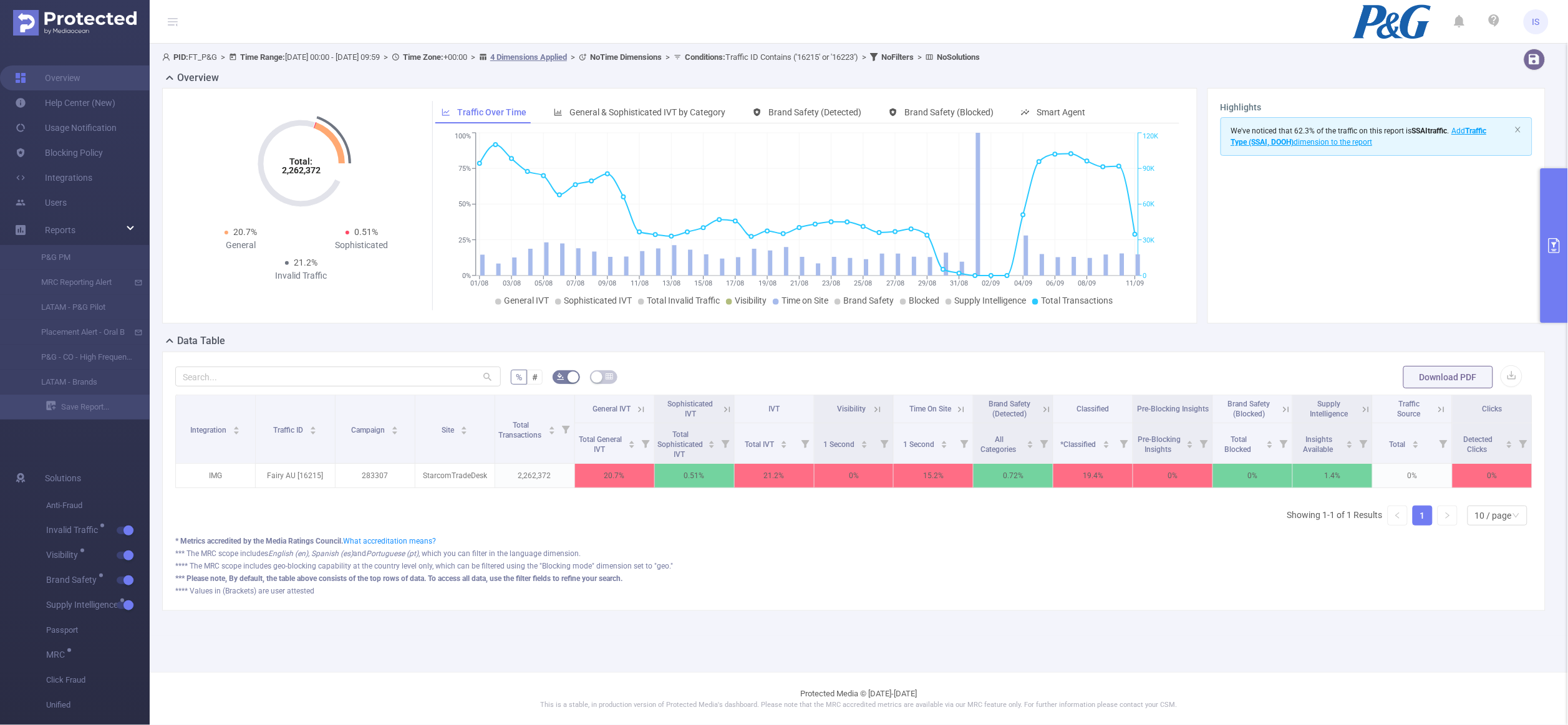
click at [1551, 229] on button "primary" at bounding box center [1554, 245] width 28 height 155
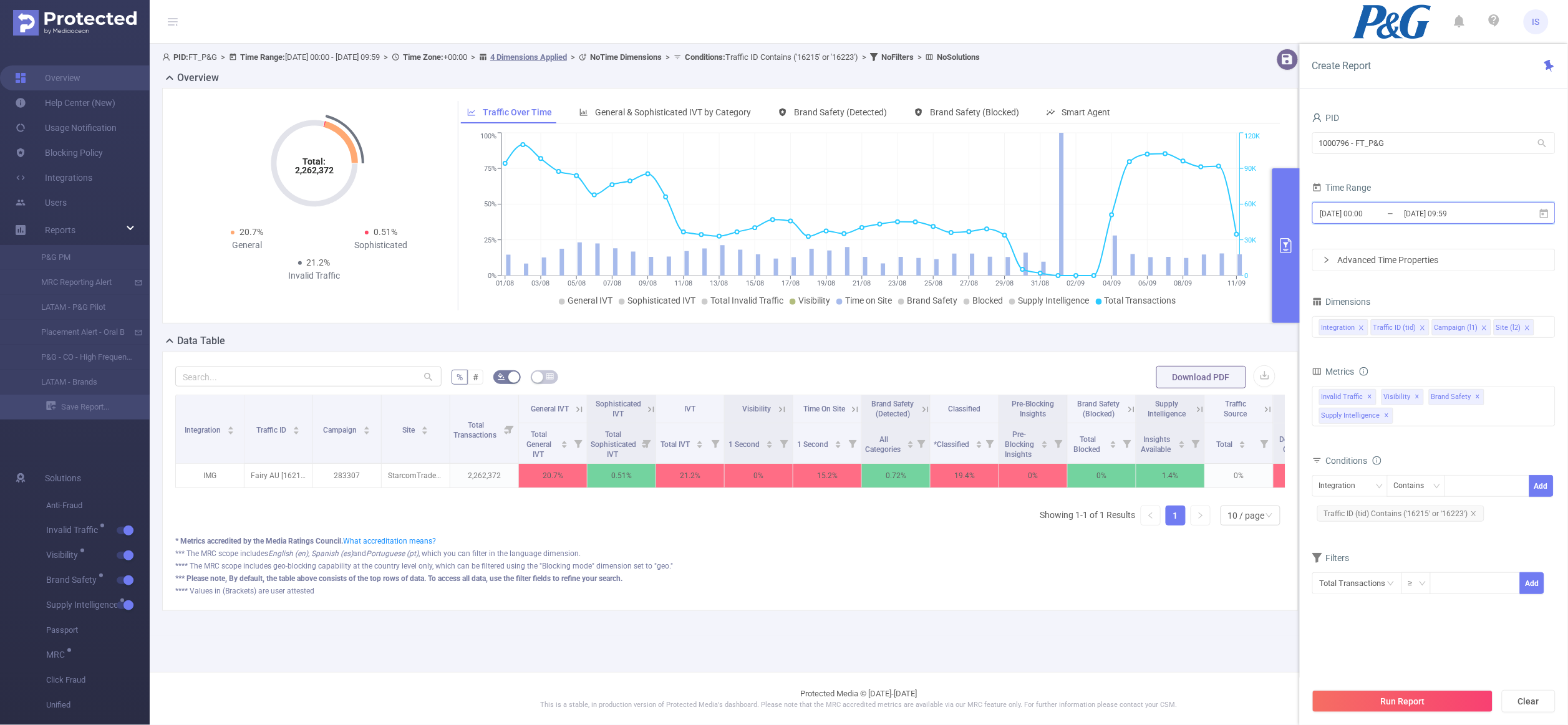
click at [1447, 205] on span "[DATE] 00:00 _ [DATE] 09:59" at bounding box center [1434, 213] width 243 height 22
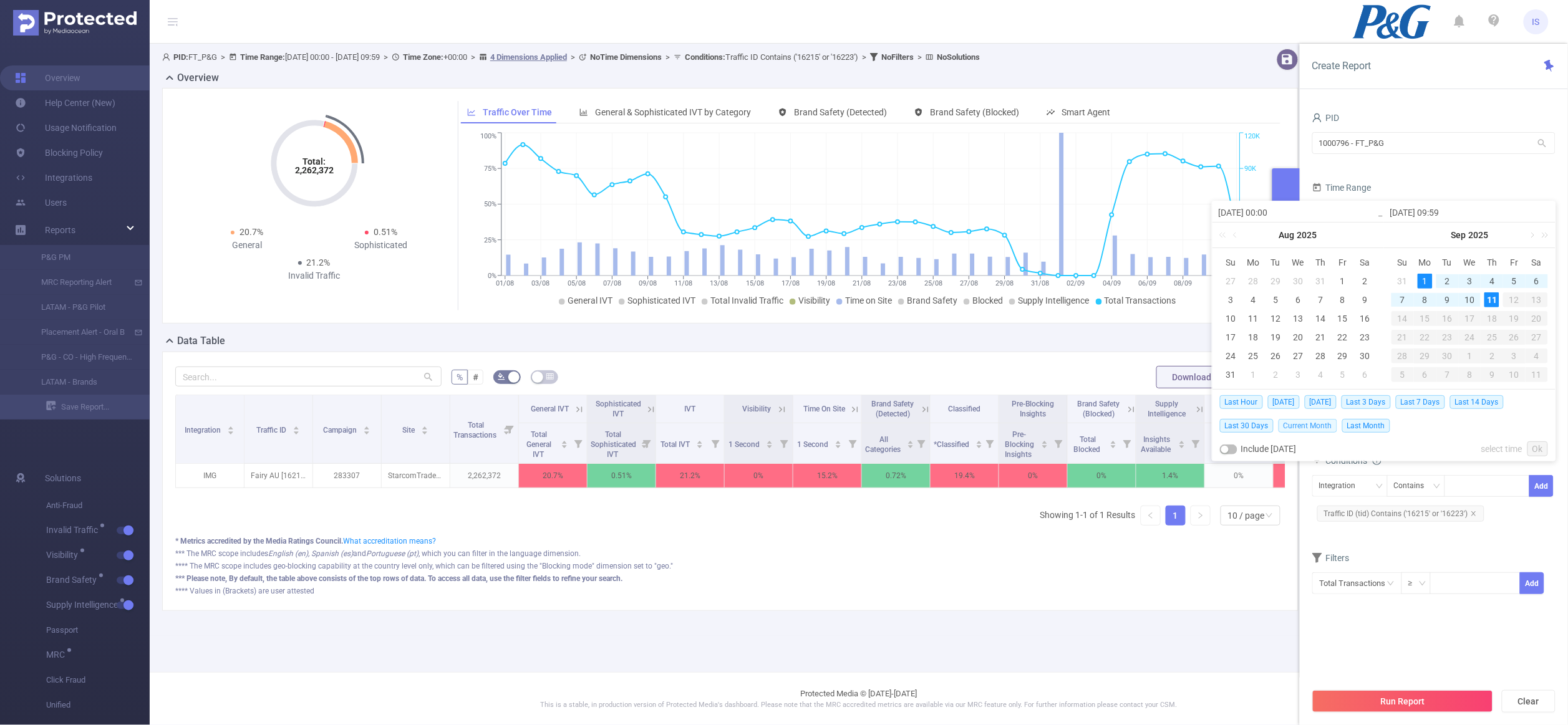
click at [1314, 423] on span "Current Month" at bounding box center [1307, 425] width 59 height 13
type input "[DATE] 00:00"
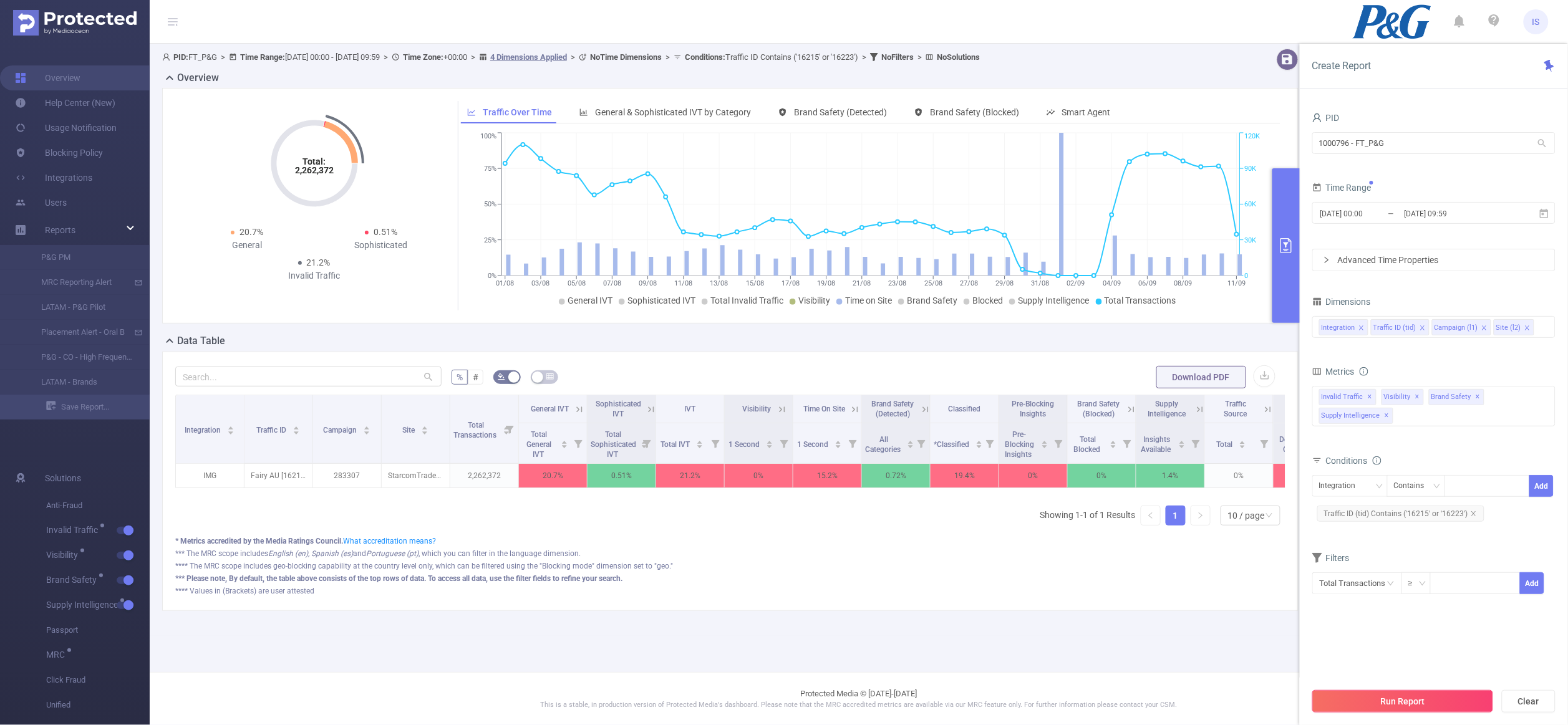
click at [1464, 700] on button "Run Report" at bounding box center [1403, 702] width 181 height 23
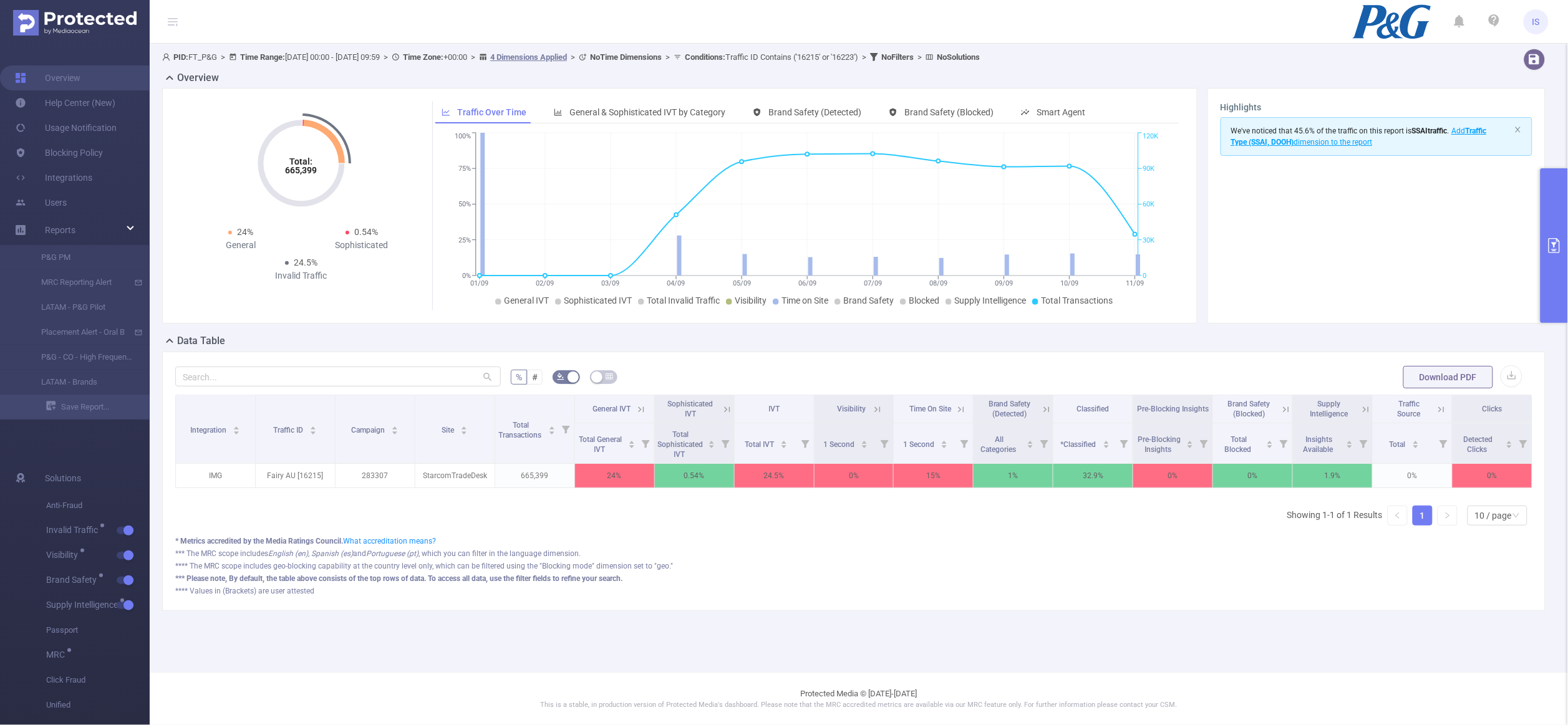
click at [1548, 229] on button "primary" at bounding box center [1554, 245] width 28 height 155
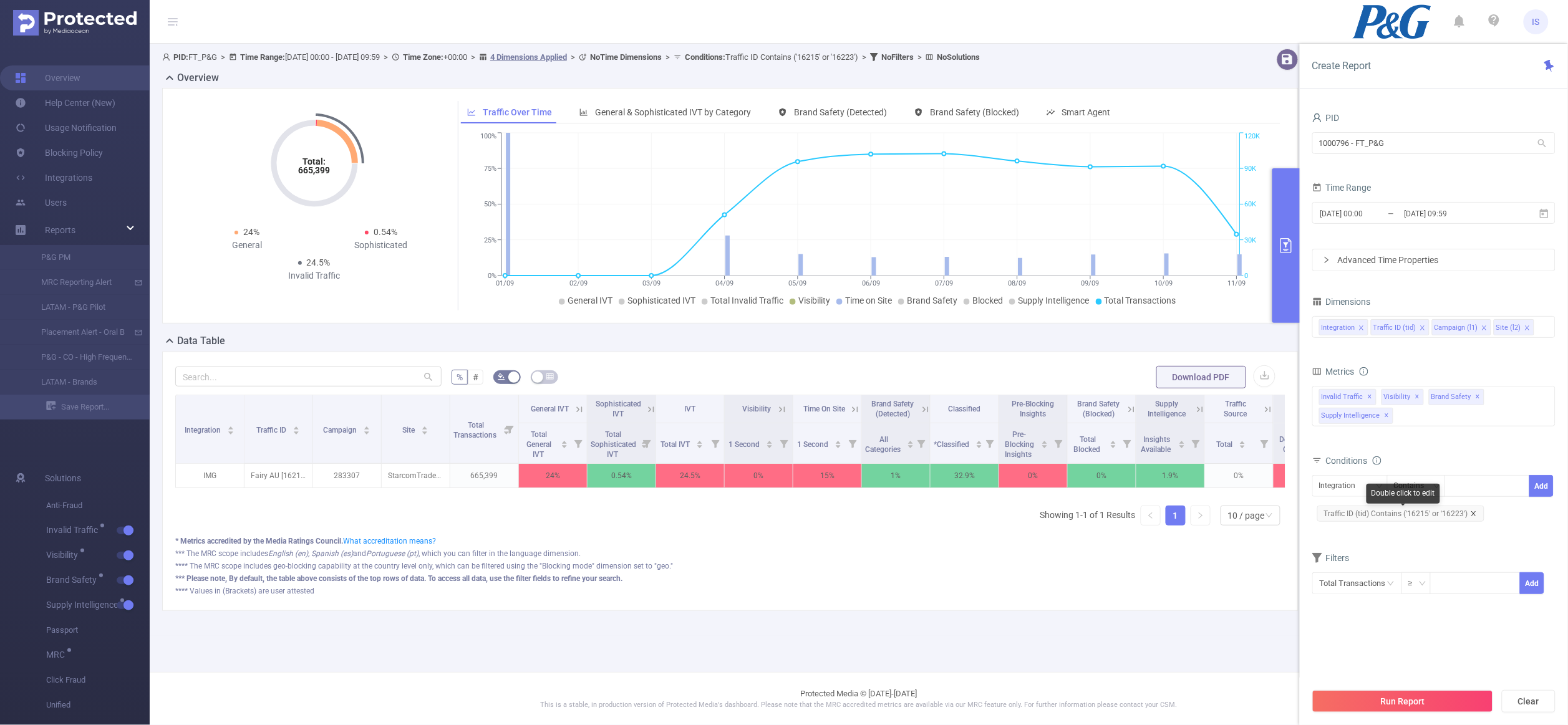
click at [1471, 516] on icon "icon: close" at bounding box center [1473, 514] width 4 height 4
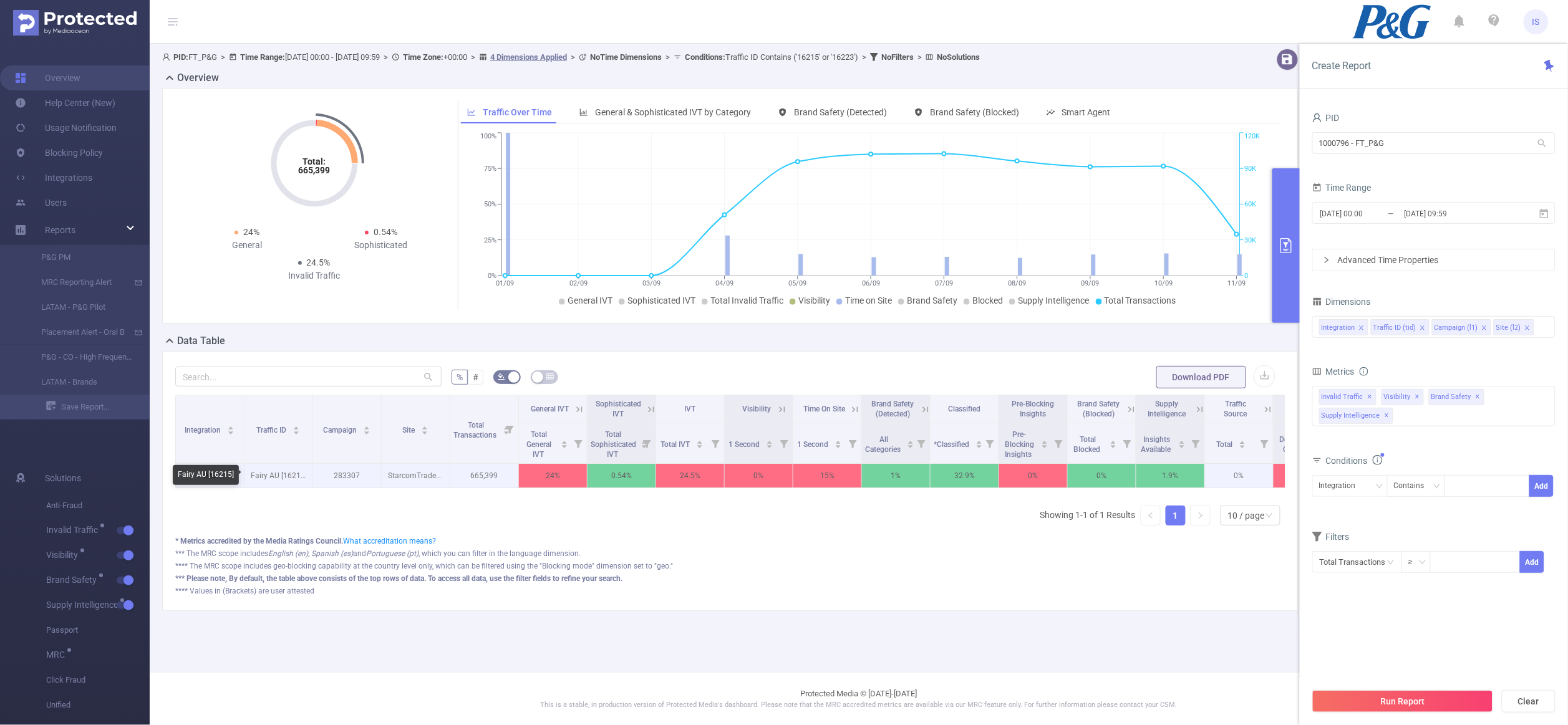
click at [293, 473] on p "Fairy AU [16215]" at bounding box center [278, 476] width 68 height 24
copy p "16215"
click at [1369, 492] on div "Integration" at bounding box center [1350, 485] width 61 height 20
click at [1343, 536] on li "Traffic ID (tid)" at bounding box center [1350, 533] width 76 height 20
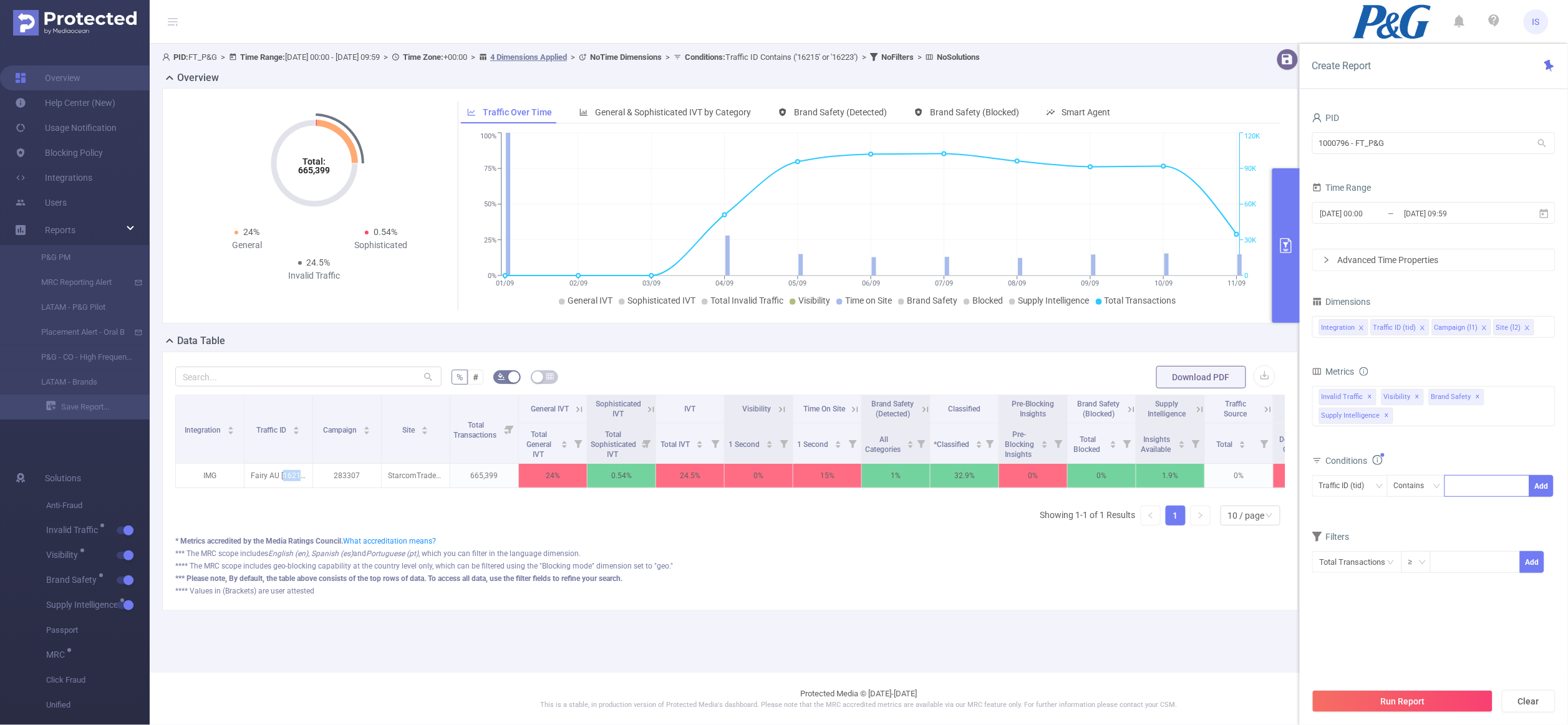
click at [1477, 496] on div at bounding box center [1487, 485] width 71 height 20
paste input "16215"
type input "16215"
click at [1469, 509] on li "16215" at bounding box center [1487, 513] width 85 height 20
click at [1552, 484] on button "Add" at bounding box center [1541, 486] width 24 height 22
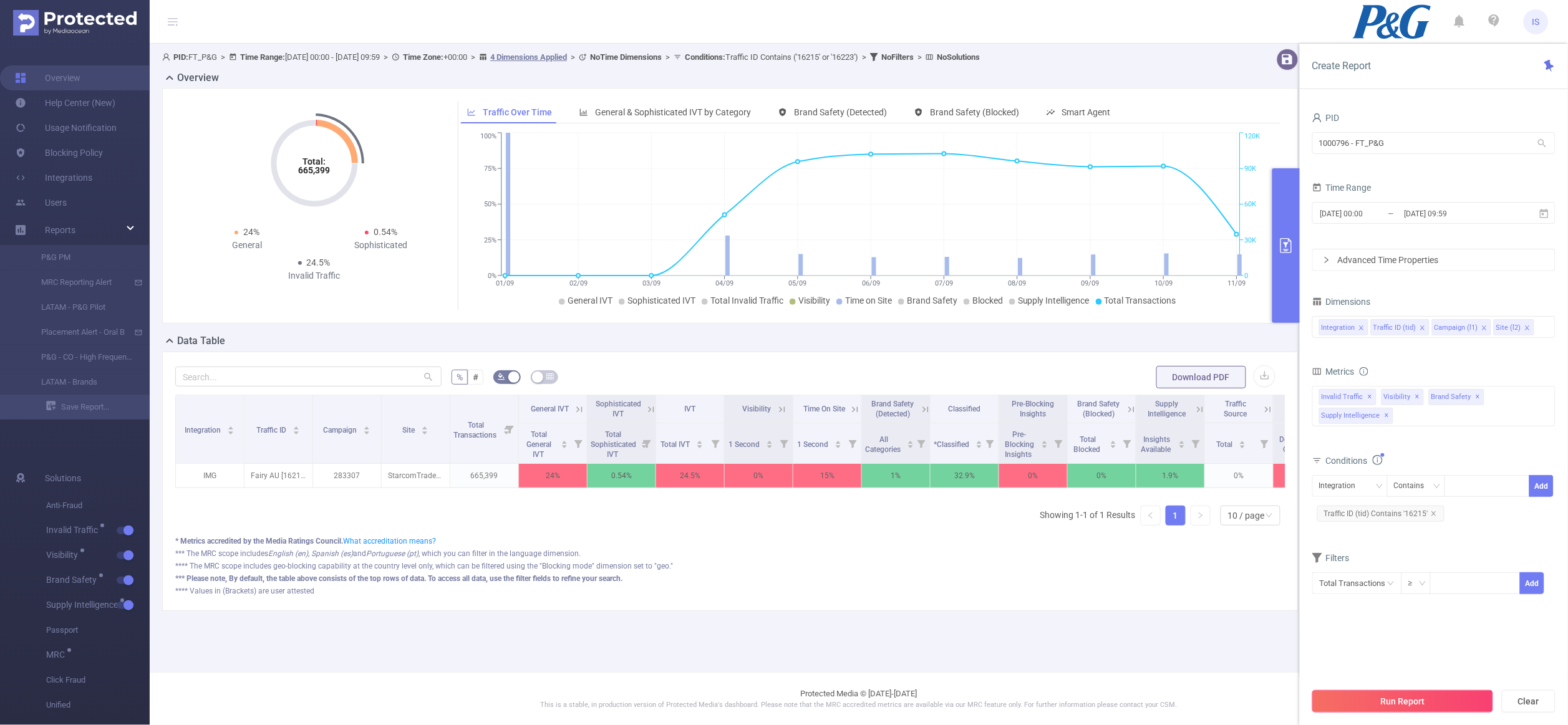
click at [1386, 705] on button "Run Report" at bounding box center [1403, 702] width 181 height 23
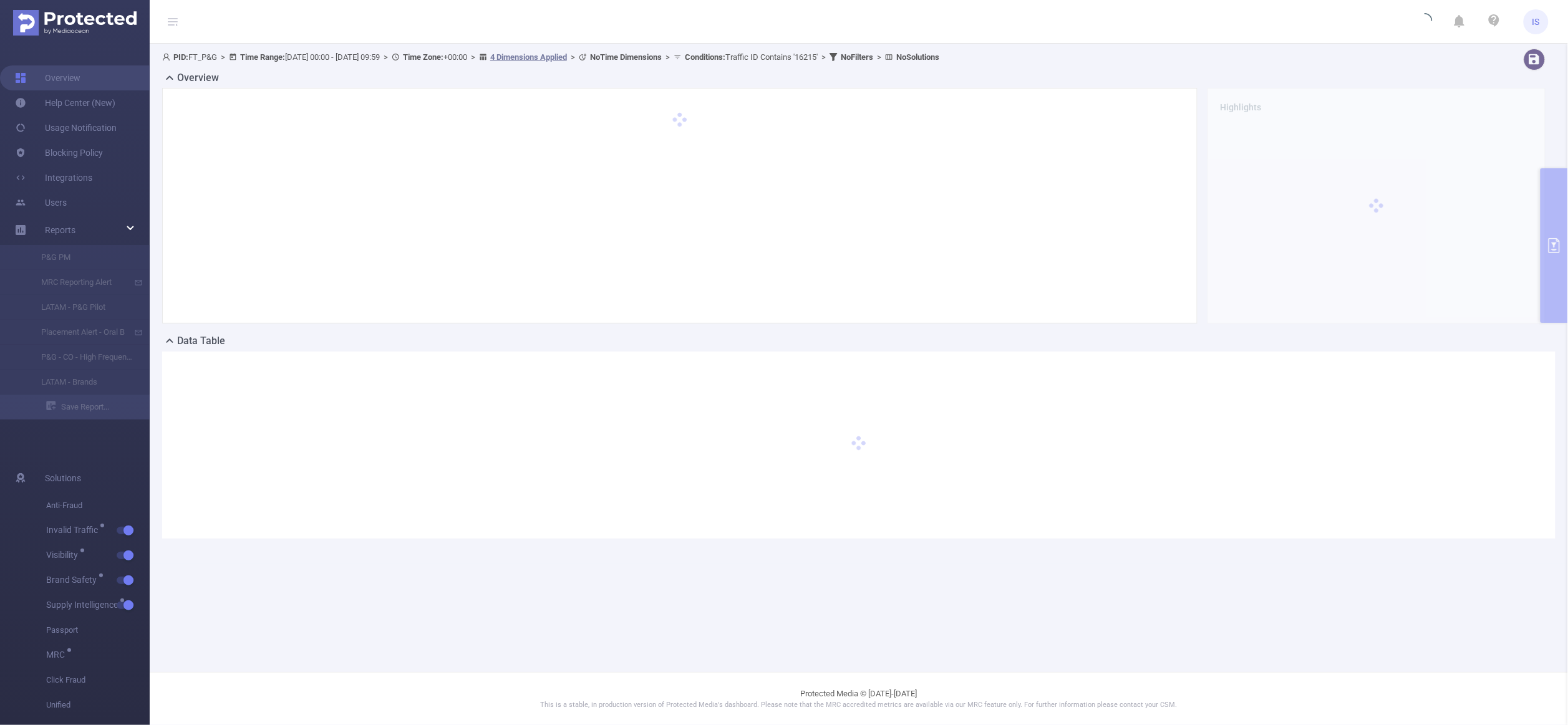
click at [67, 16] on img at bounding box center [75, 23] width 124 height 25
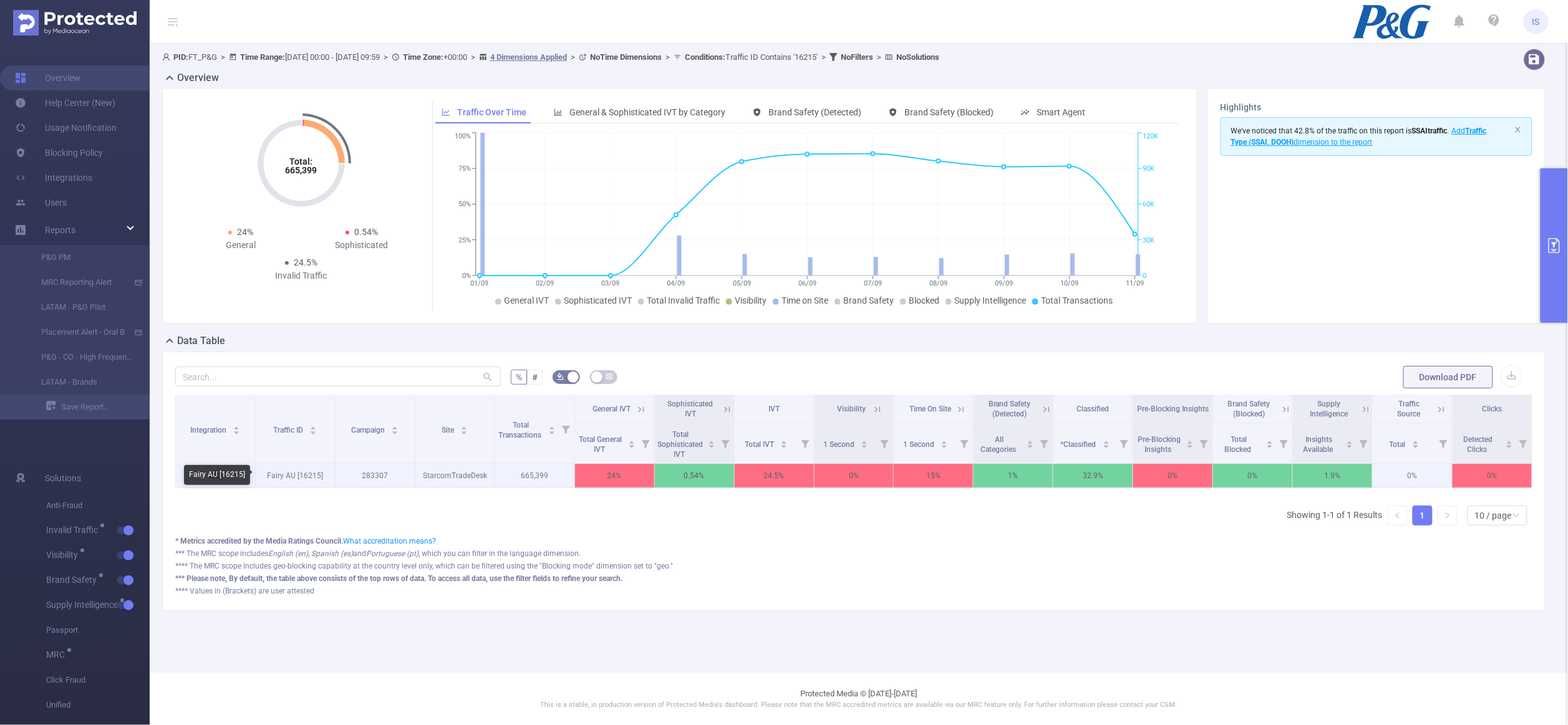
click at [311, 476] on p "Fairy AU [16215]" at bounding box center [295, 476] width 79 height 24
copy p "16215"
click at [1556, 199] on button "primary" at bounding box center [1554, 245] width 28 height 155
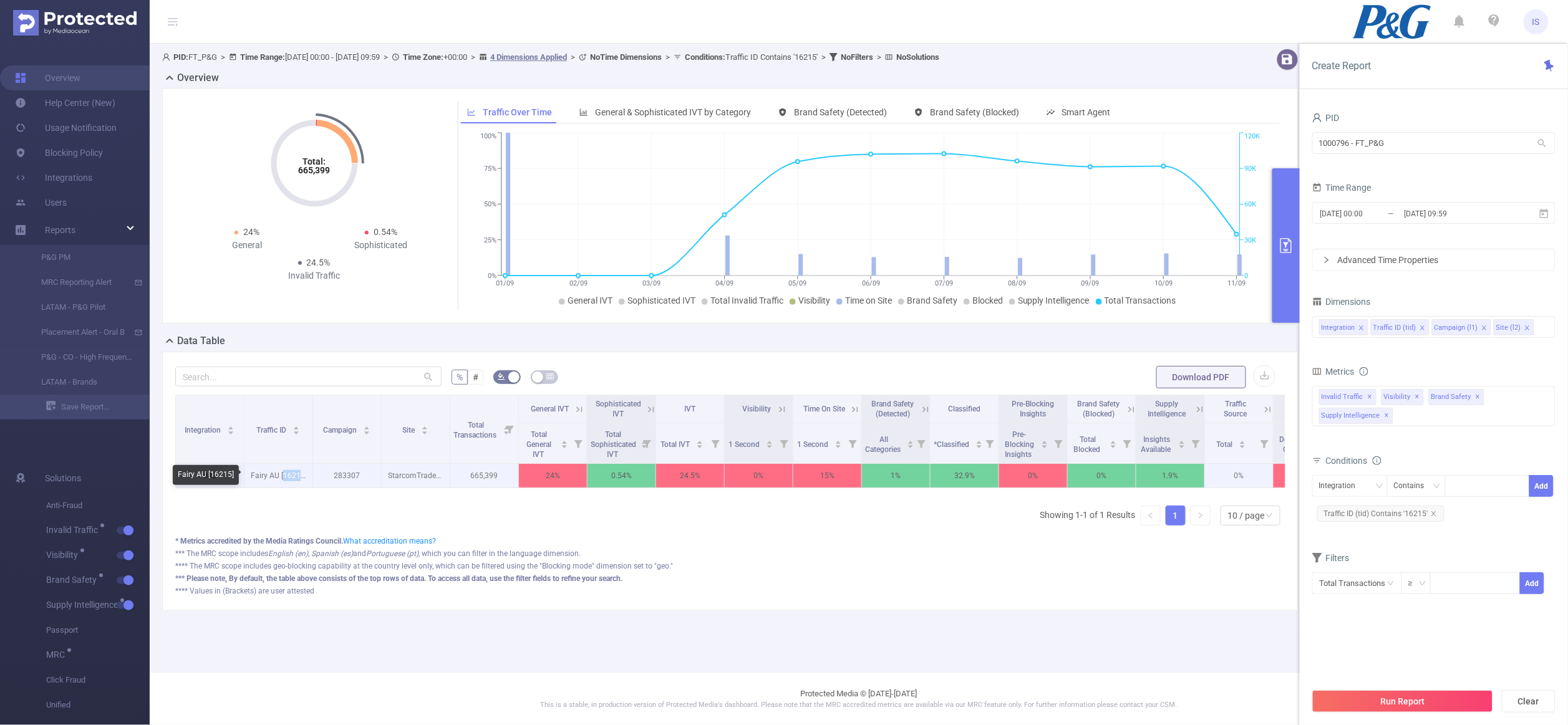
click at [293, 473] on p "Fairy AU [16215]" at bounding box center [278, 476] width 68 height 24
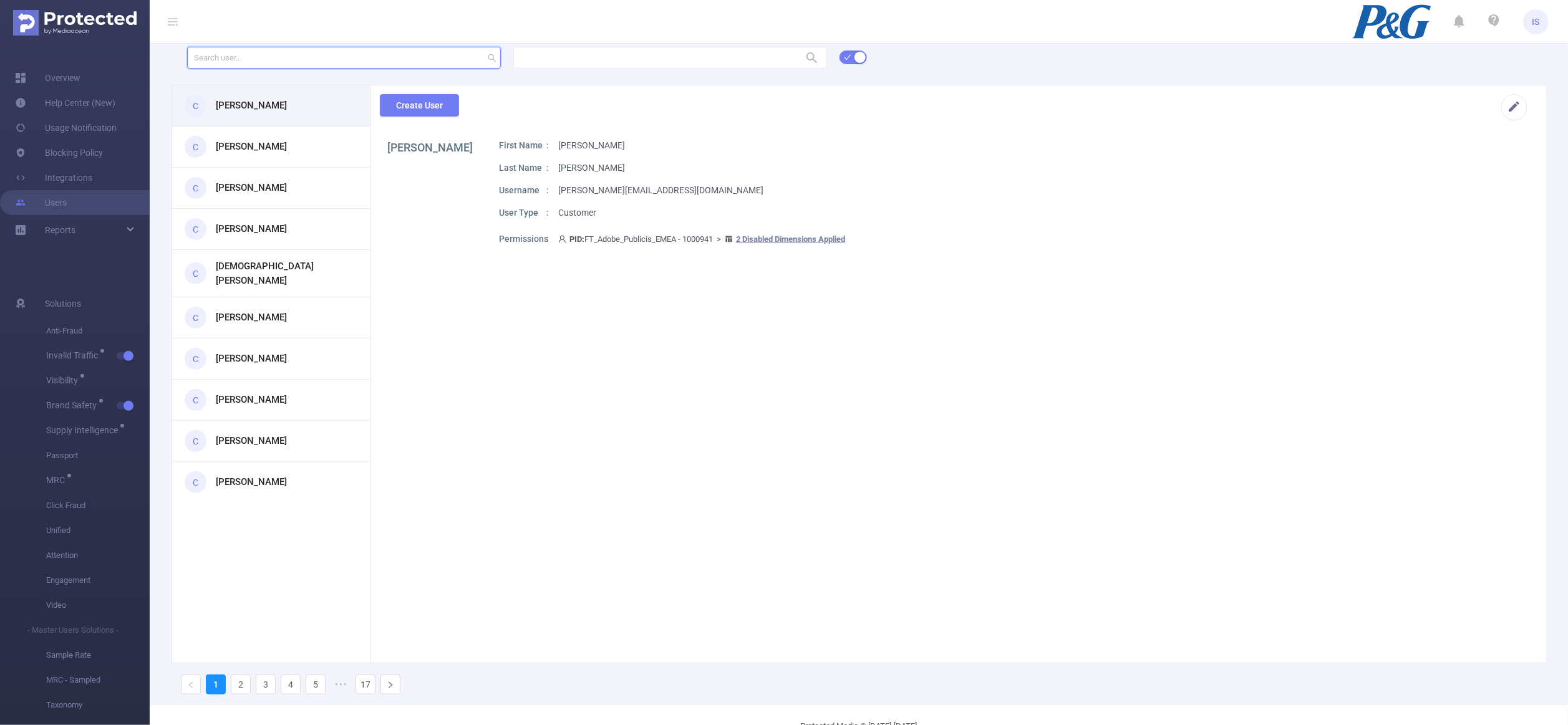
click at [395, 64] on input "text" at bounding box center [344, 57] width 314 height 22
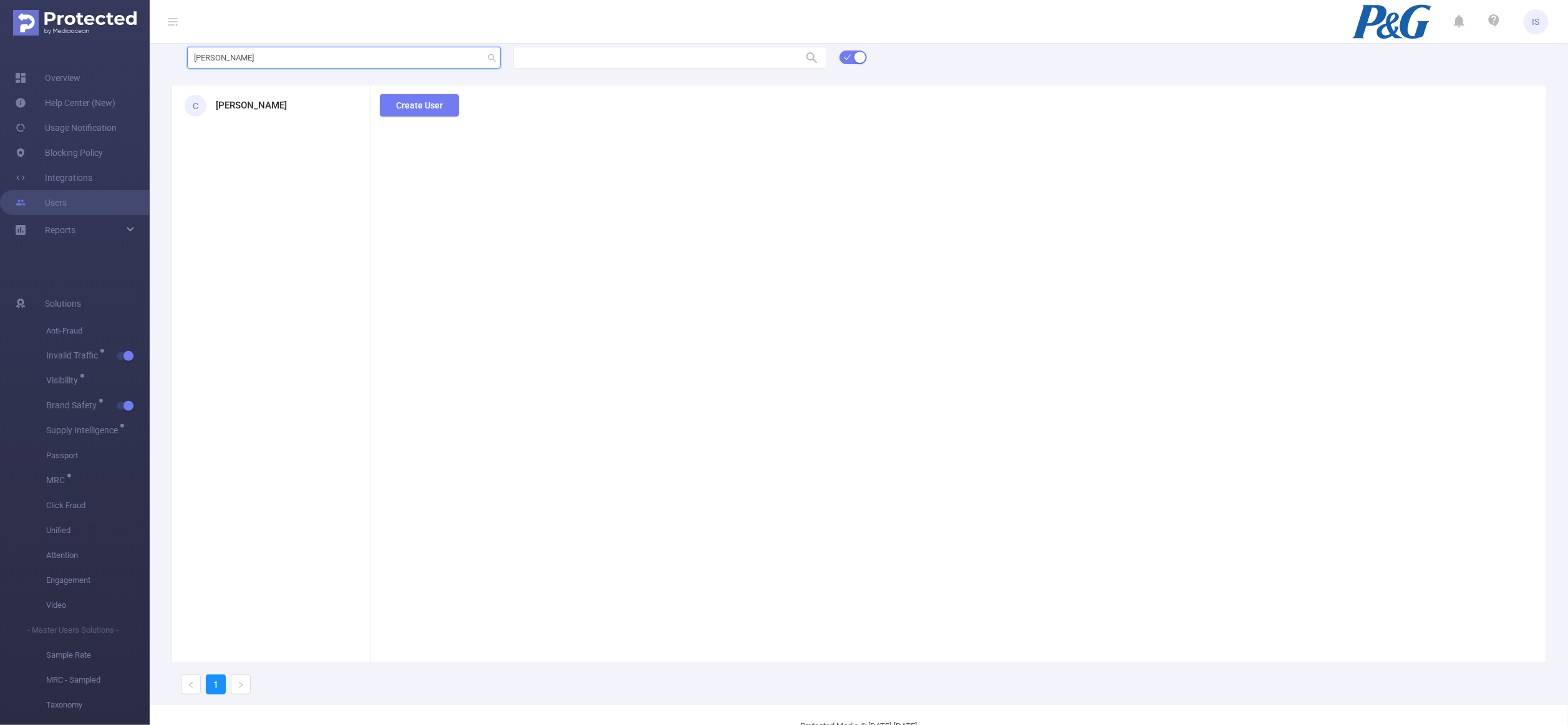
type input "erica"
click at [252, 114] on div "C Erica Ho" at bounding box center [271, 105] width 199 height 40
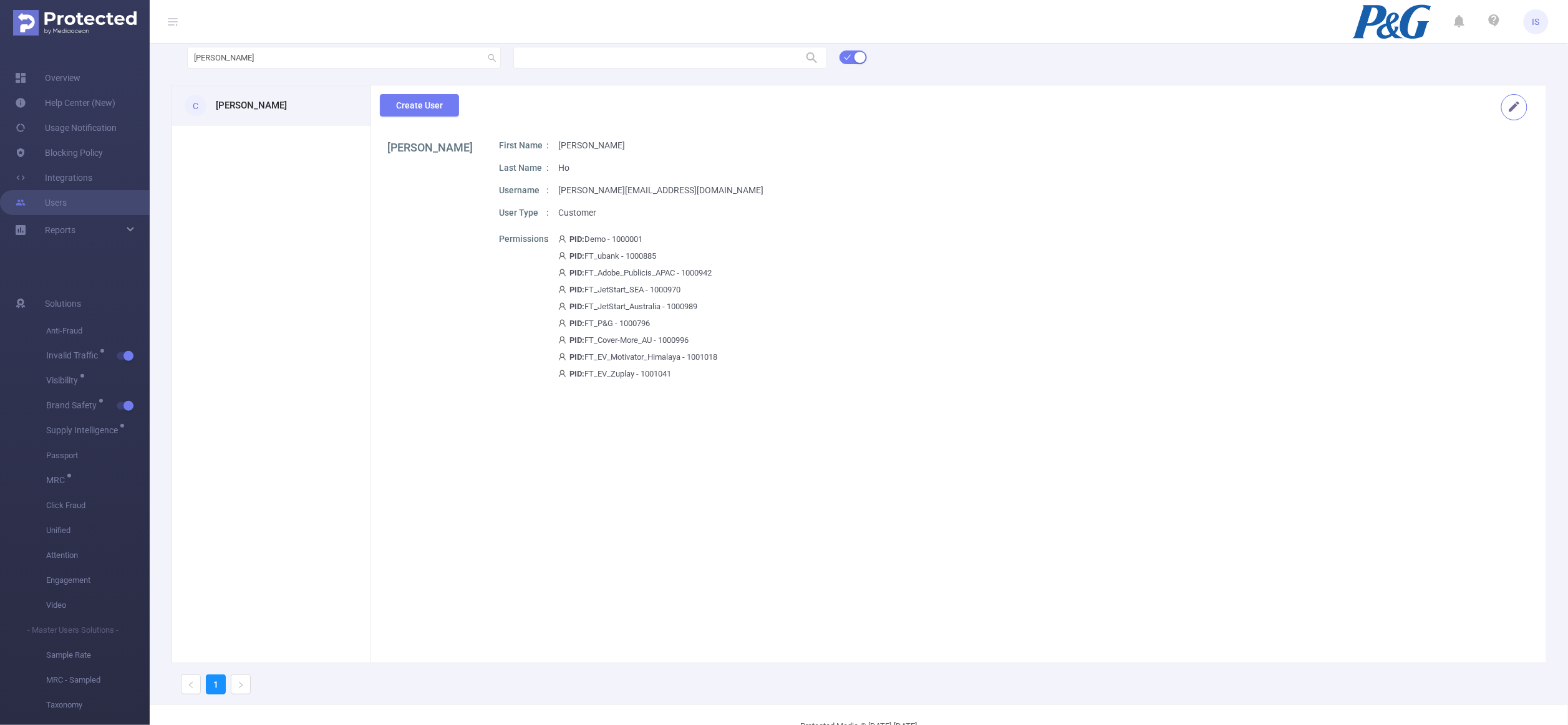
click at [1504, 111] on button "button" at bounding box center [1514, 107] width 26 height 26
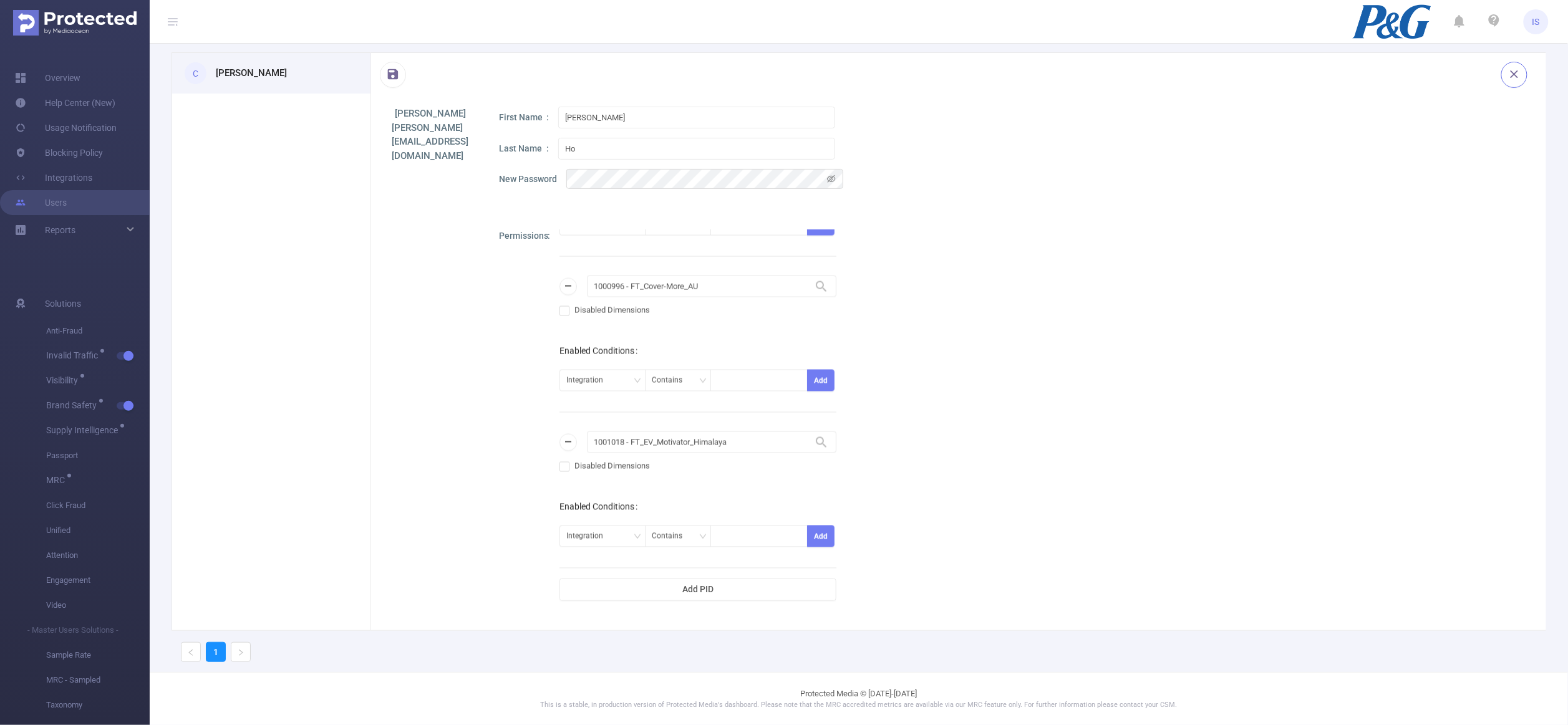
scroll to position [1060, 0]
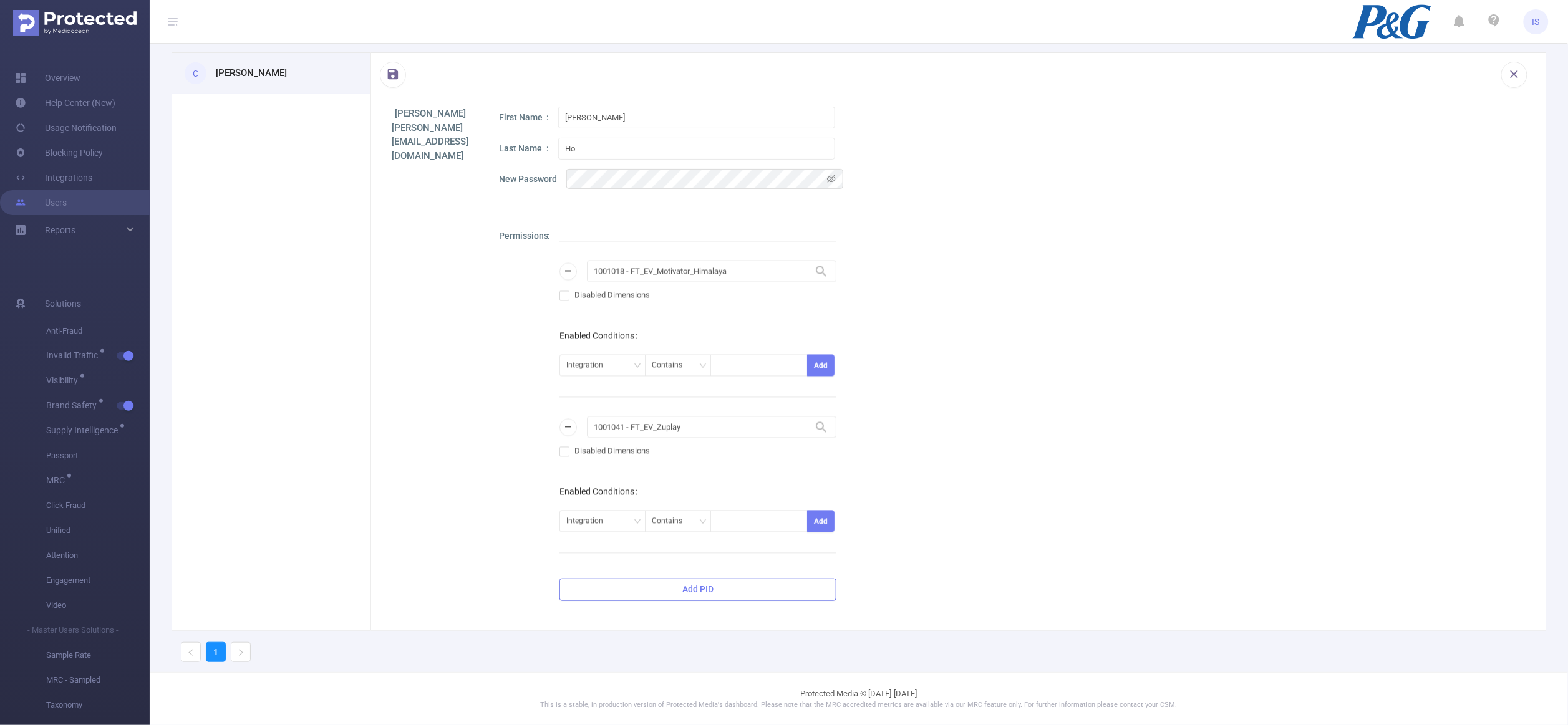
click at [680, 597] on button "Add PID" at bounding box center [698, 590] width 277 height 23
drag, startPoint x: 703, startPoint y: 426, endPoint x: 391, endPoint y: 408, distance: 312.5
click at [391, 408] on div "Erica Ho erica.ho@flashtalking.com First Name Erica Last Name Ho New Password P…" at bounding box center [958, 358] width 1175 height 504
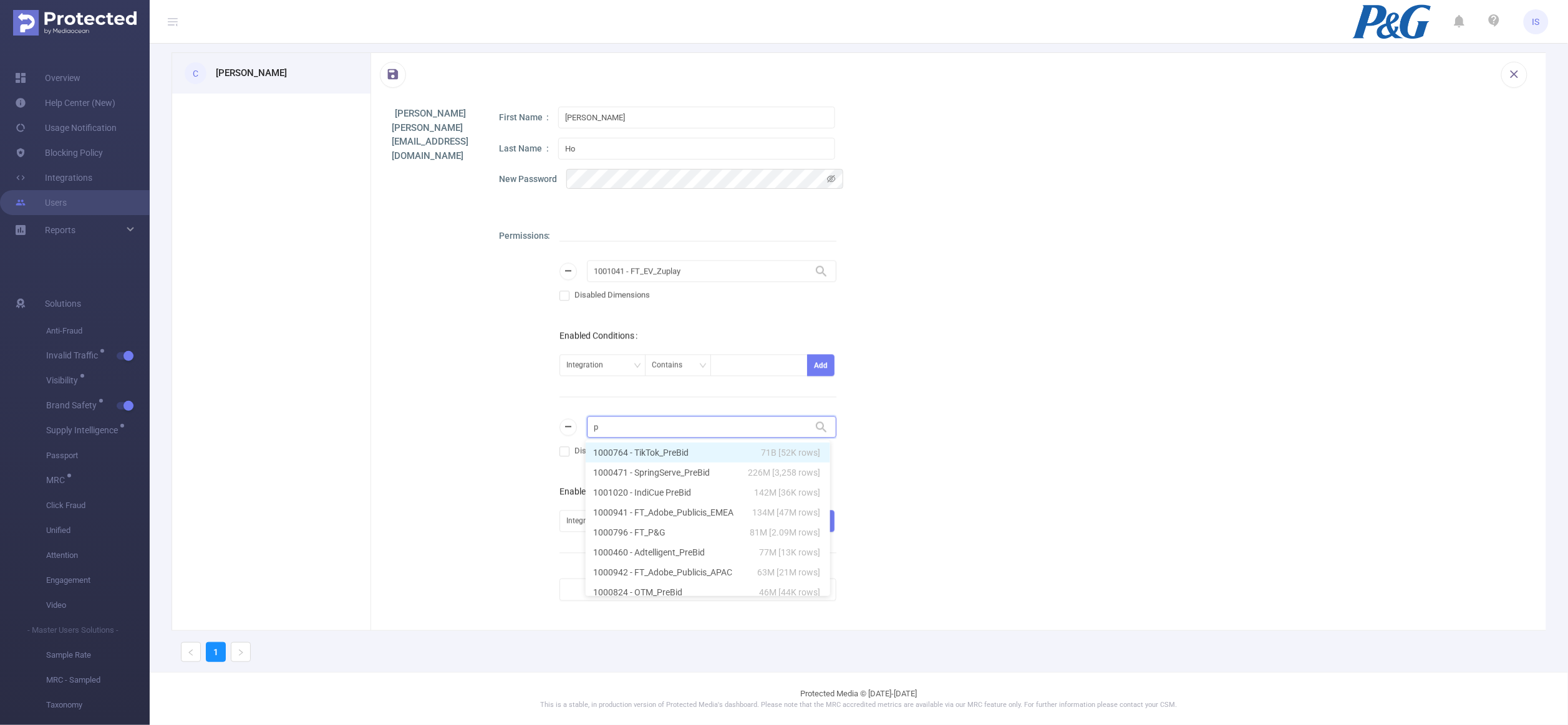
type input "p&"
click at [640, 447] on li "1000796 - FT_P&G 81M [2.09M rows]" at bounding box center [704, 453] width 237 height 20
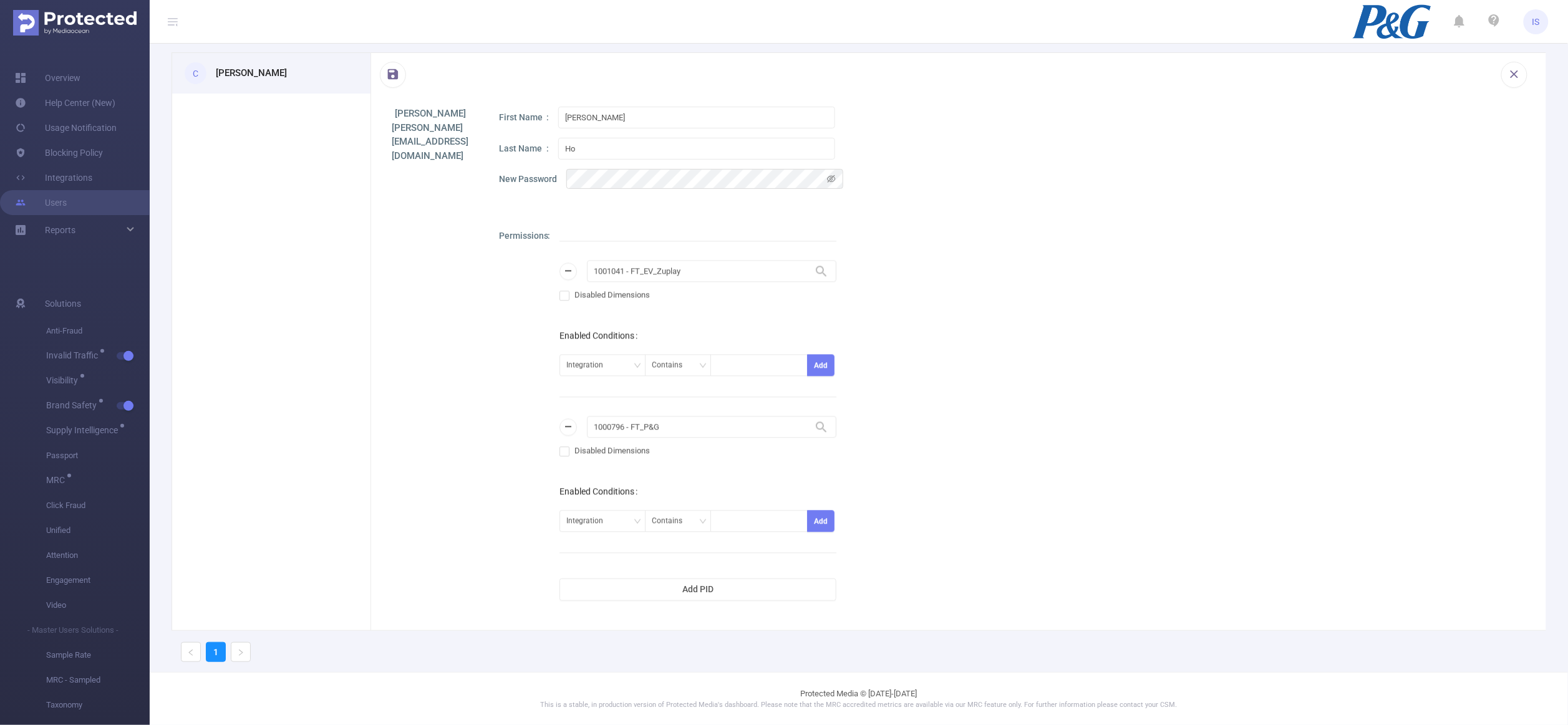
click at [1085, 412] on div "Permissions 1000796 - FT_P&G 1000796 - FT_P&G Disabled Dimensions Enabled Condi…" at bounding box center [1011, 415] width 1025 height 372
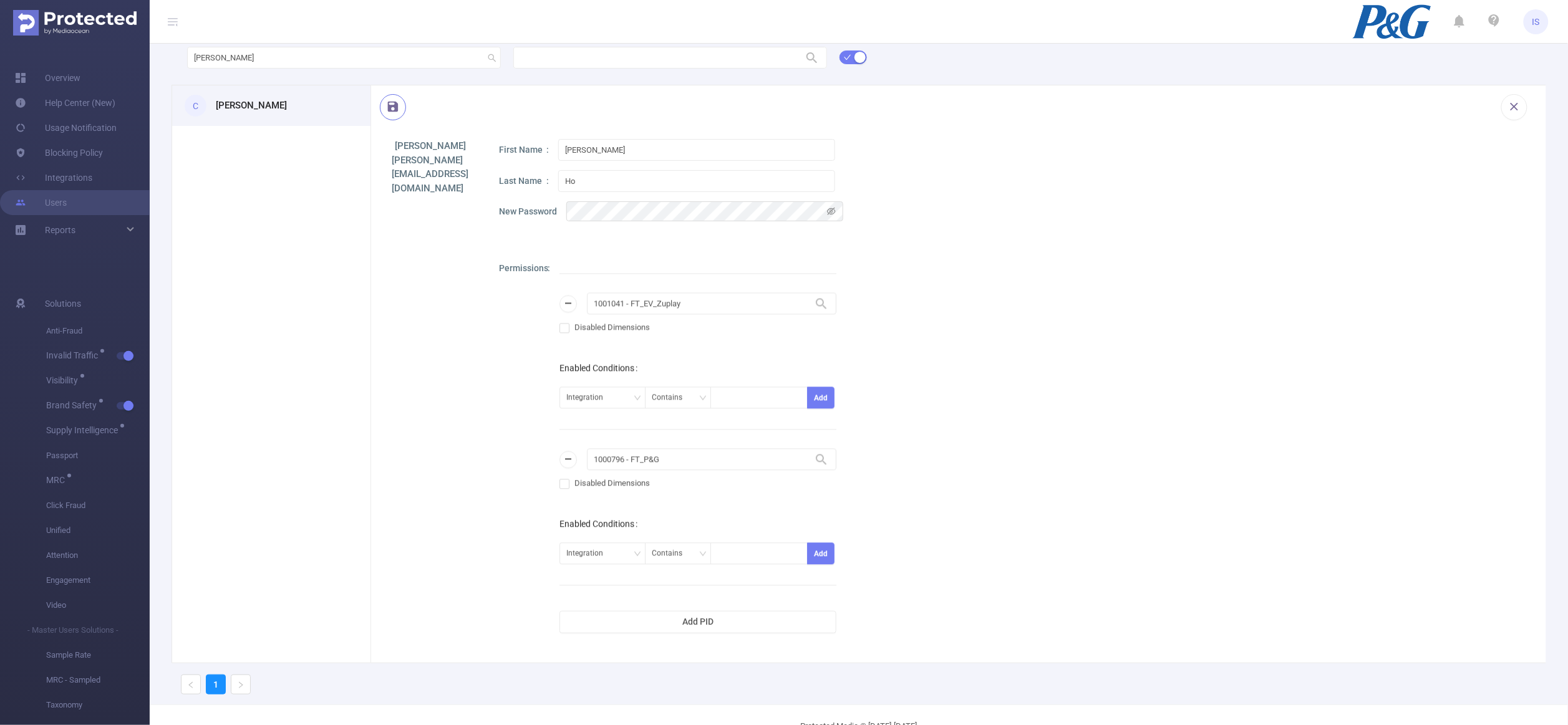
click at [401, 109] on button "button" at bounding box center [392, 107] width 26 height 26
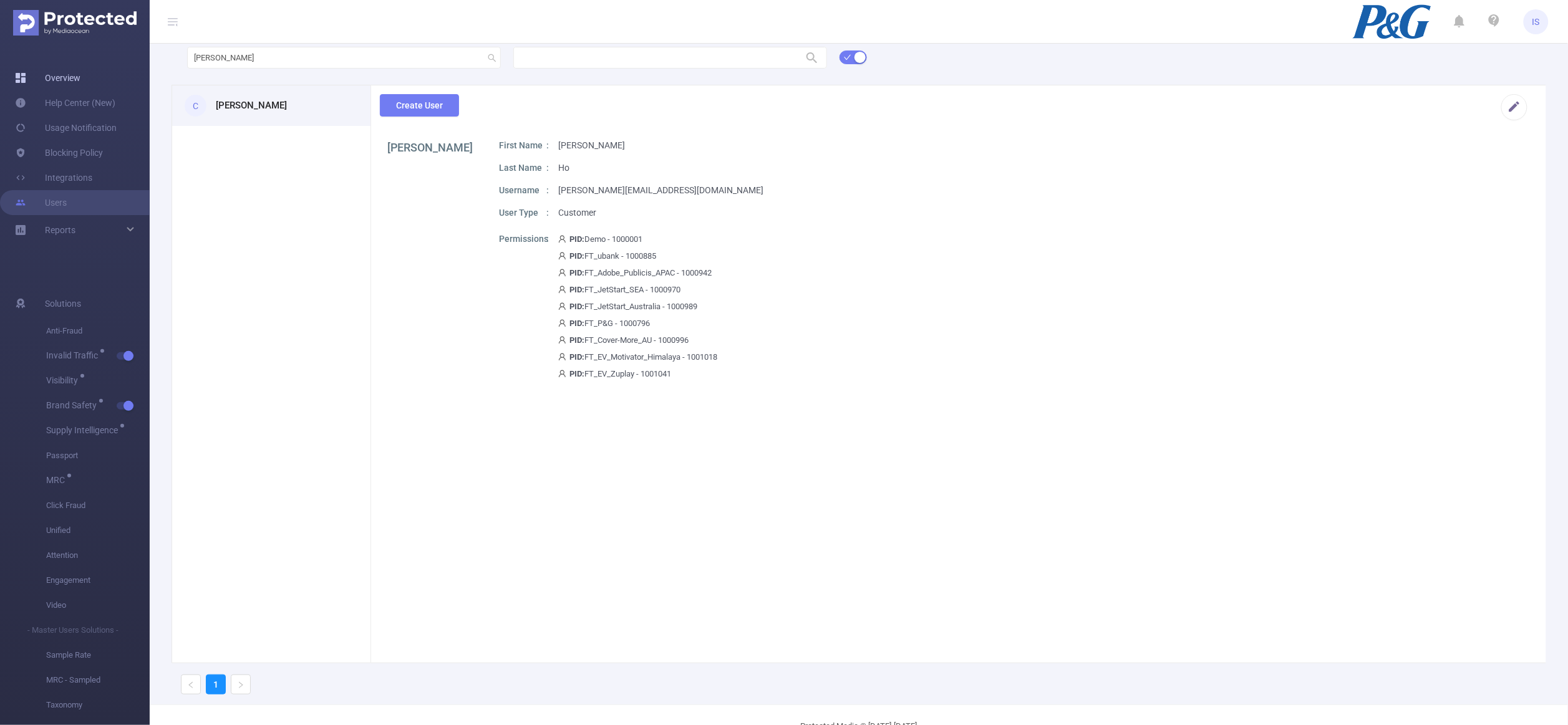
click at [81, 76] on link "Overview" at bounding box center [47, 78] width 66 height 25
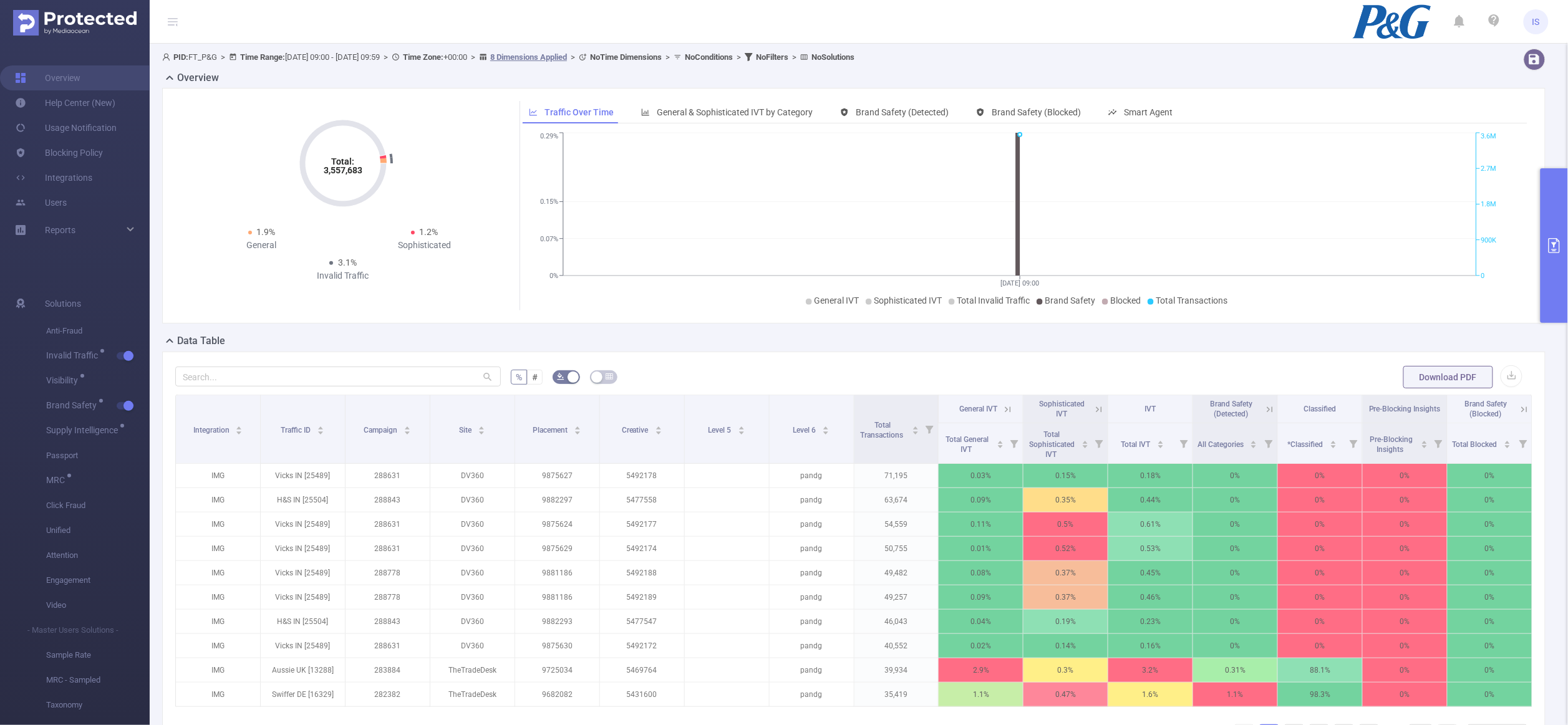
click at [1553, 182] on button "primary" at bounding box center [1554, 245] width 28 height 155
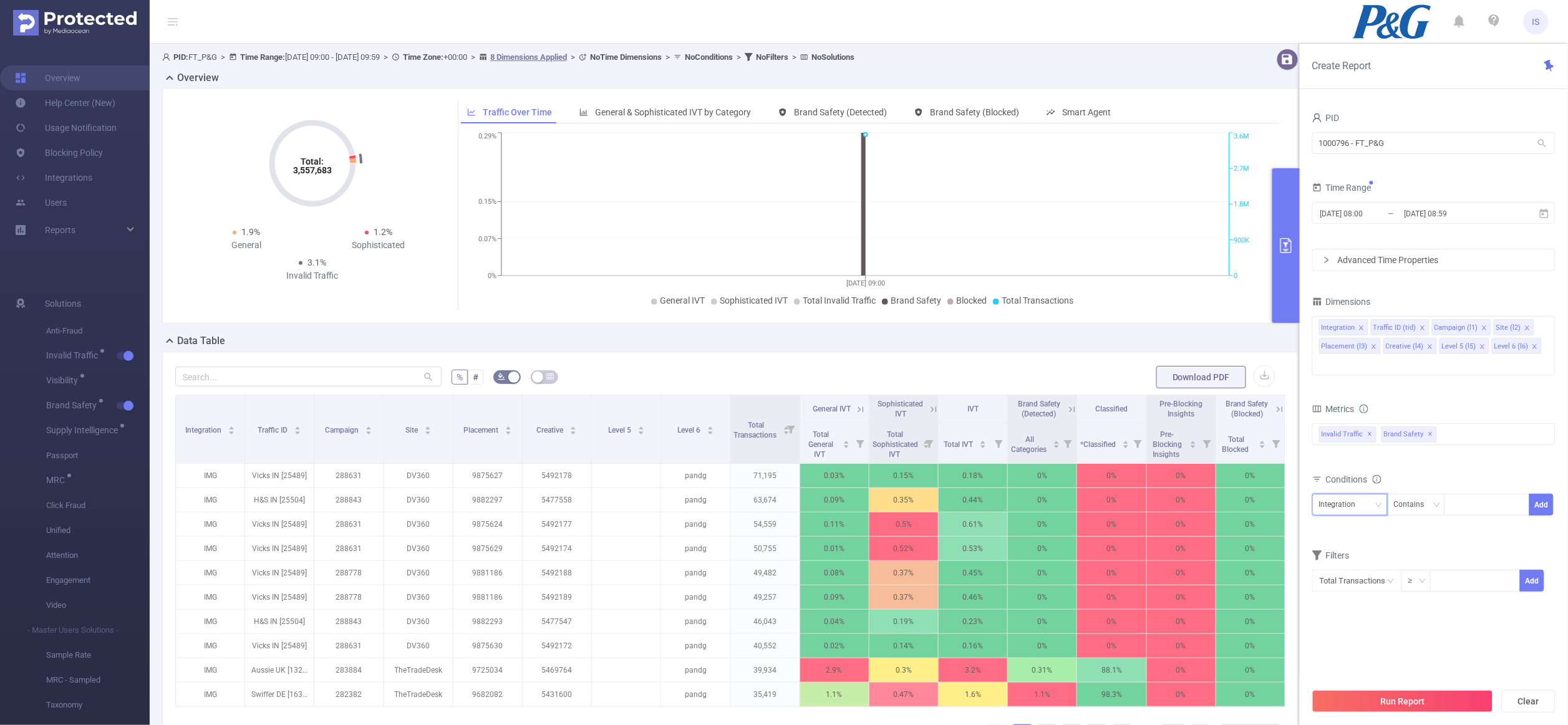
click at [1349, 495] on div "Integration" at bounding box center [1342, 505] width 45 height 20
click at [1338, 555] on li "Campaign (l1)" at bounding box center [1350, 553] width 76 height 20
click at [1371, 347] on icon "icon: close" at bounding box center [1374, 346] width 6 height 6
click at [1360, 350] on li "Creative (l4)" at bounding box center [1346, 346] width 54 height 16
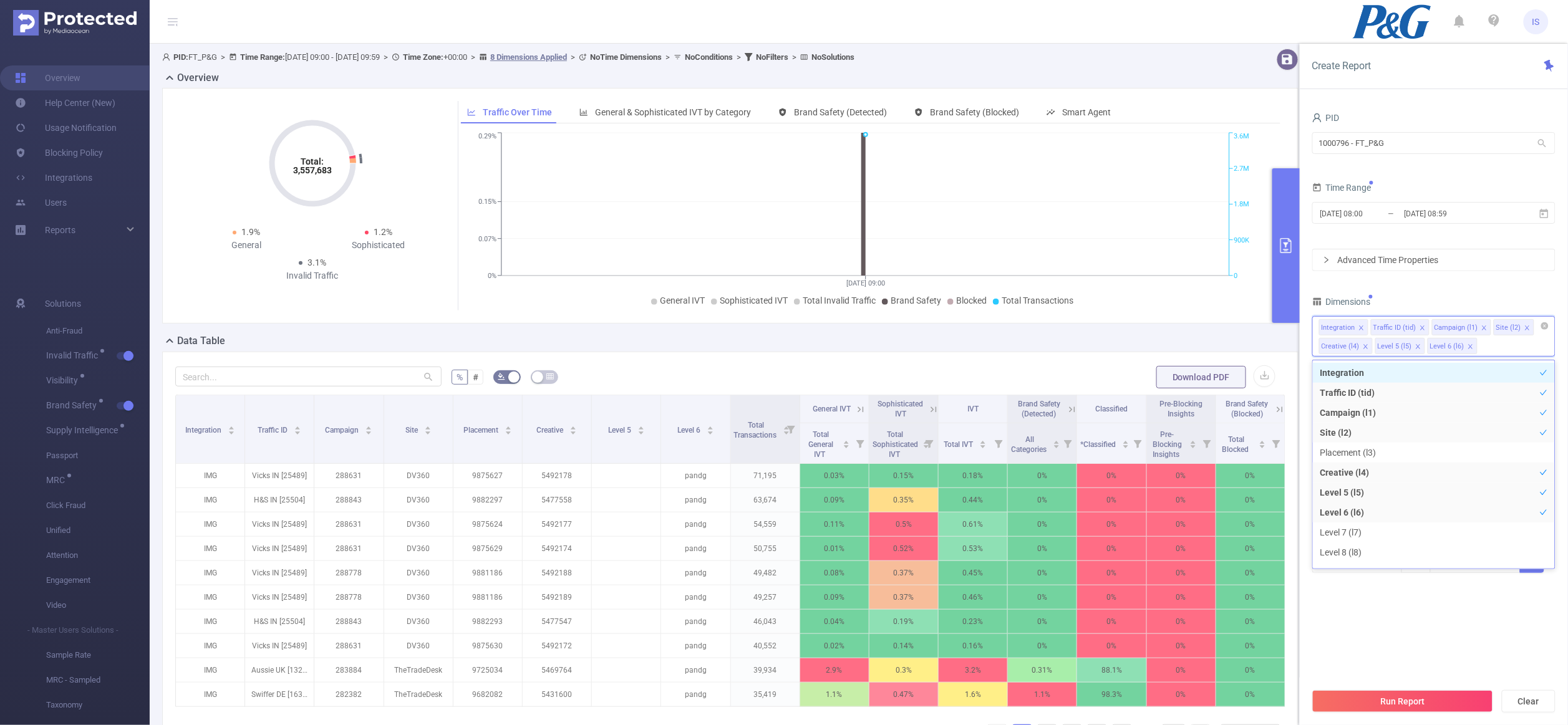
click at [1364, 349] on icon "icon: close" at bounding box center [1365, 346] width 6 height 6
click at [1364, 349] on icon "icon: close" at bounding box center [1362, 346] width 6 height 6
click at [1432, 285] on div "PID 1000796 - FT_P&G 1000796 - FT_P&G Time Range 2025-09-11 08:00 _ 2025-09-11 …" at bounding box center [1434, 339] width 243 height 461
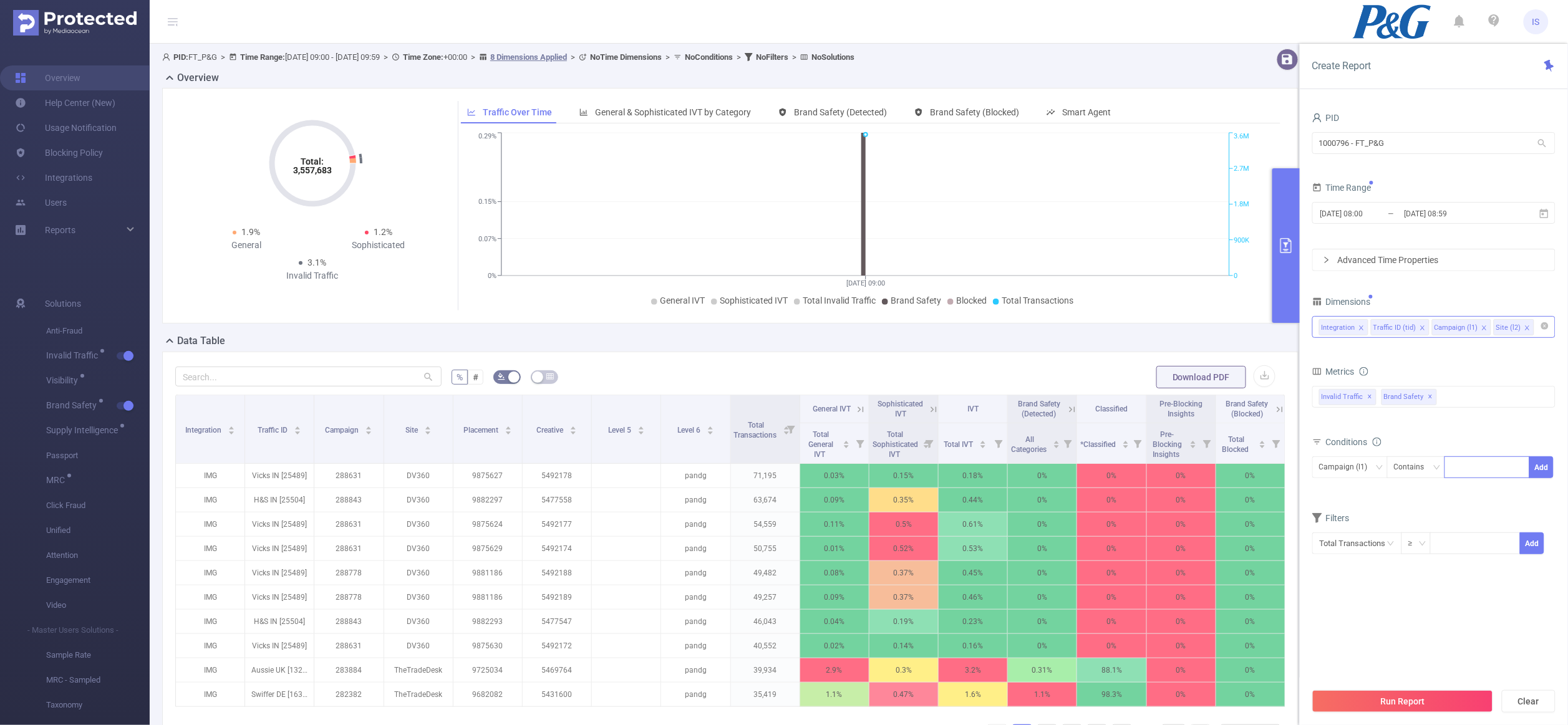
click at [1499, 478] on div at bounding box center [1487, 467] width 71 height 20
paste input "16223"
type input "16223"
click at [1480, 491] on li "16223" at bounding box center [1487, 495] width 85 height 20
click at [1484, 468] on icon "icon: close" at bounding box center [1486, 468] width 6 height 6
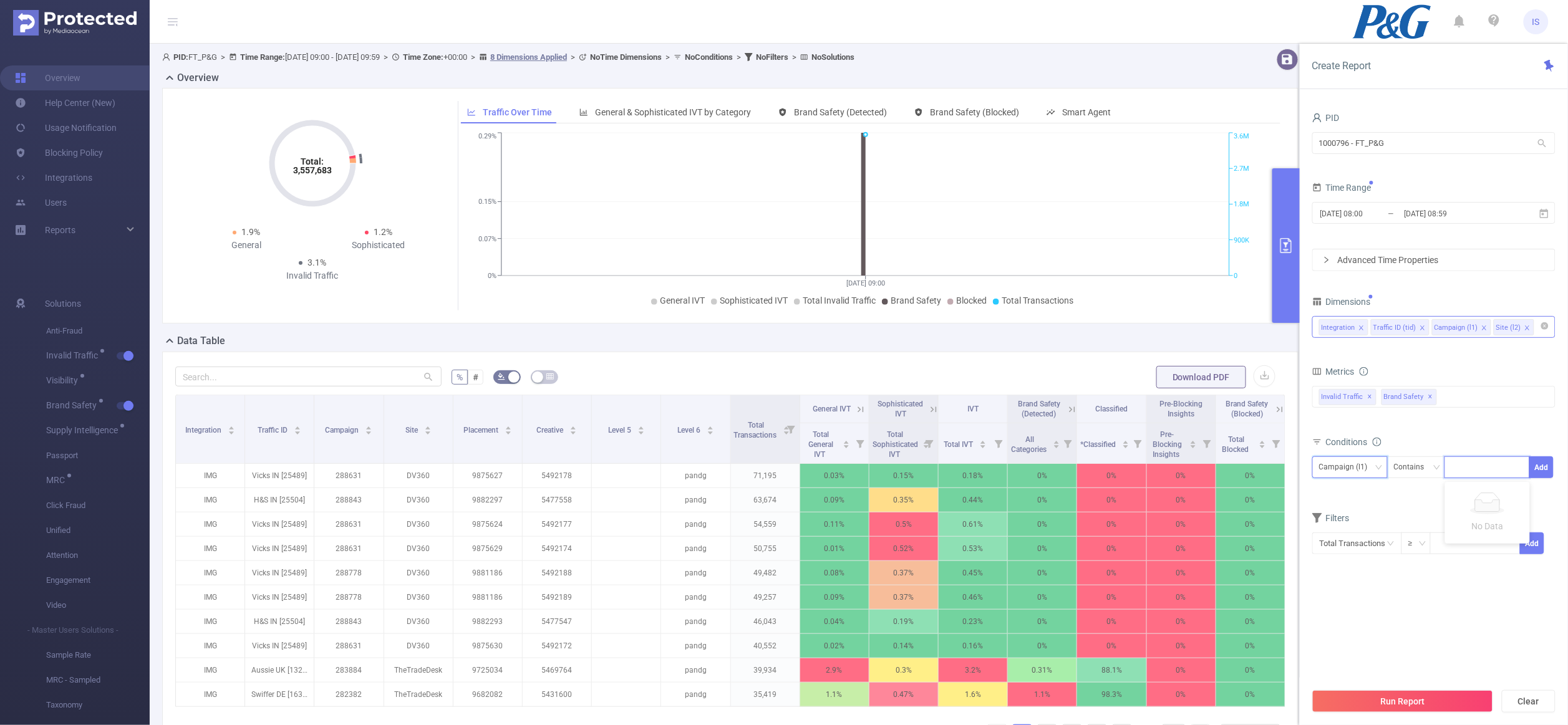
click at [1374, 470] on div "Campaign (l1)" at bounding box center [1348, 467] width 57 height 20
click at [1341, 510] on li "Traffic ID (tid)" at bounding box center [1350, 514] width 76 height 20
click at [1461, 472] on div at bounding box center [1487, 467] width 71 height 20
paste input "16223"
type input "16223"
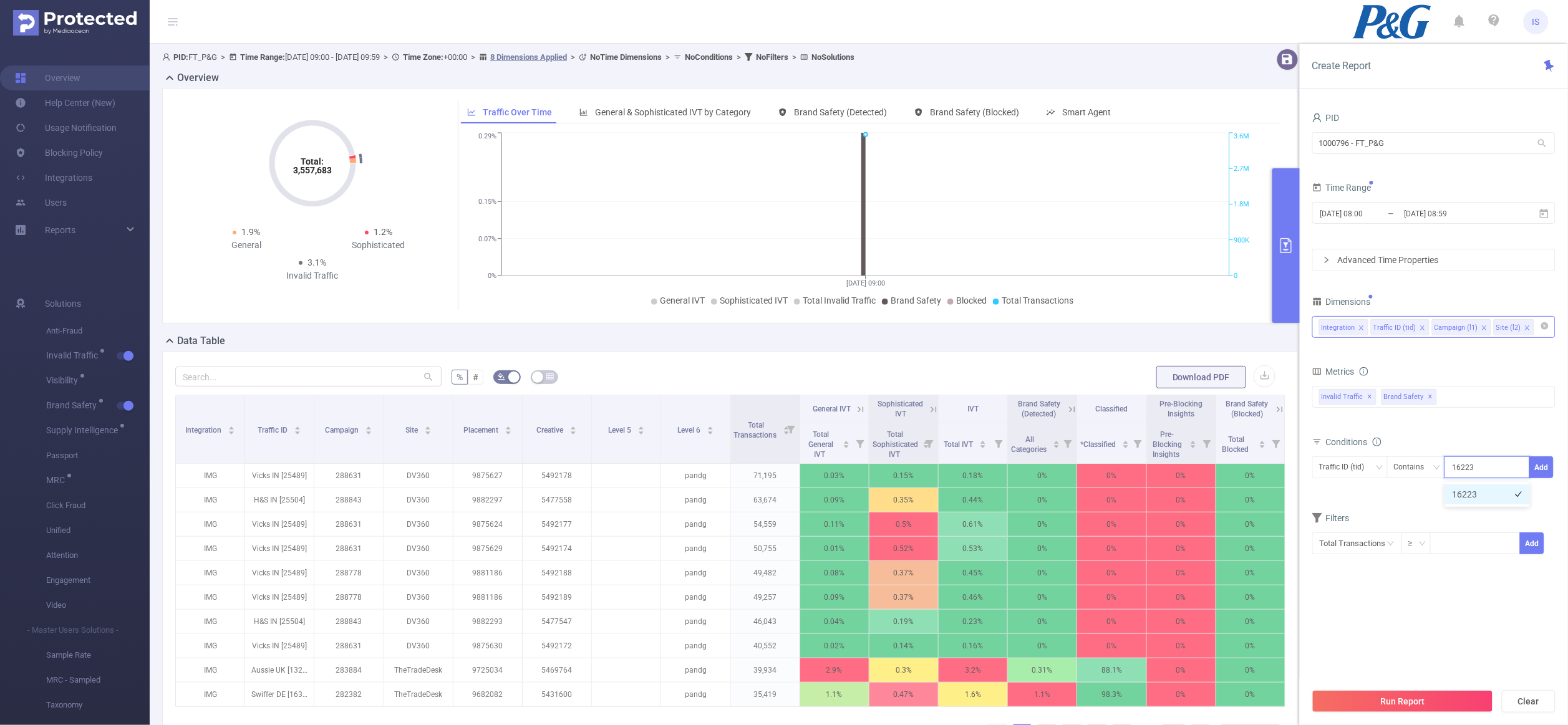
click at [1459, 498] on li "16223" at bounding box center [1487, 495] width 85 height 20
click at [1548, 473] on button "Add" at bounding box center [1541, 467] width 24 height 22
click at [1459, 407] on div "Invalid Traffic ✕ Brand Safety ✕" at bounding box center [1434, 396] width 243 height 22
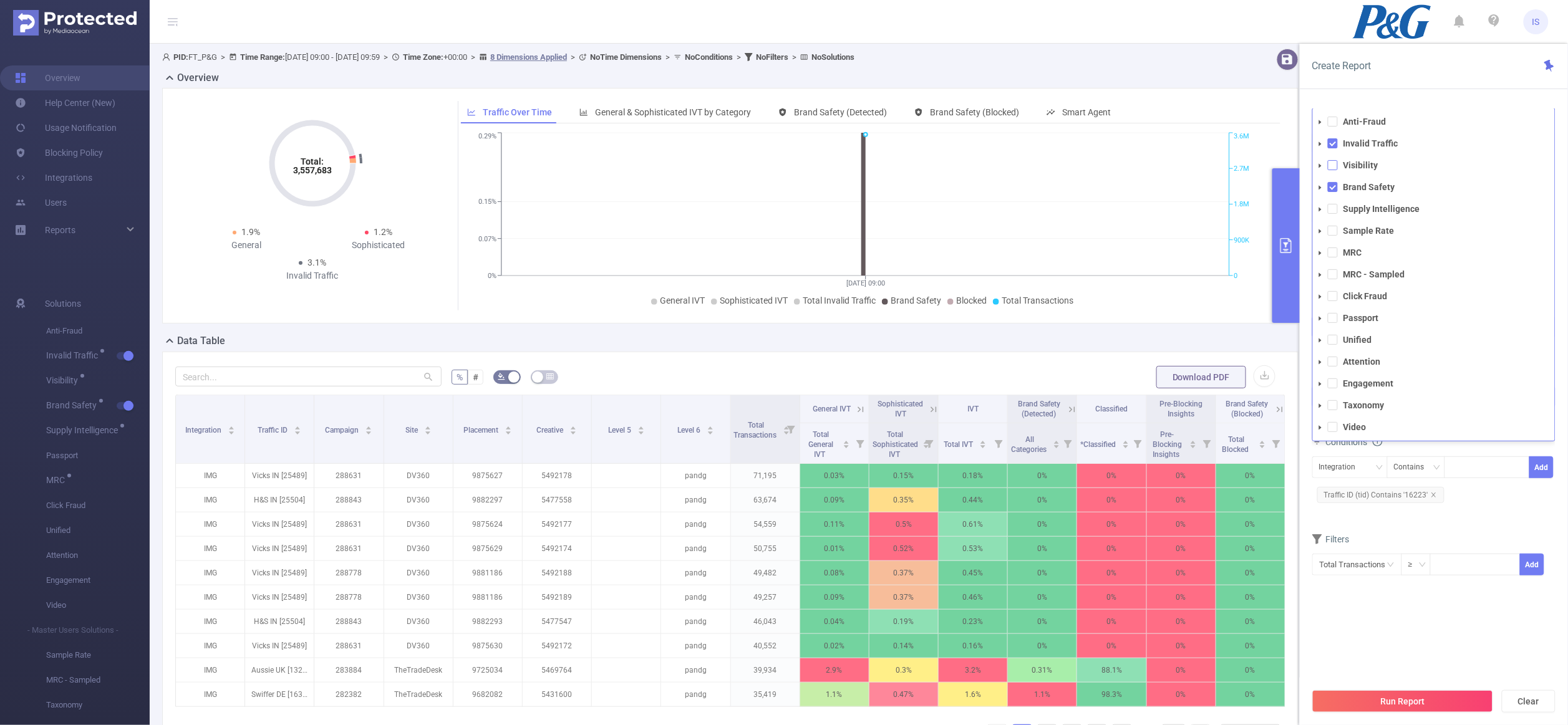
click at [1331, 167] on span at bounding box center [1333, 165] width 10 height 10
click at [1334, 210] on span at bounding box center [1333, 209] width 10 height 10
click at [1486, 536] on form "Dimensions Integration Traffic ID (tid) Campaign (l1) Site (l2) Metrics Total G…" at bounding box center [1434, 452] width 243 height 317
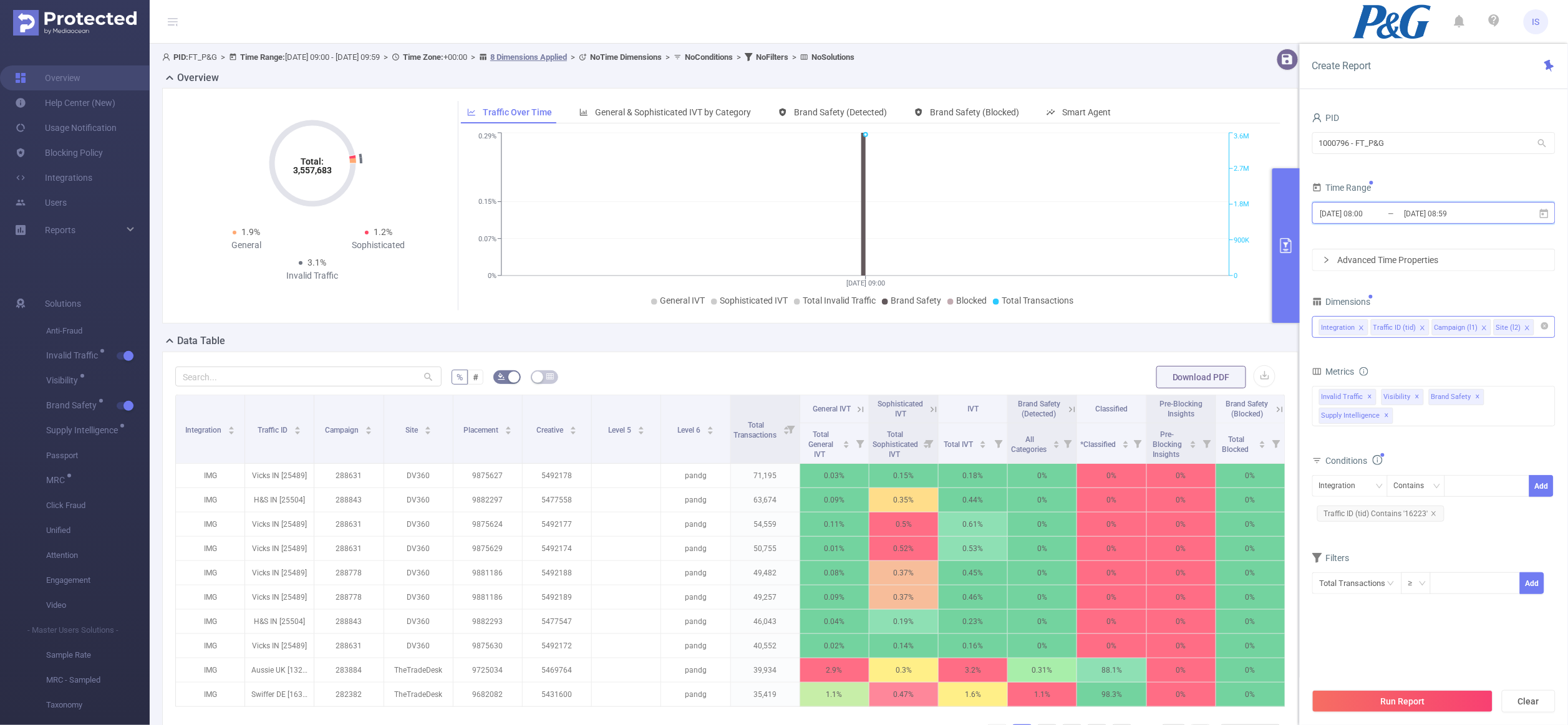
click at [1417, 224] on span "2025-09-11 08:00 _ 2025-09-11 08:59" at bounding box center [1434, 213] width 243 height 22
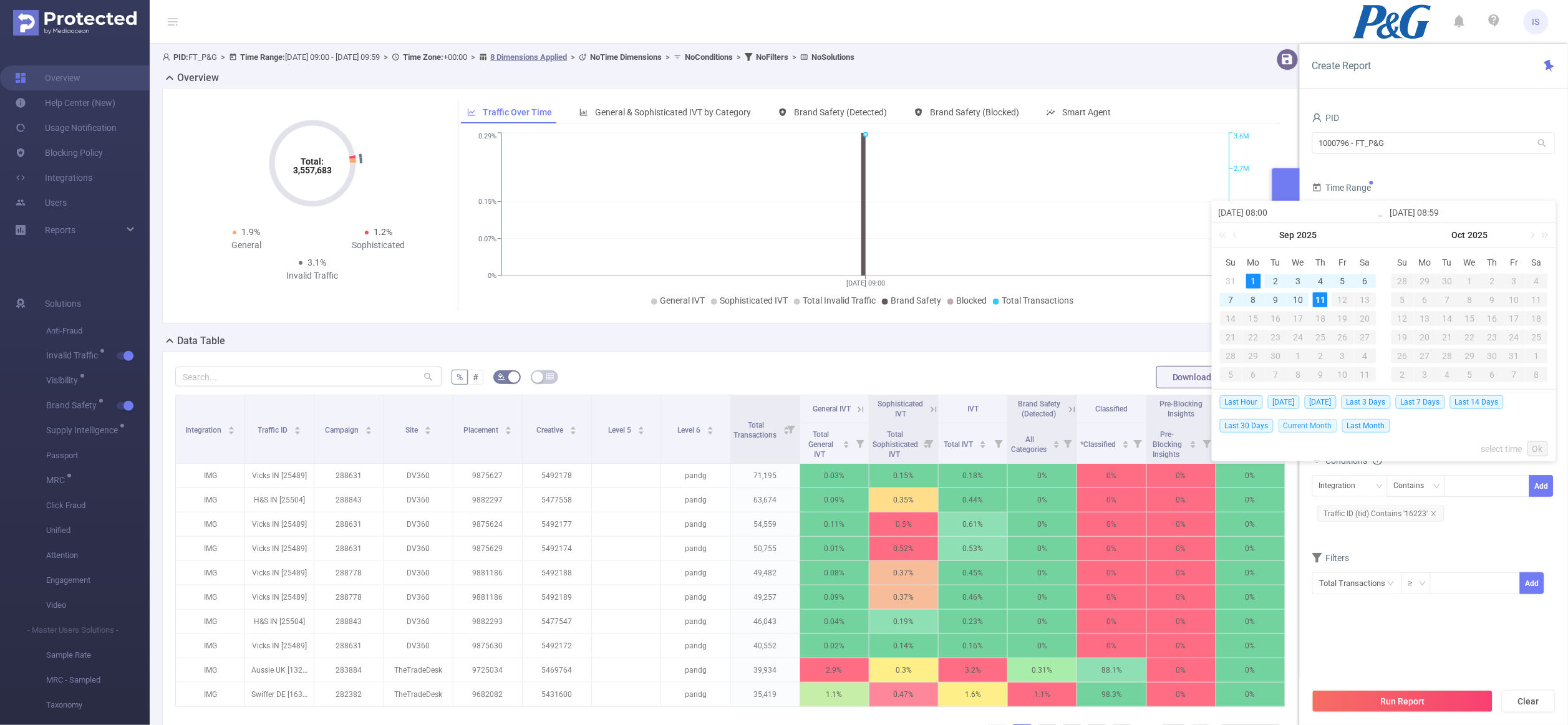
click at [1305, 420] on span "Current Month" at bounding box center [1307, 425] width 59 height 13
type input "[DATE] 00:00"
type input "2025-09-11 10:59"
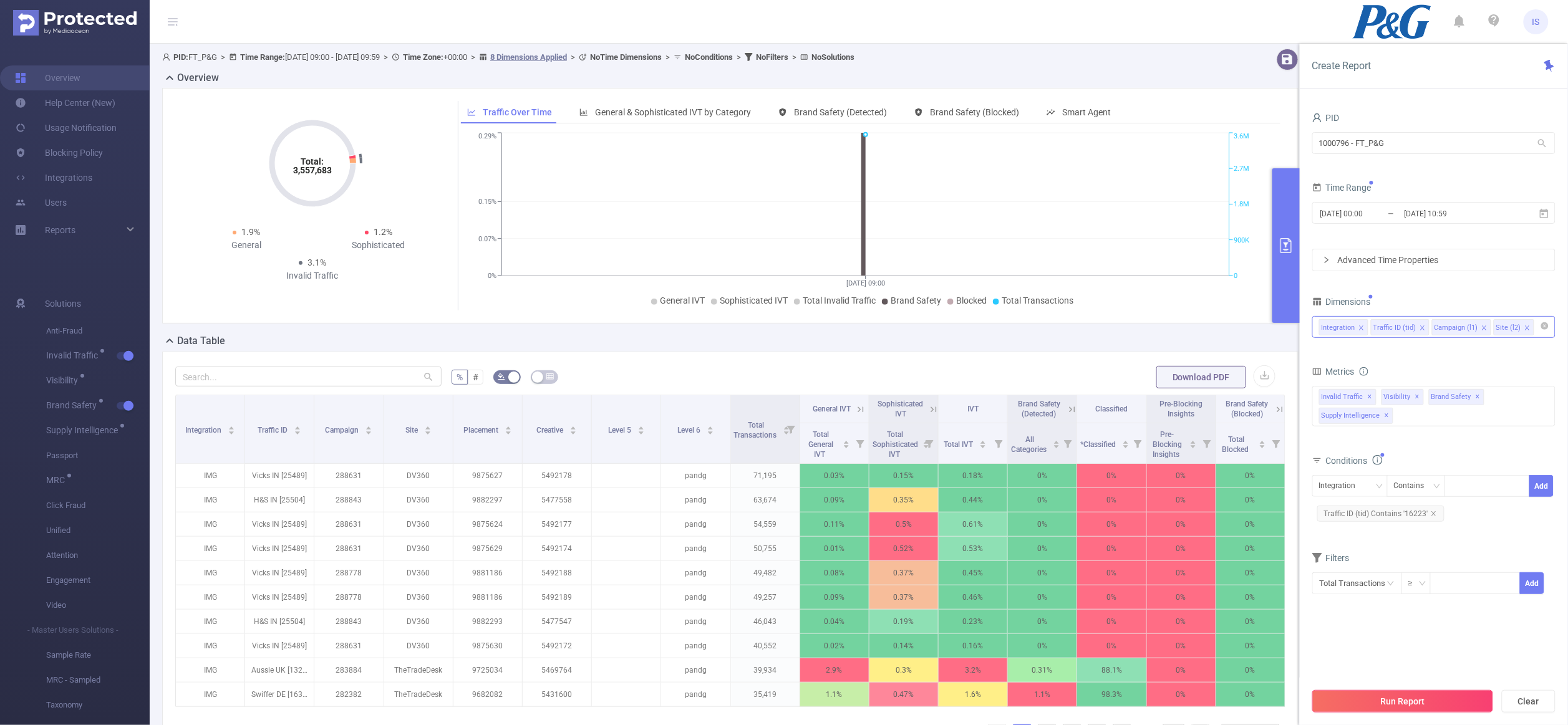
click at [1388, 695] on button "Run Report" at bounding box center [1403, 702] width 181 height 23
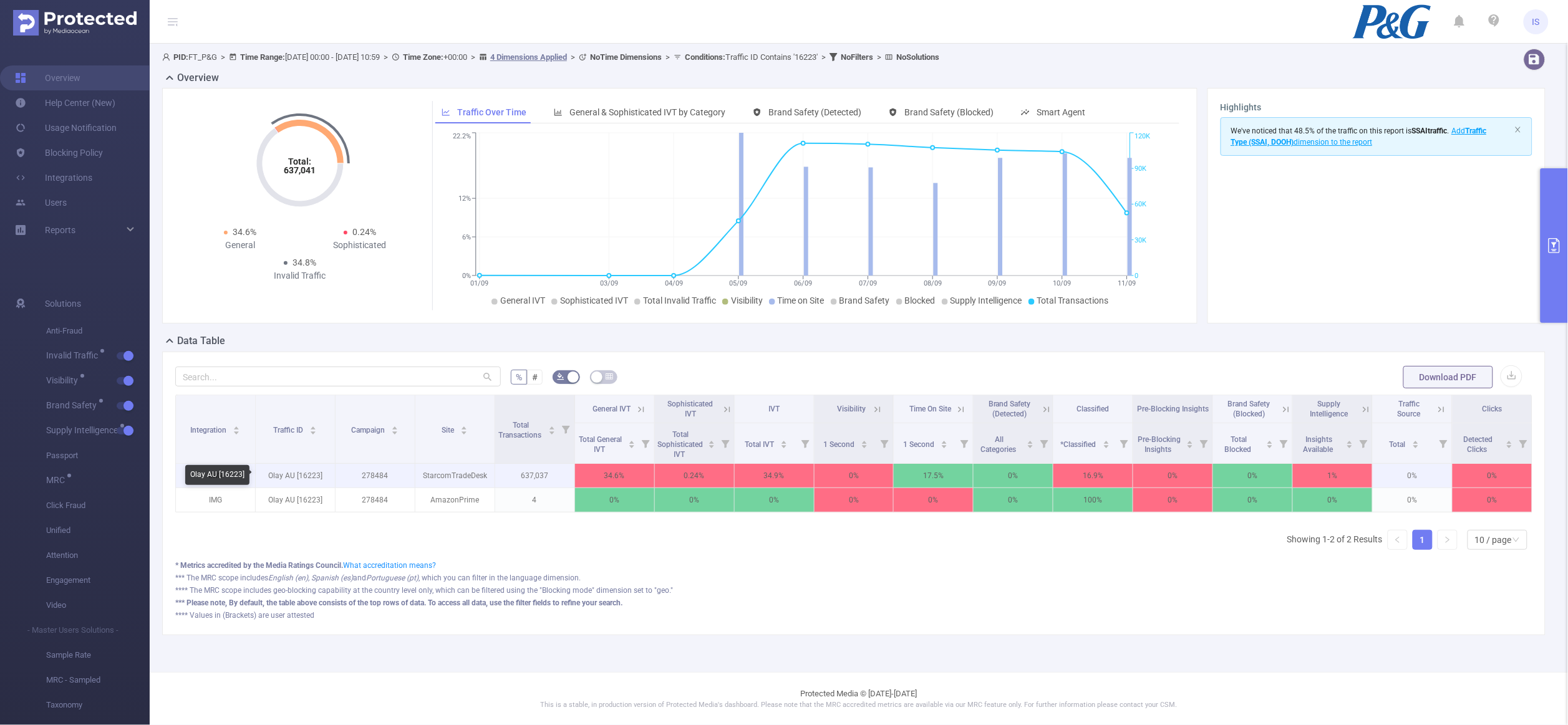
click at [313, 476] on p "Olay AU [16223]" at bounding box center [295, 476] width 79 height 24
copy p "16223"
click at [308, 479] on p "Olay AU [16223]" at bounding box center [295, 476] width 79 height 24
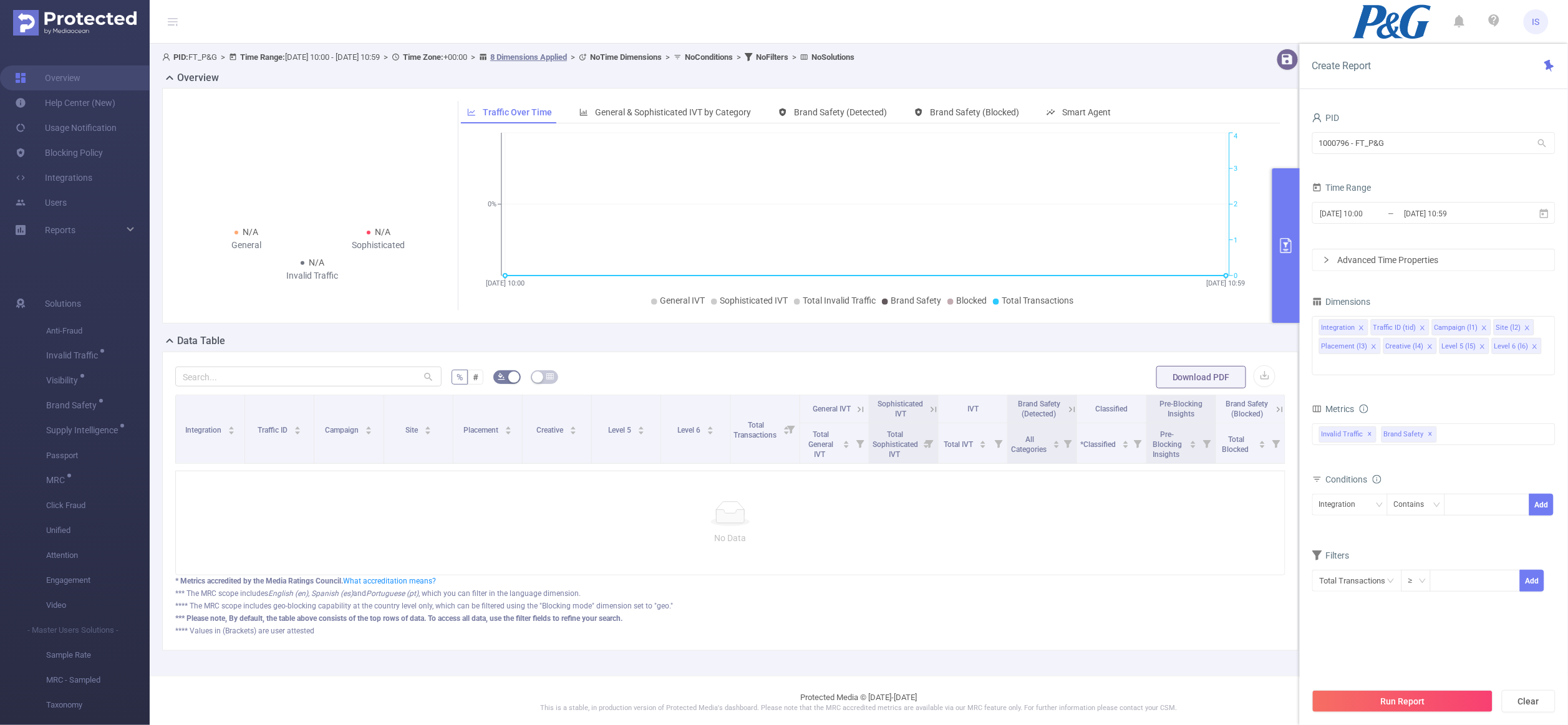
click at [1458, 230] on div "Time Range 2025-09-11 10:00 _ 2025-09-11 10:59" at bounding box center [1434, 206] width 243 height 55
click at [1454, 211] on input "2025-09-11 10:59" at bounding box center [1454, 213] width 101 height 17
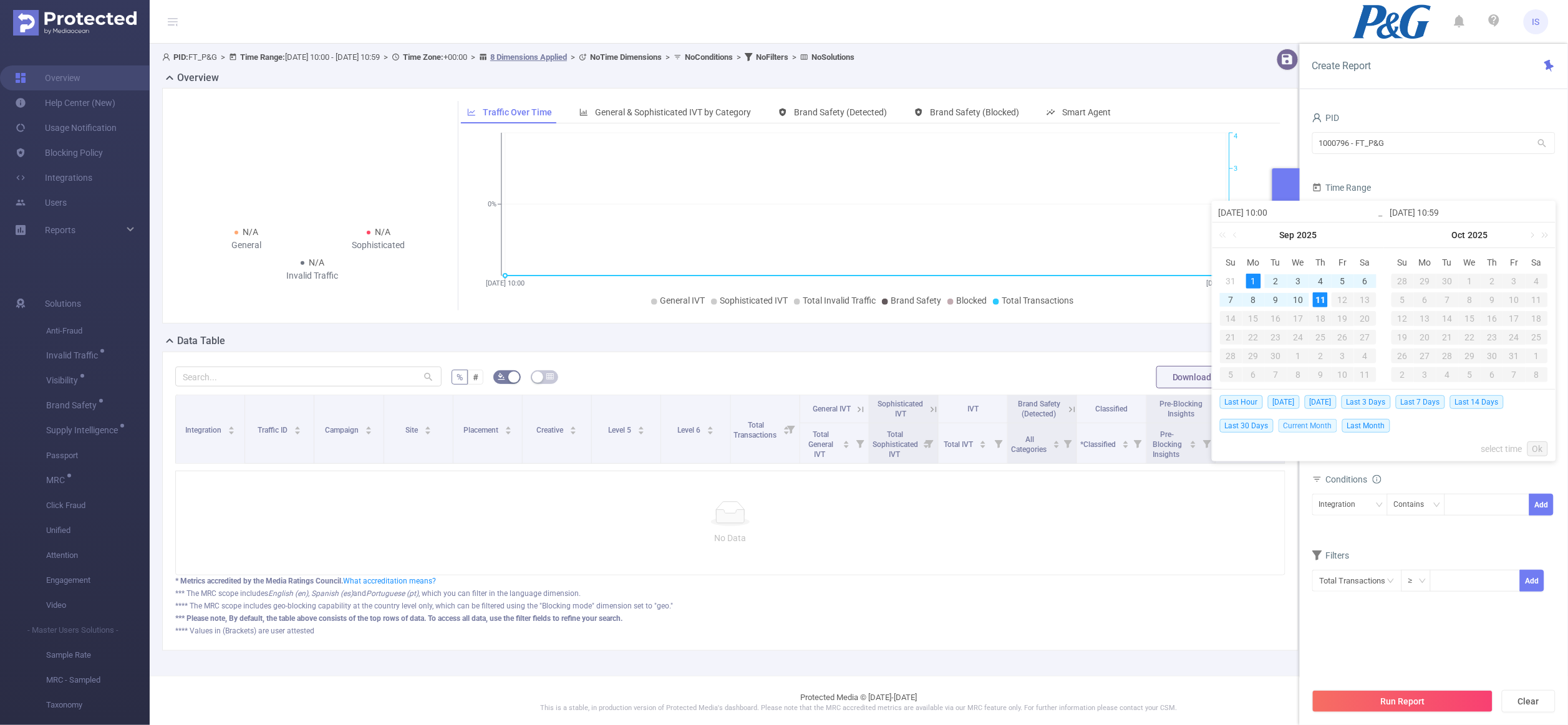
click at [1295, 425] on span "Current Month" at bounding box center [1307, 425] width 59 height 13
type input "[DATE] 00:00"
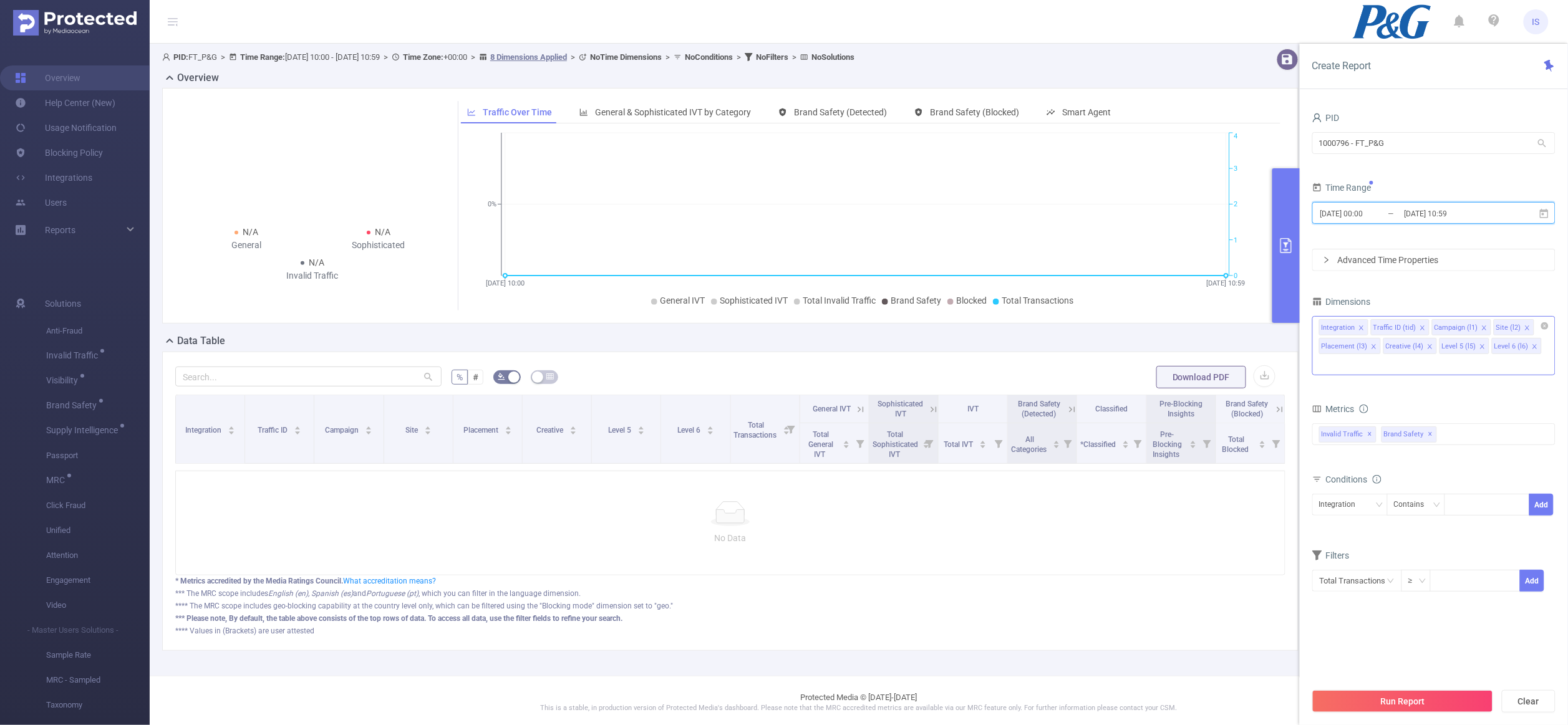
click at [1372, 343] on span at bounding box center [1374, 346] width 6 height 13
click at [1367, 348] on icon "icon: close" at bounding box center [1365, 346] width 6 height 6
click at [1361, 348] on icon "icon: close" at bounding box center [1362, 346] width 6 height 6
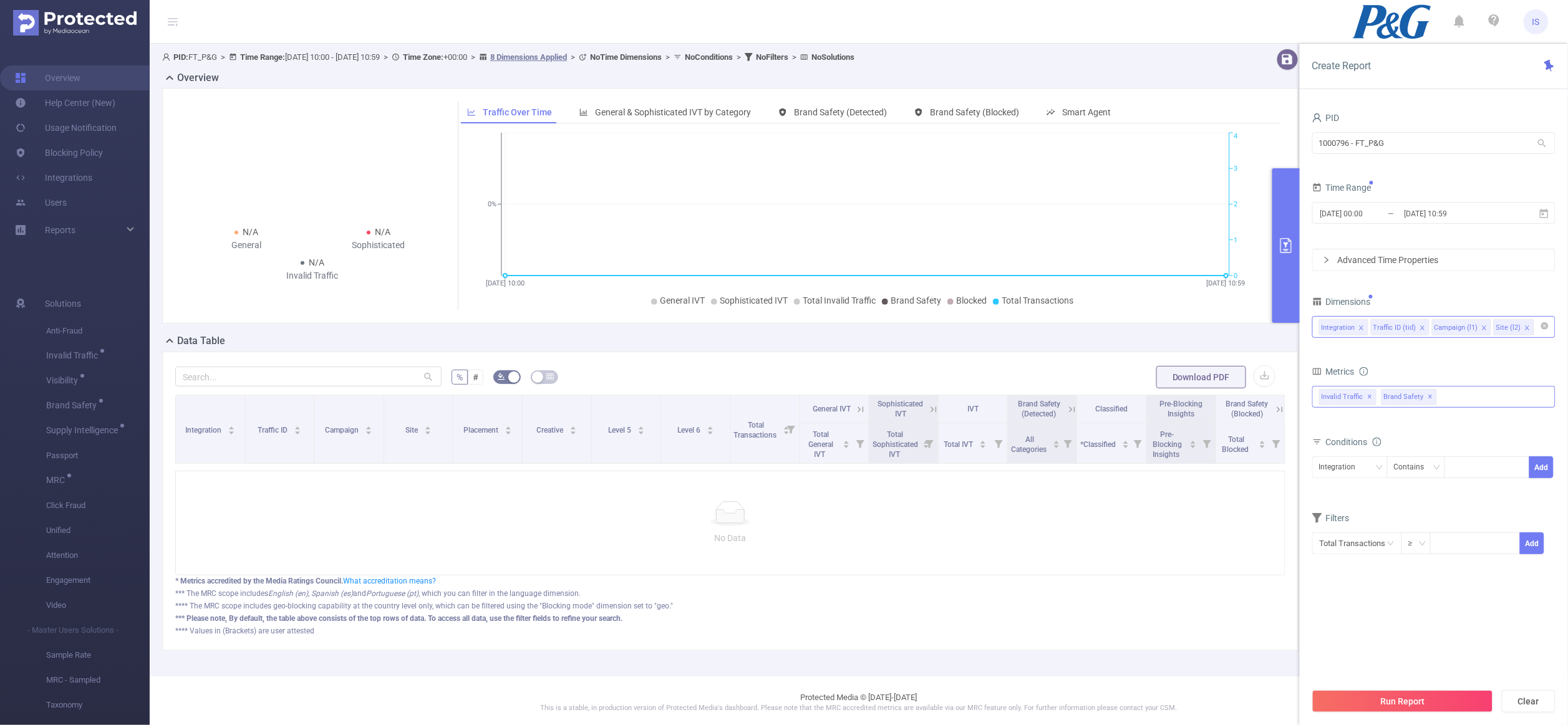
click at [1480, 401] on div "Invalid Traffic ✕ Brand Safety ✕" at bounding box center [1434, 396] width 243 height 22
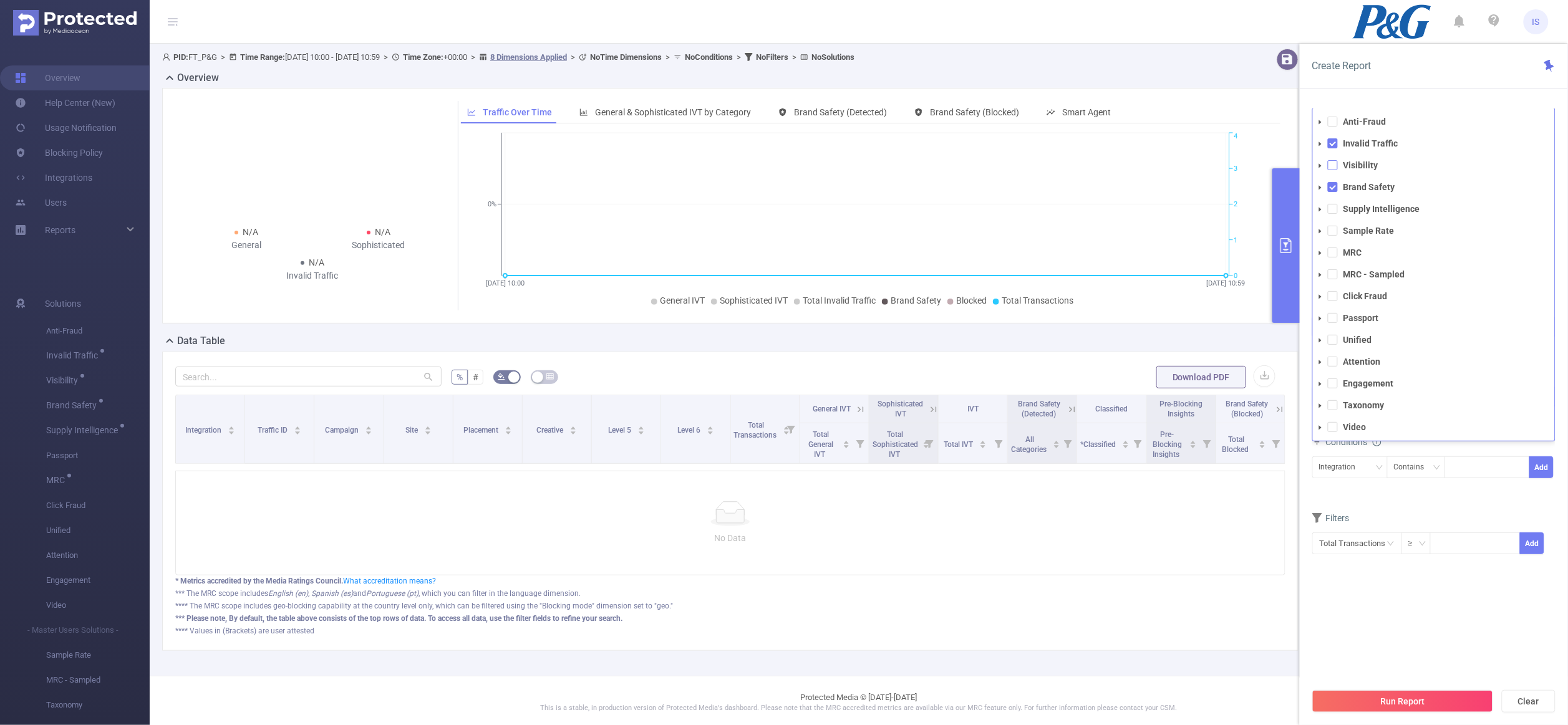
click at [1335, 167] on span at bounding box center [1333, 165] width 10 height 10
click at [1333, 211] on span at bounding box center [1333, 209] width 10 height 10
click at [1374, 515] on form "Dimensions Integration Traffic ID (tid) Campaign (l1) Site (l2) Metrics Total G…" at bounding box center [1434, 441] width 243 height 296
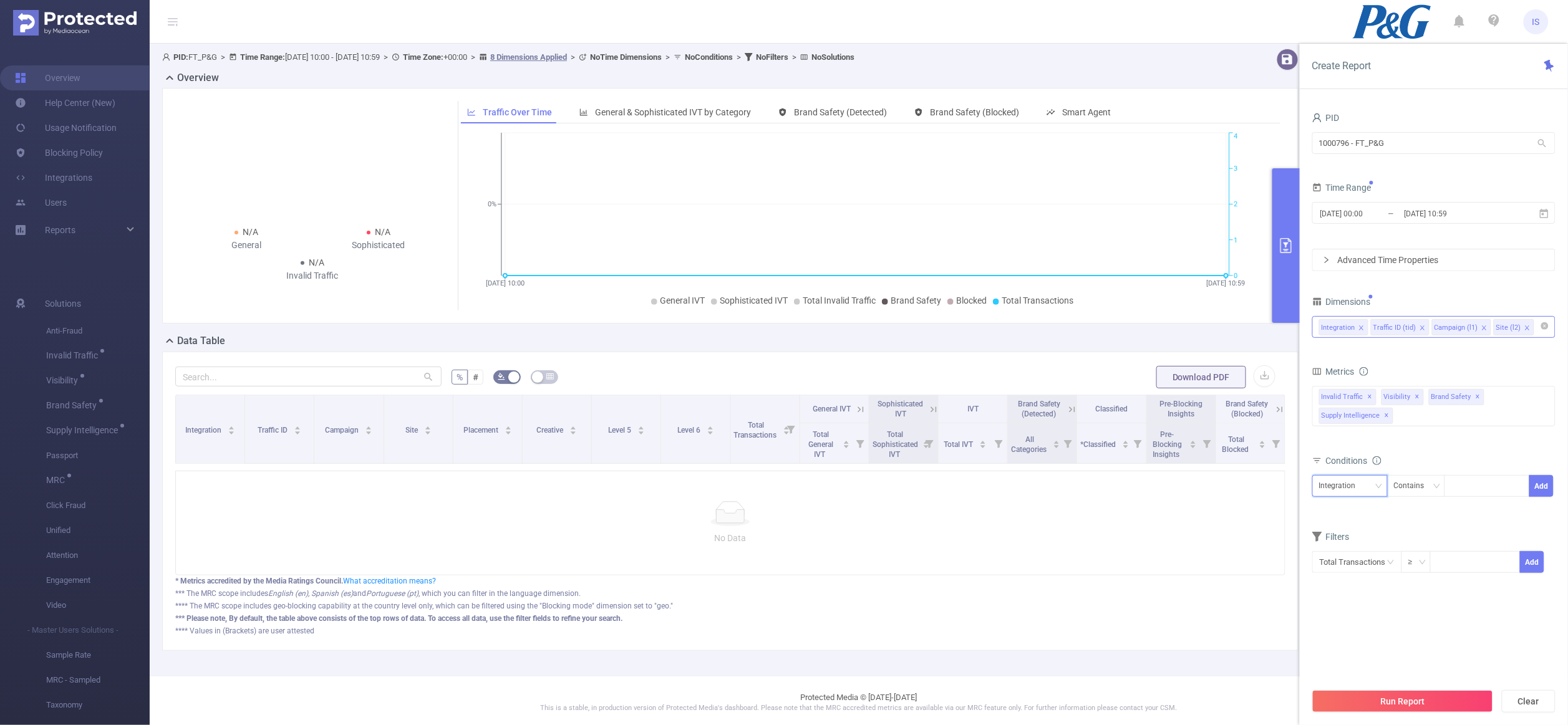
click at [1357, 487] on div "Integration" at bounding box center [1342, 485] width 45 height 20
click at [1342, 577] on li "Site (l2)" at bounding box center [1350, 572] width 76 height 20
click at [1328, 488] on div "Site (l2)" at bounding box center [1336, 485] width 35 height 20
click at [1337, 529] on li "Traffic ID (tid)" at bounding box center [1350, 533] width 76 height 20
click at [1484, 483] on div at bounding box center [1487, 485] width 71 height 20
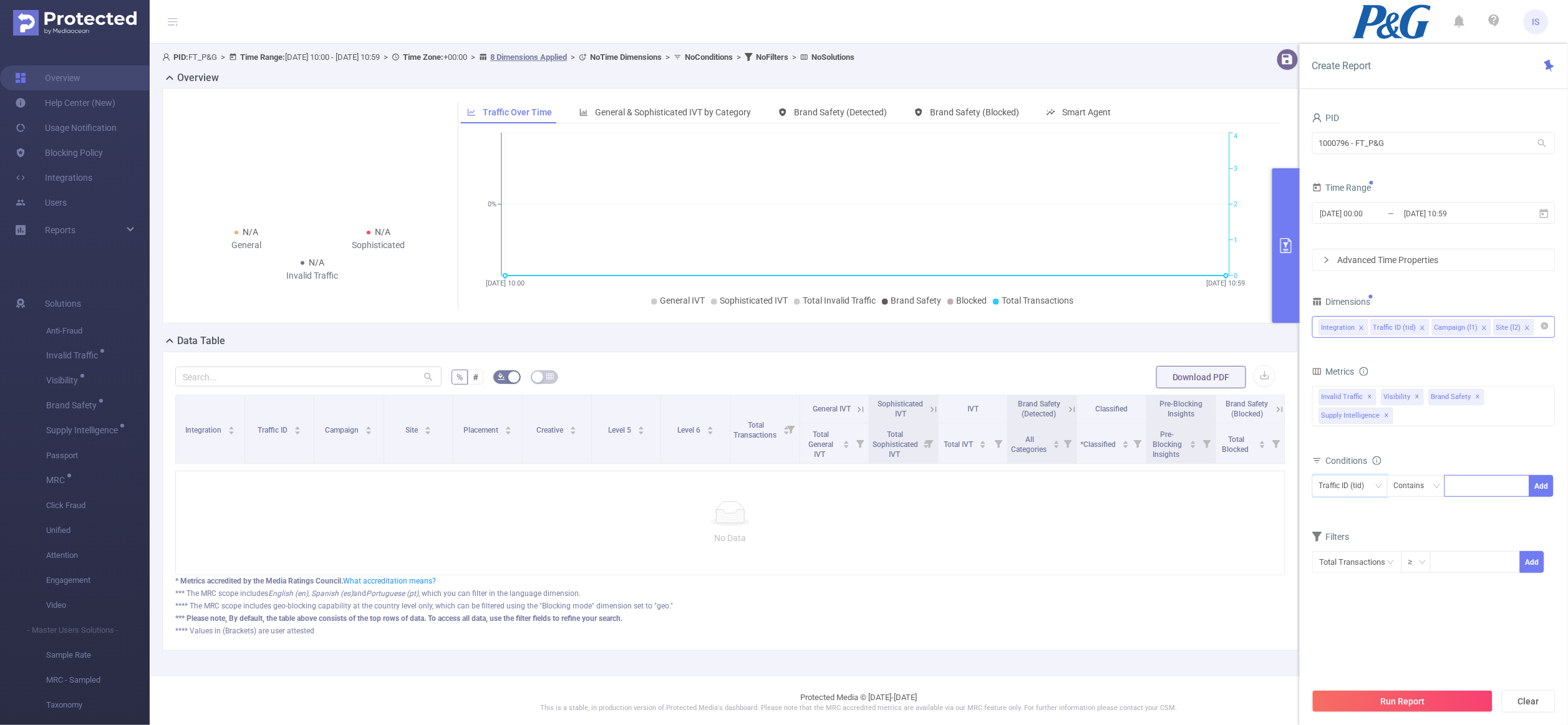
paste input "16215"
type input "16215"
click at [1469, 513] on li "16215" at bounding box center [1487, 513] width 85 height 20
paste input "16223"
type input "16223"
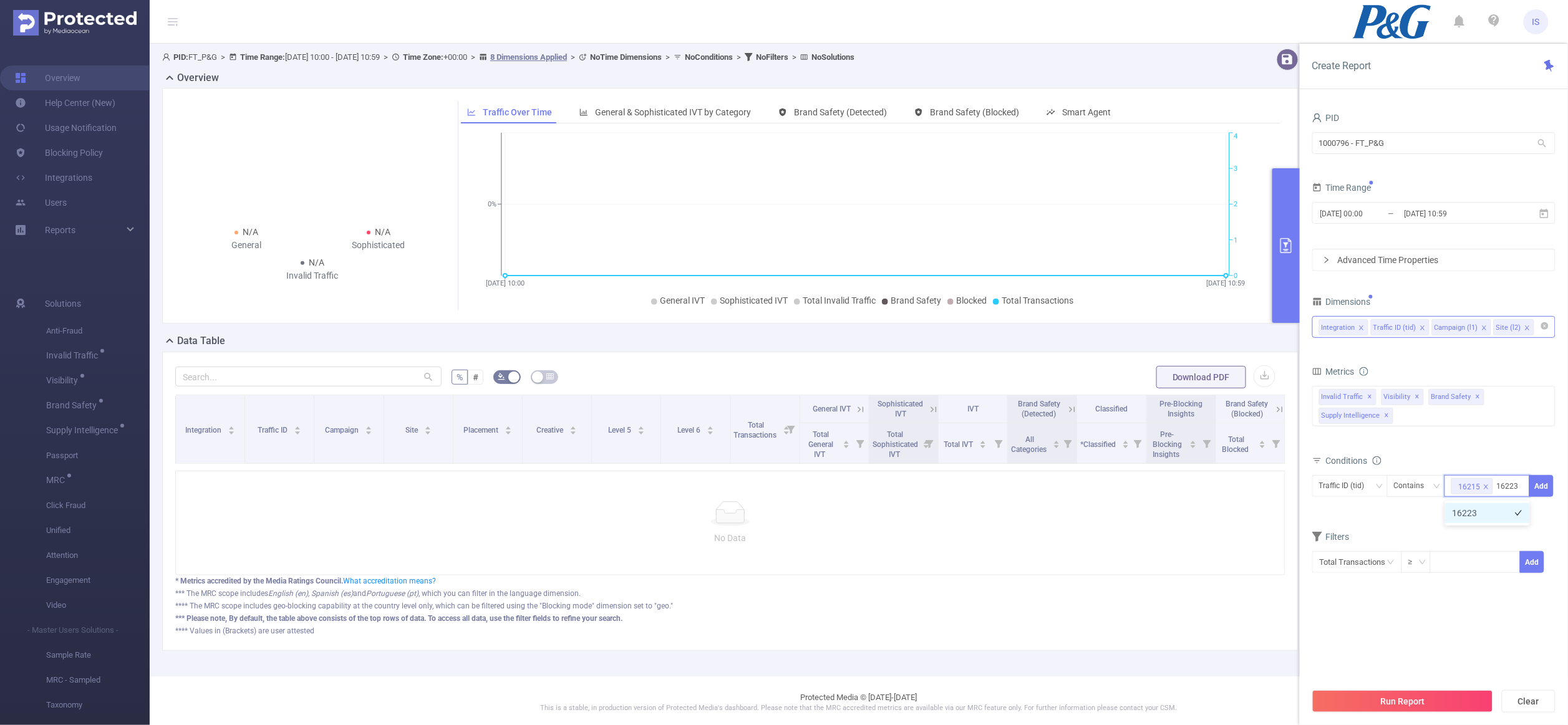
click at [1491, 518] on li "16223" at bounding box center [1487, 513] width 85 height 20
click at [1541, 497] on button "Add" at bounding box center [1541, 486] width 24 height 22
click at [1396, 709] on button "Run Report" at bounding box center [1403, 702] width 181 height 23
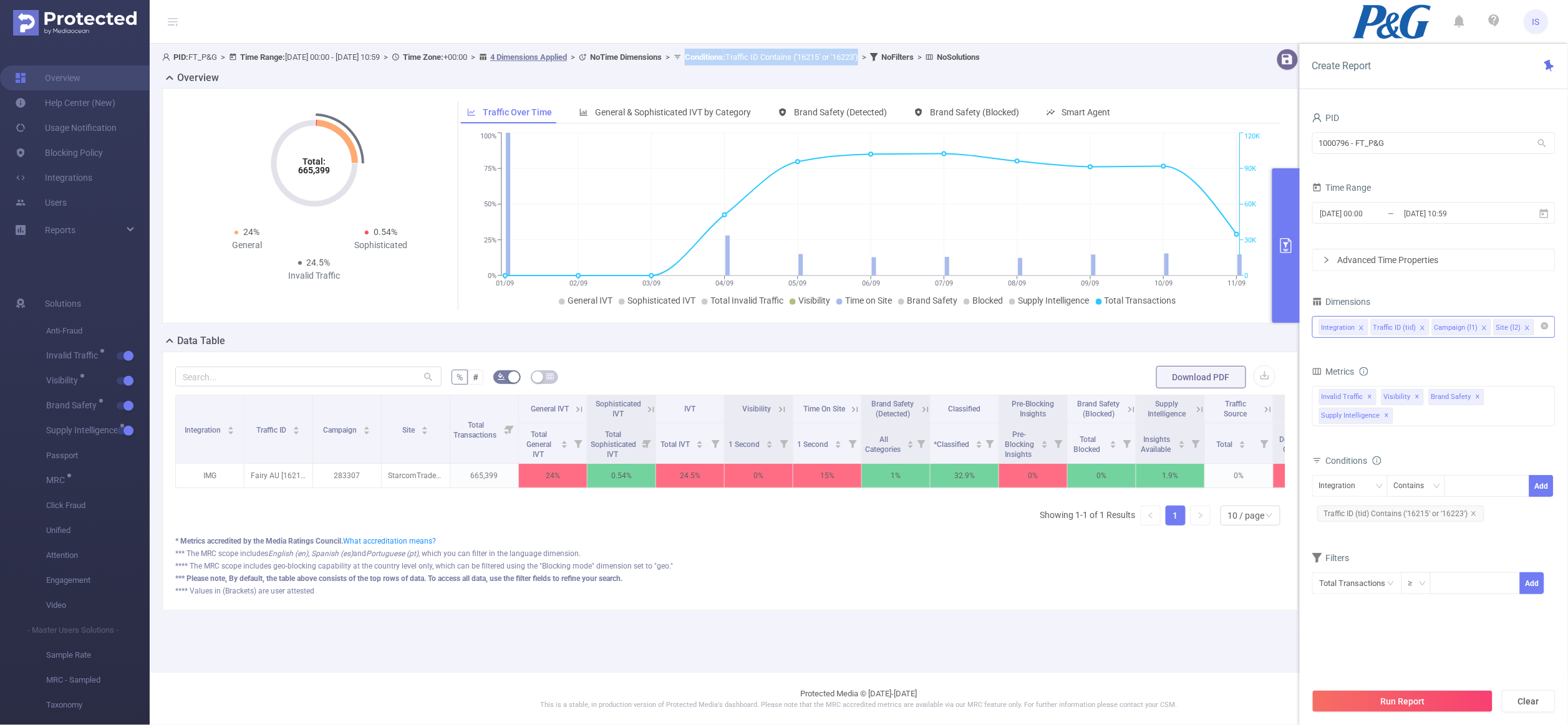
drag, startPoint x: 760, startPoint y: 52, endPoint x: 938, endPoint y: 61, distance: 178.2
click at [938, 61] on span "PID: FT_P&G > Time Range: 2025-09-01 00:00 - 2025-09-11 10:59 > Time Zone: +00:…" at bounding box center [570, 57] width 818 height 9
copy span "Conditions : Traffic ID Contains ('16215' or '16223')"
